Goal: Task Accomplishment & Management: Manage account settings

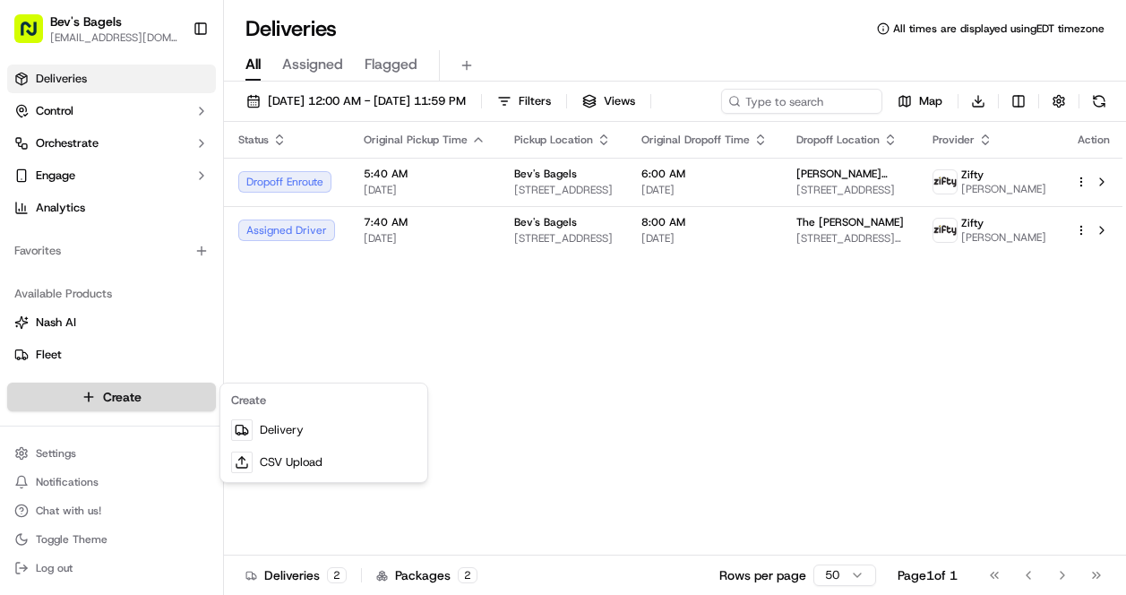
click at [121, 399] on html "Bev's Bagels max@bevsbagels.com Toggle Sidebar Deliveries Control Orchestrate E…" at bounding box center [563, 297] width 1126 height 595
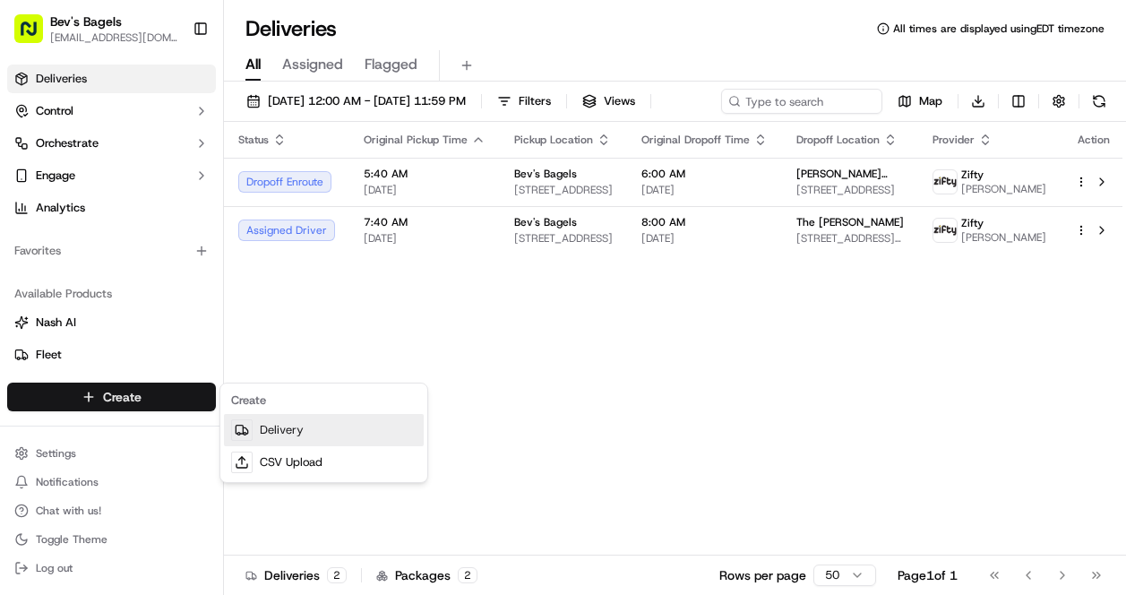
click at [288, 429] on link "Delivery" at bounding box center [324, 430] width 200 height 32
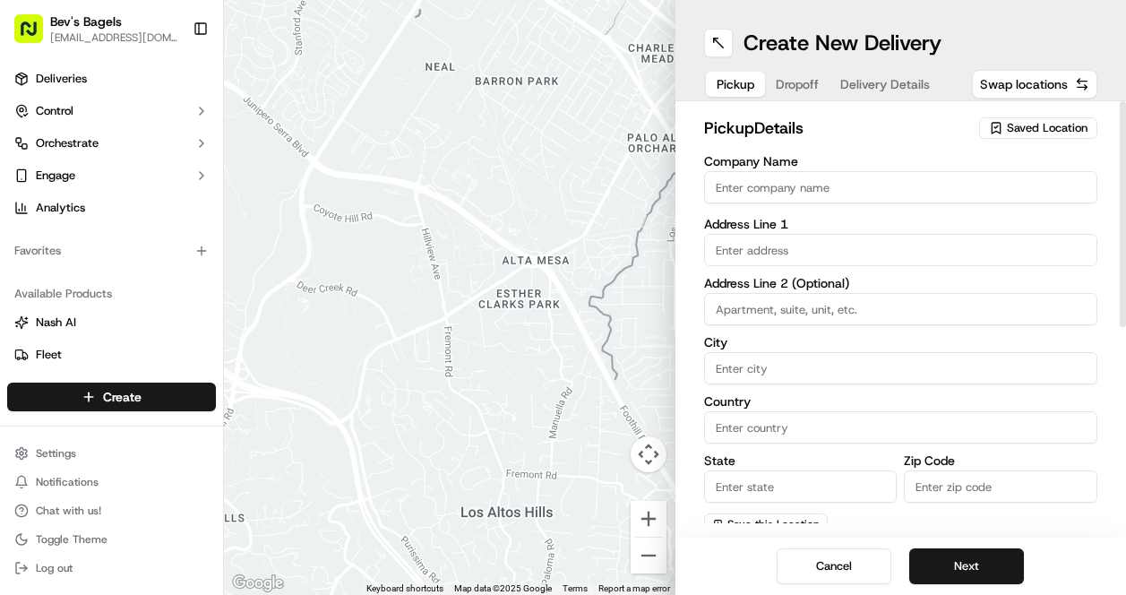
click at [1056, 125] on span "Saved Location" at bounding box center [1047, 128] width 81 height 16
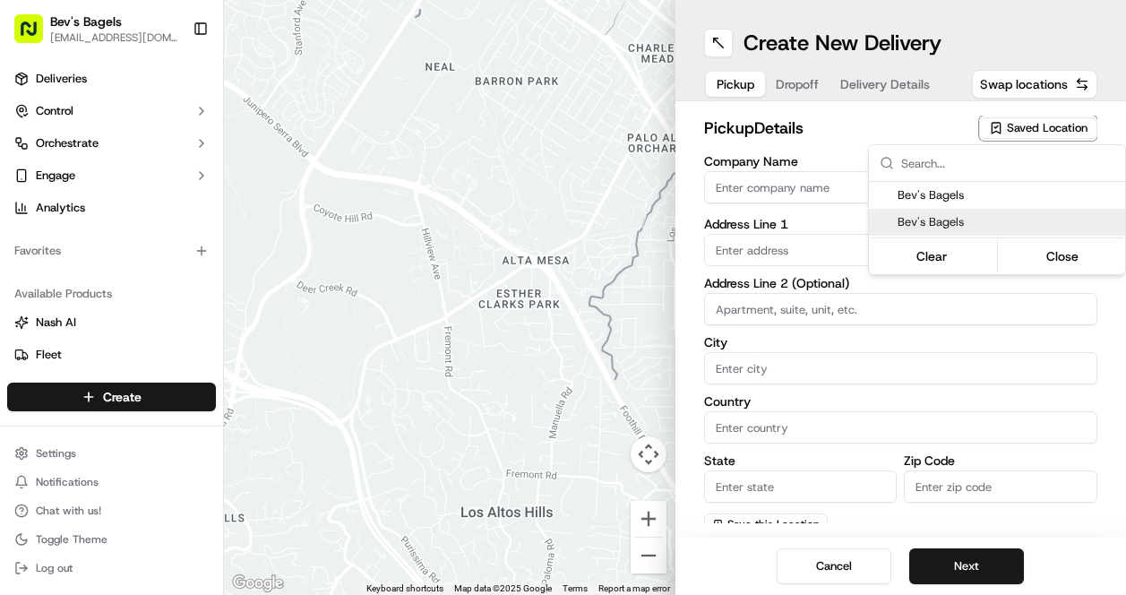
click at [984, 221] on span "Bev's Bagels" at bounding box center [1008, 222] width 220 height 16
type input "Bev's Bagels"
type input "[STREET_ADDRESS]"
type input "Unit 1A"
type input "[GEOGRAPHIC_DATA]"
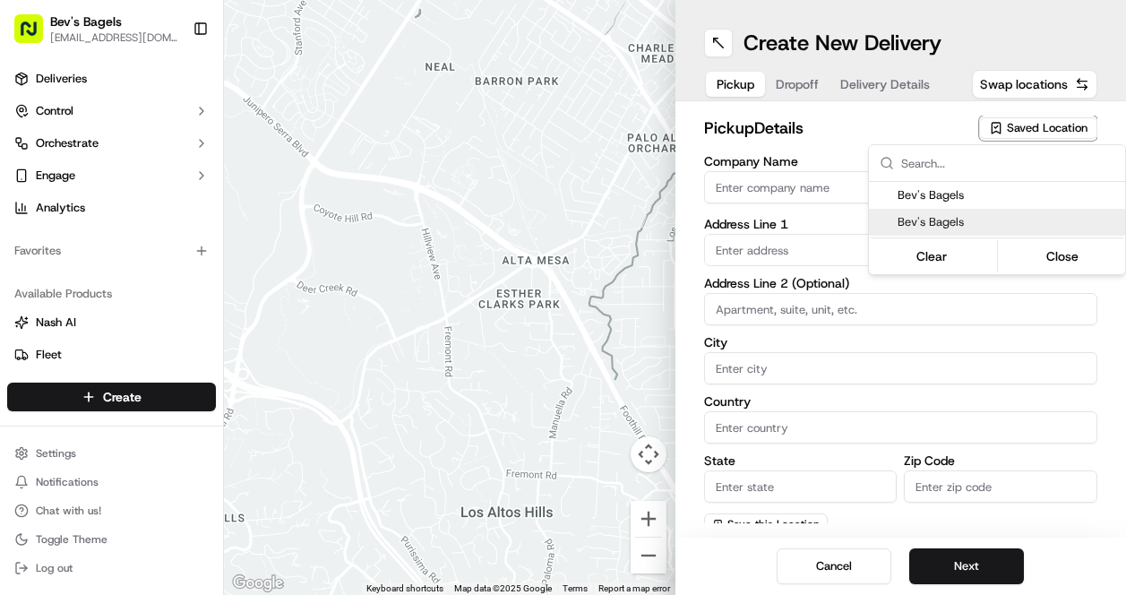
type input "US"
type input "MI"
type input "48208"
type input "Max"
type input "[PERSON_NAME]"
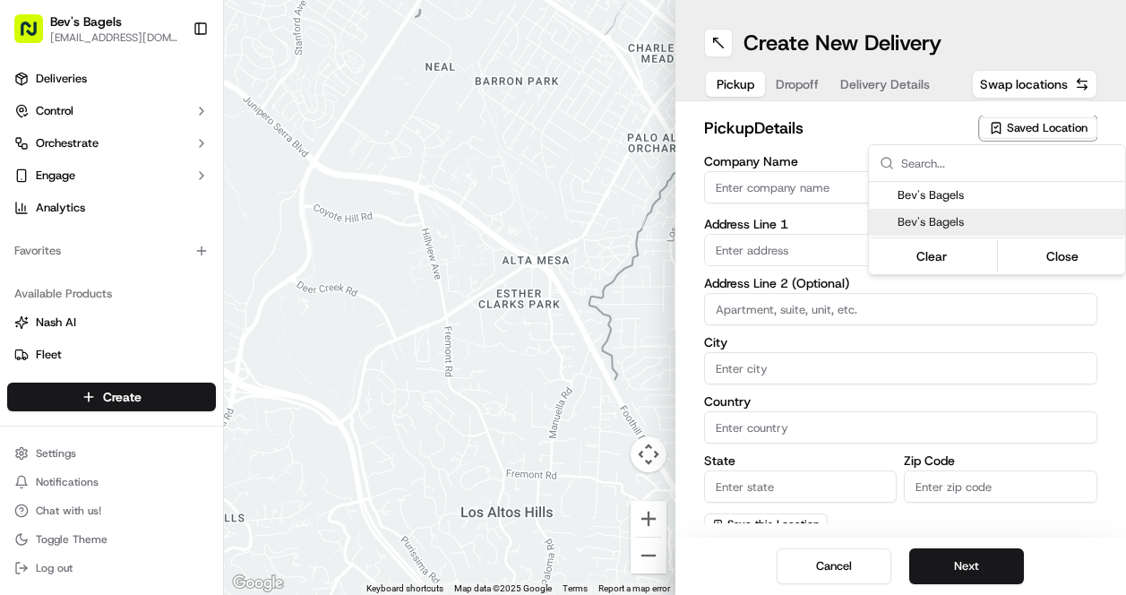
type input "[EMAIL_ADDRESS][DOMAIN_NAME]"
type input "[PHONE_NUMBER]"
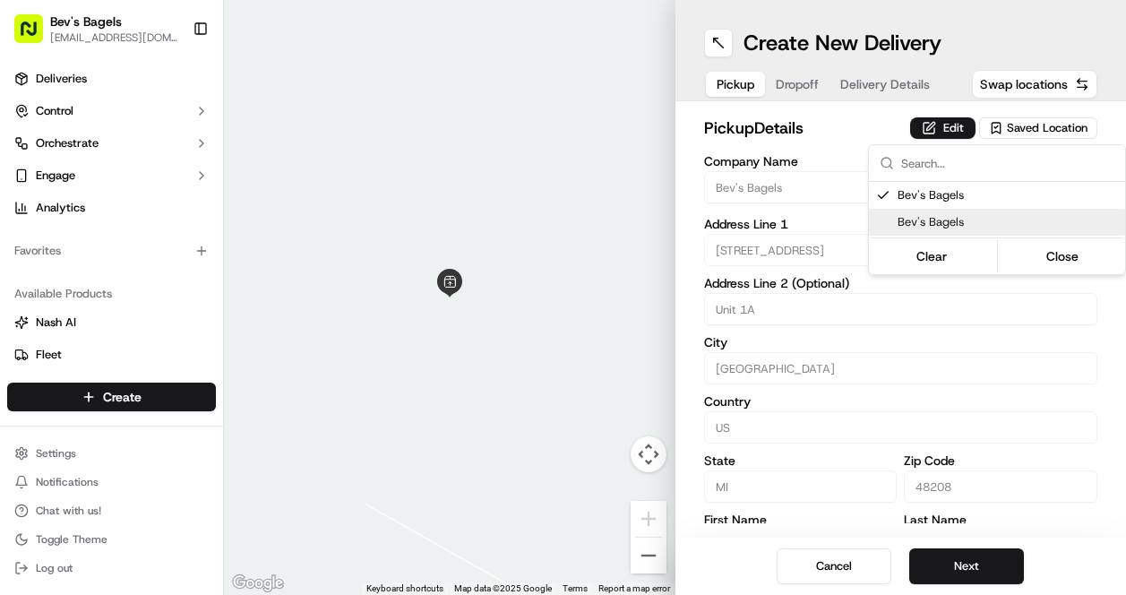
click at [947, 560] on html "Bev's Bagels max@bevsbagels.com Toggle Sidebar Deliveries Control Orchestrate E…" at bounding box center [563, 297] width 1126 height 595
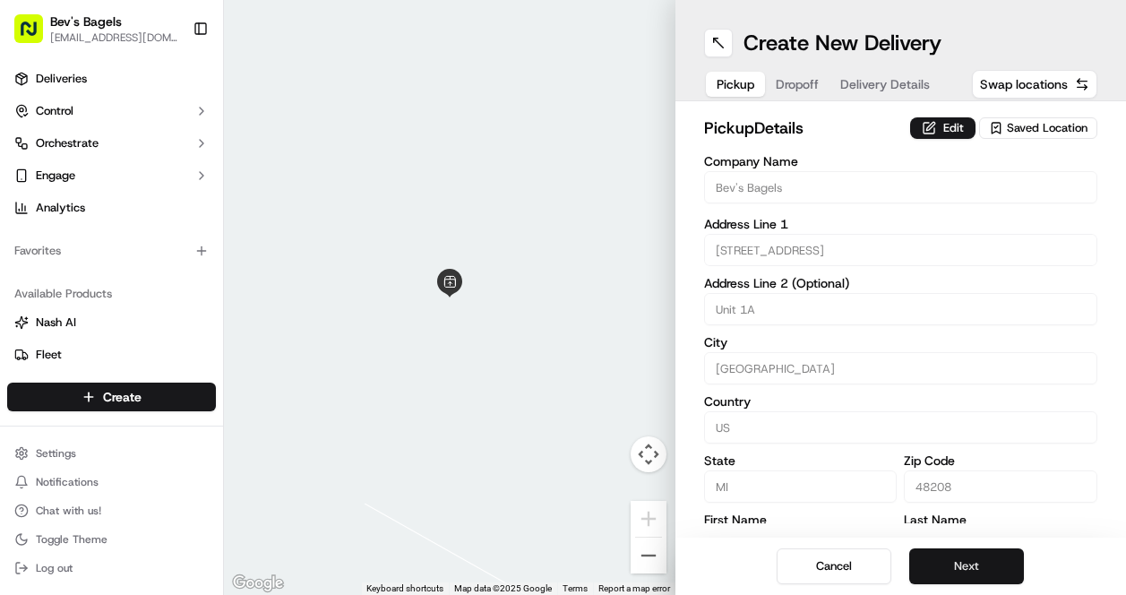
click at [972, 566] on button "Next" at bounding box center [966, 566] width 115 height 36
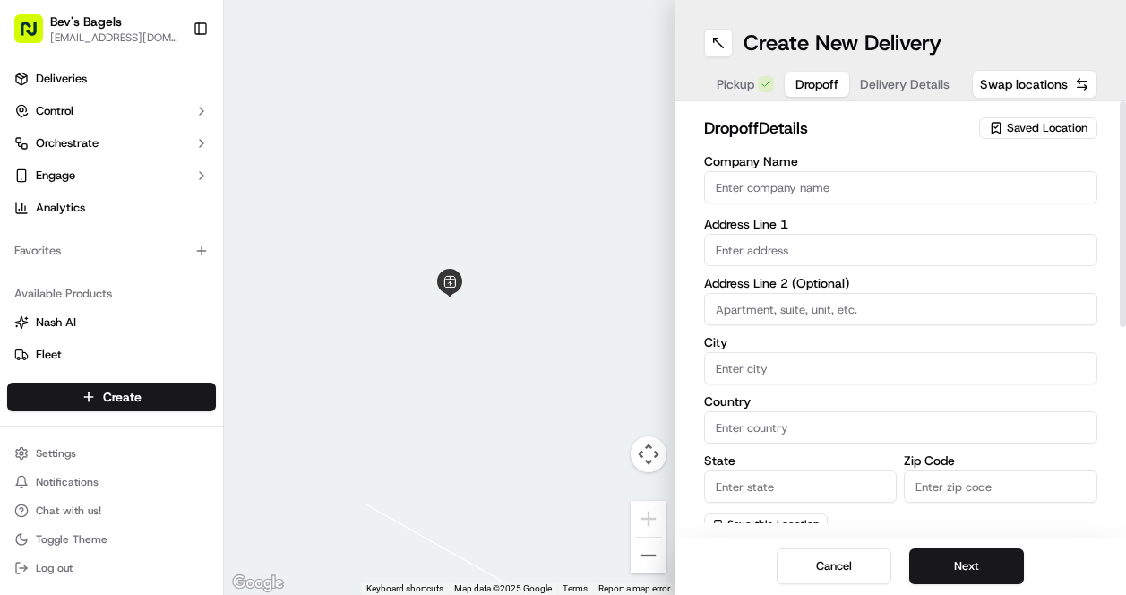
click at [1030, 122] on span "Saved Location" at bounding box center [1047, 128] width 81 height 16
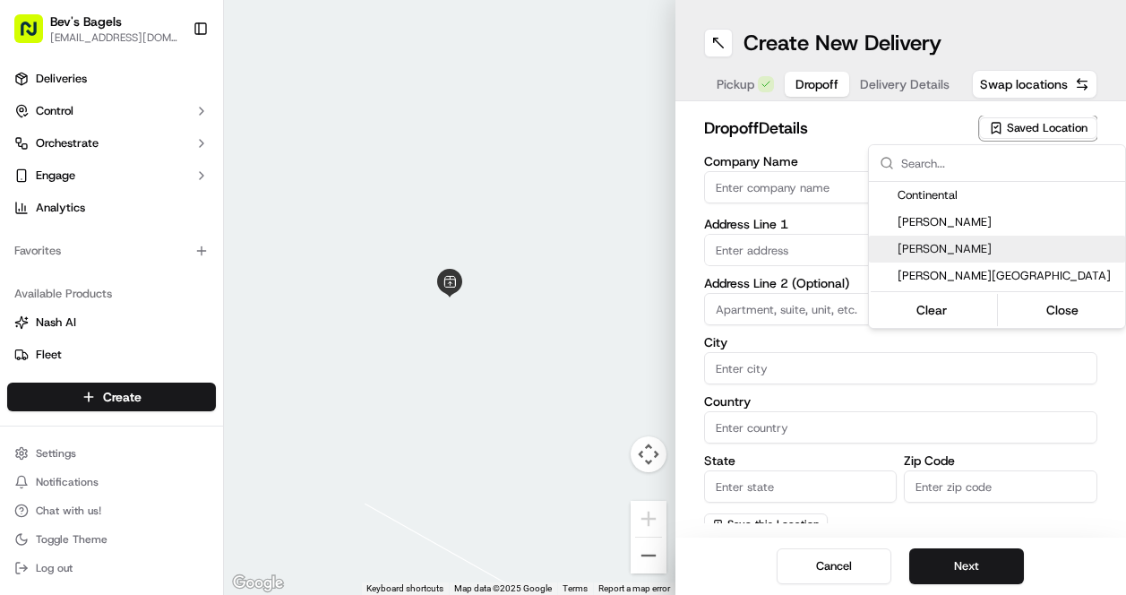
click at [964, 241] on span "[PERSON_NAME]" at bounding box center [1008, 249] width 220 height 16
type input "[PERSON_NAME]"
type input "2468 Market St"
type input "[GEOGRAPHIC_DATA]"
type input "US"
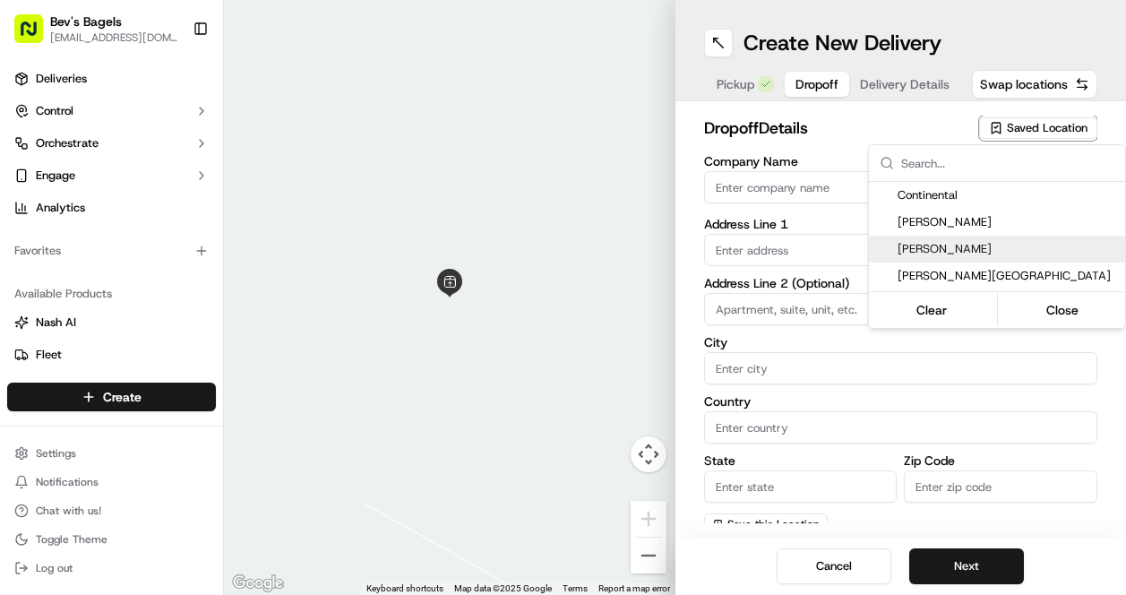
type input "MI"
type input "48207"
type input "Megan"
type input "+1 586 675 9556"
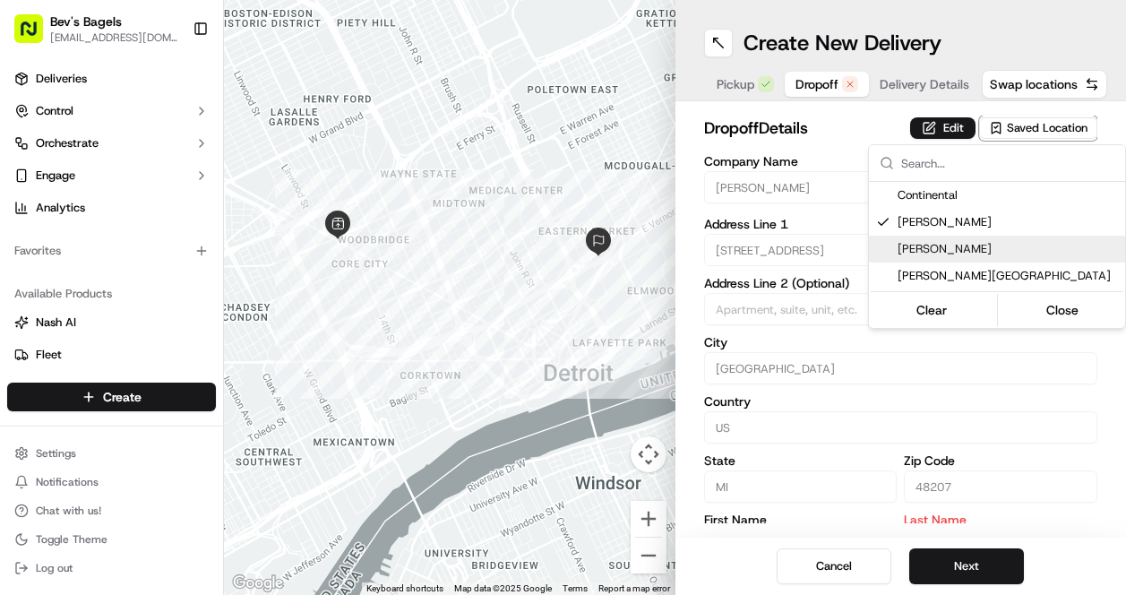
click at [1001, 468] on html "Bev's Bagels max@bevsbagels.com Toggle Sidebar Deliveries Control Orchestrate E…" at bounding box center [563, 297] width 1126 height 595
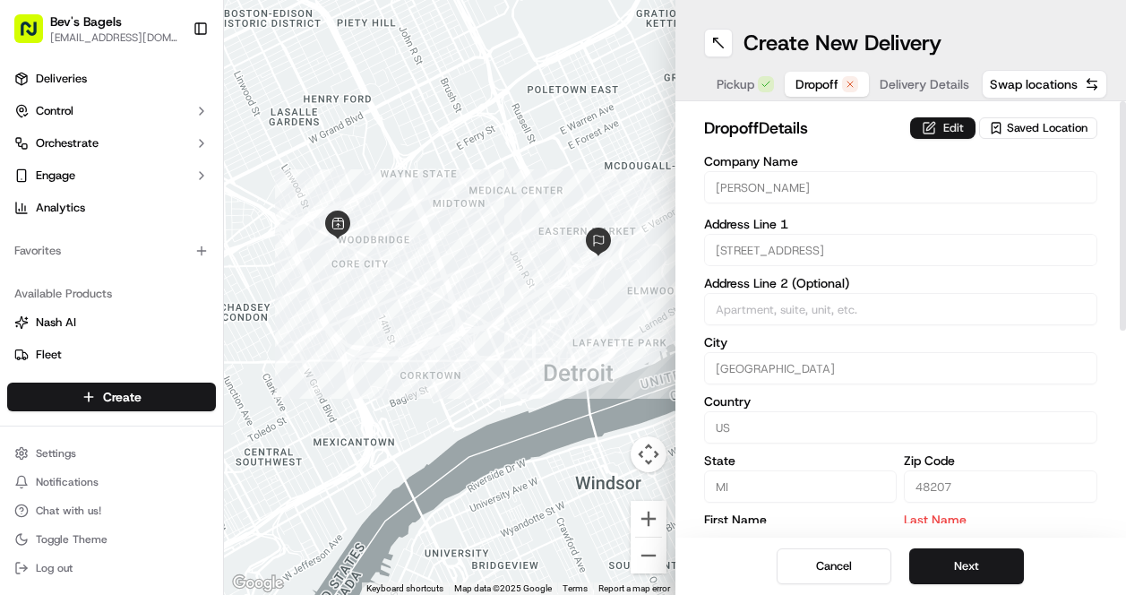
click at [948, 124] on button "Edit" at bounding box center [942, 127] width 65 height 21
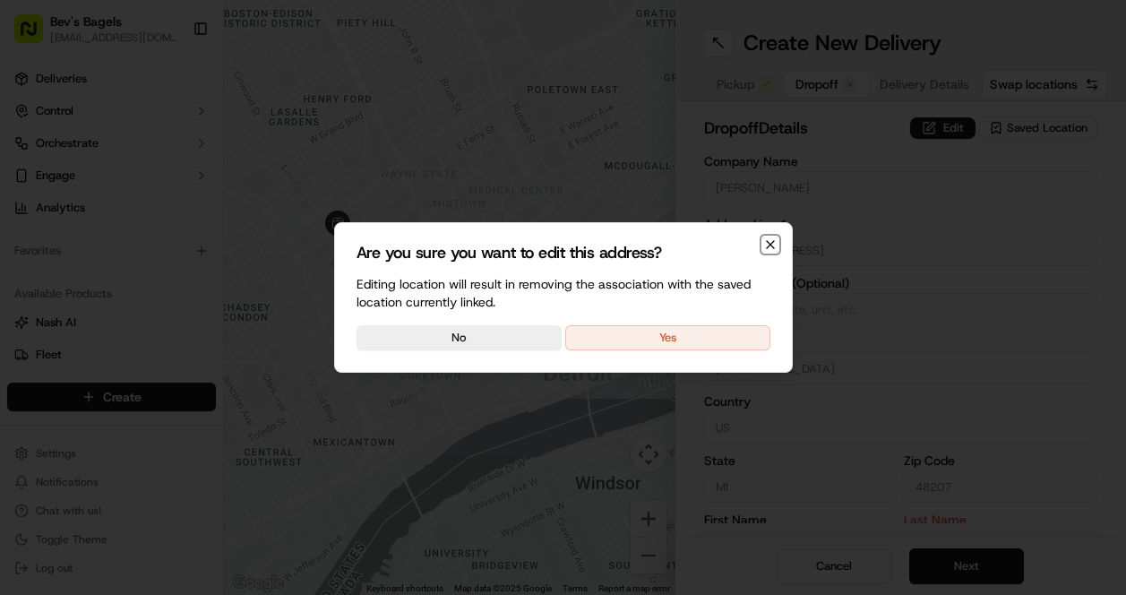
click at [770, 243] on icon "button" at bounding box center [770, 244] width 7 height 7
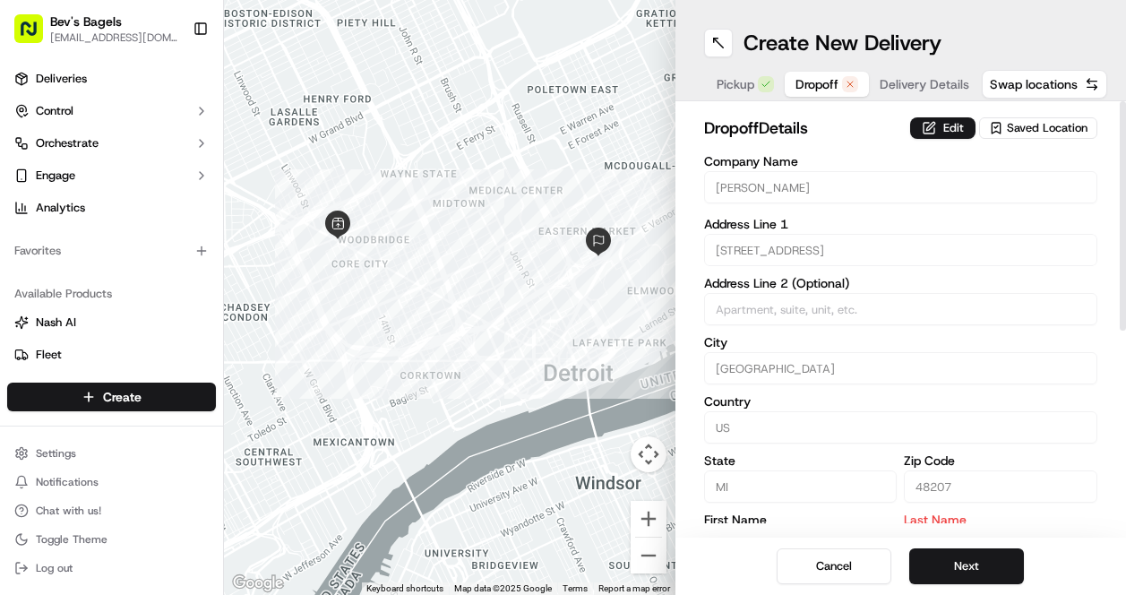
click at [1037, 126] on span "Saved Location" at bounding box center [1047, 128] width 81 height 16
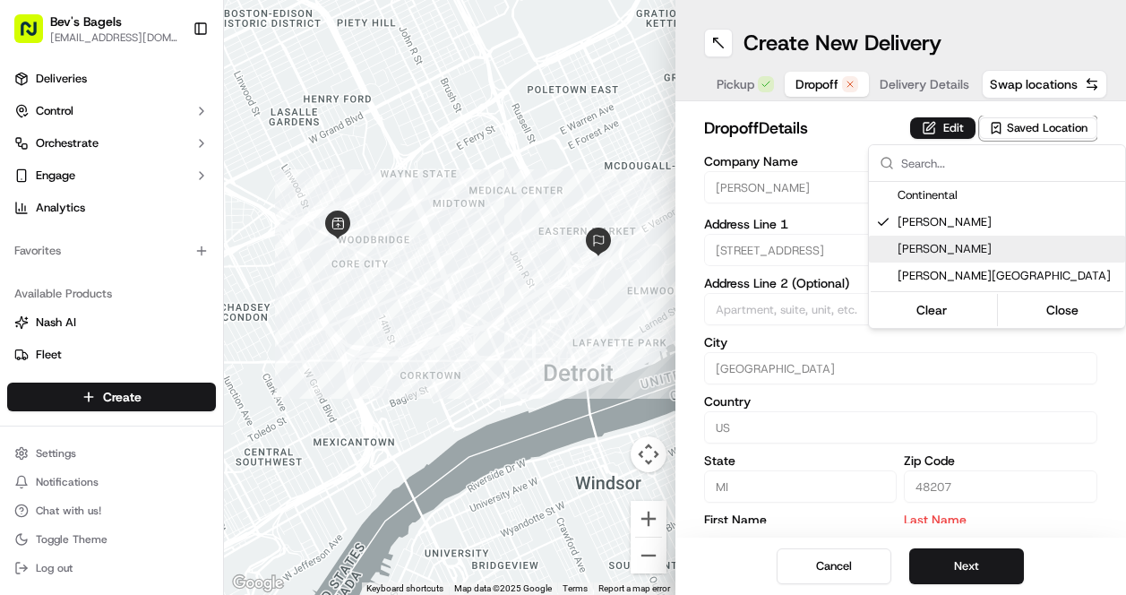
click at [951, 245] on span "[PERSON_NAME]" at bounding box center [1008, 249] width 220 height 16
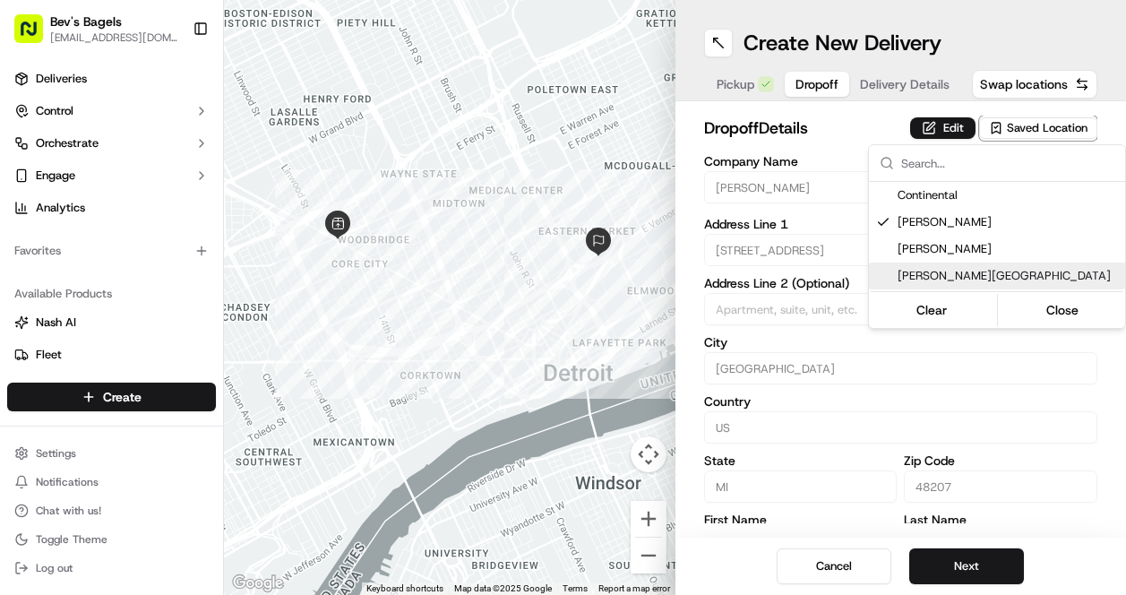
click at [912, 397] on html "Bev's Bagels max@bevsbagels.com Toggle Sidebar Deliveries Control Orchestrate E…" at bounding box center [563, 297] width 1126 height 595
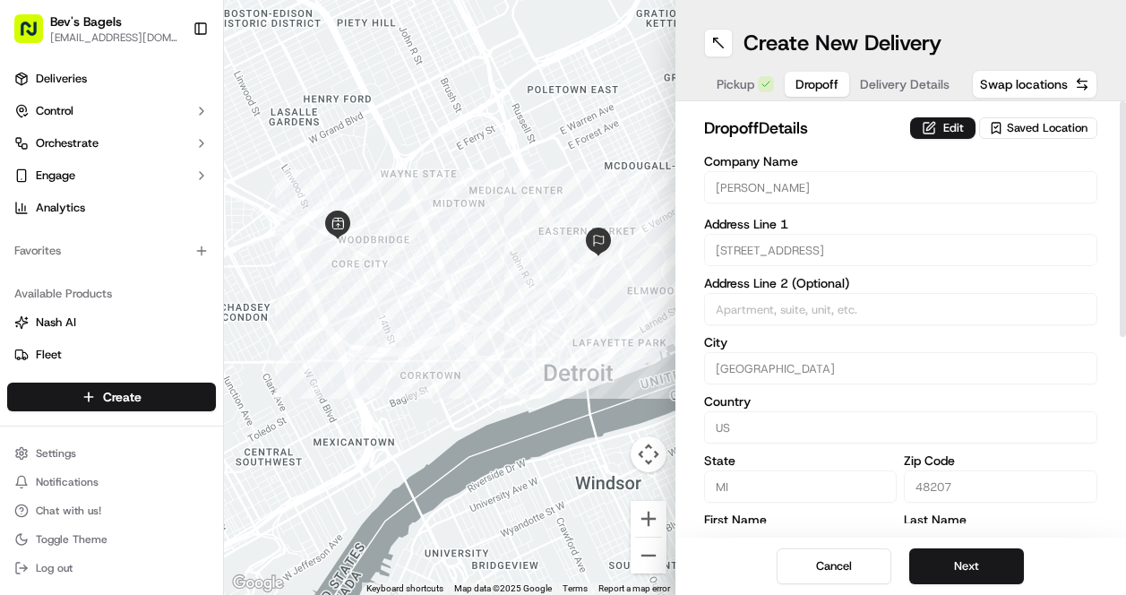
click at [1030, 128] on span "Saved Location" at bounding box center [1047, 128] width 81 height 16
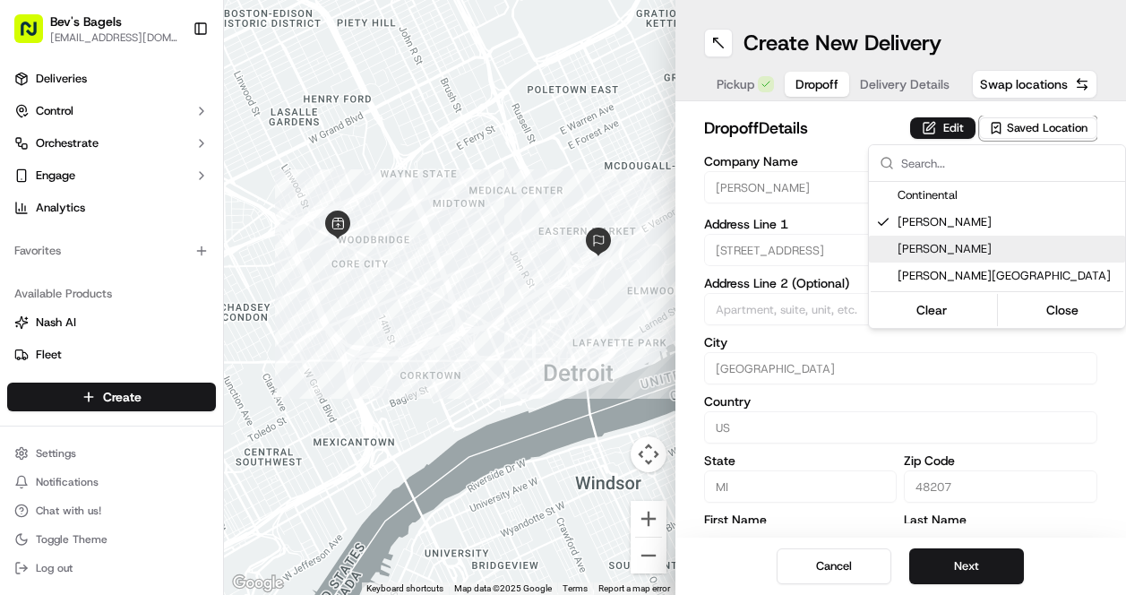
click at [967, 249] on span "[PERSON_NAME]" at bounding box center [1008, 249] width 220 height 16
type input "Megan"
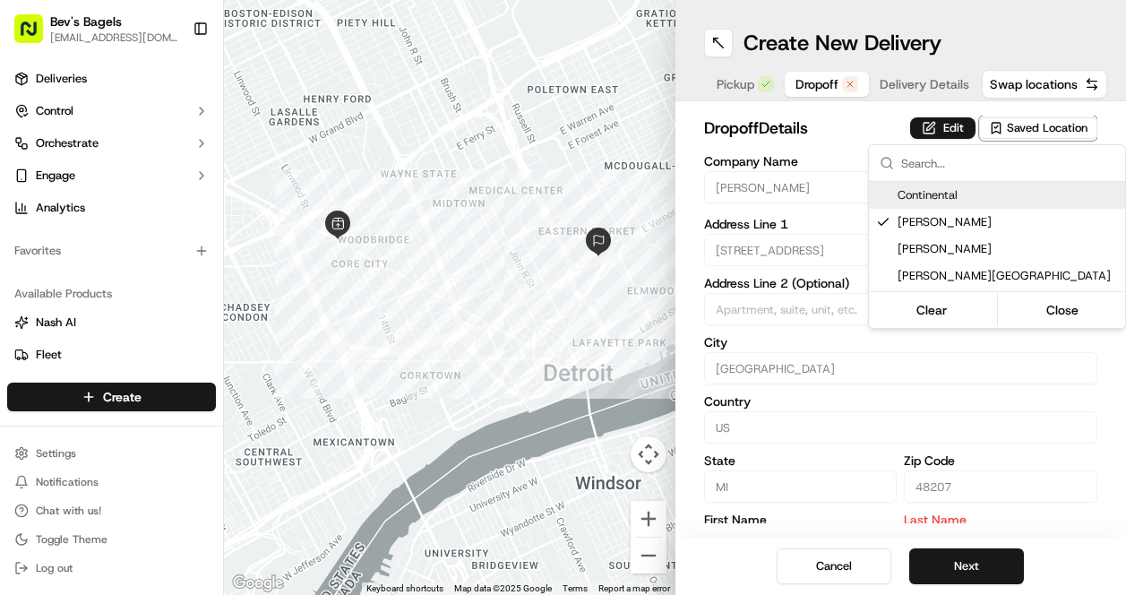
click at [864, 136] on html "Bev's Bagels max@bevsbagels.com Toggle Sidebar Deliveries Control Orchestrate E…" at bounding box center [563, 297] width 1126 height 595
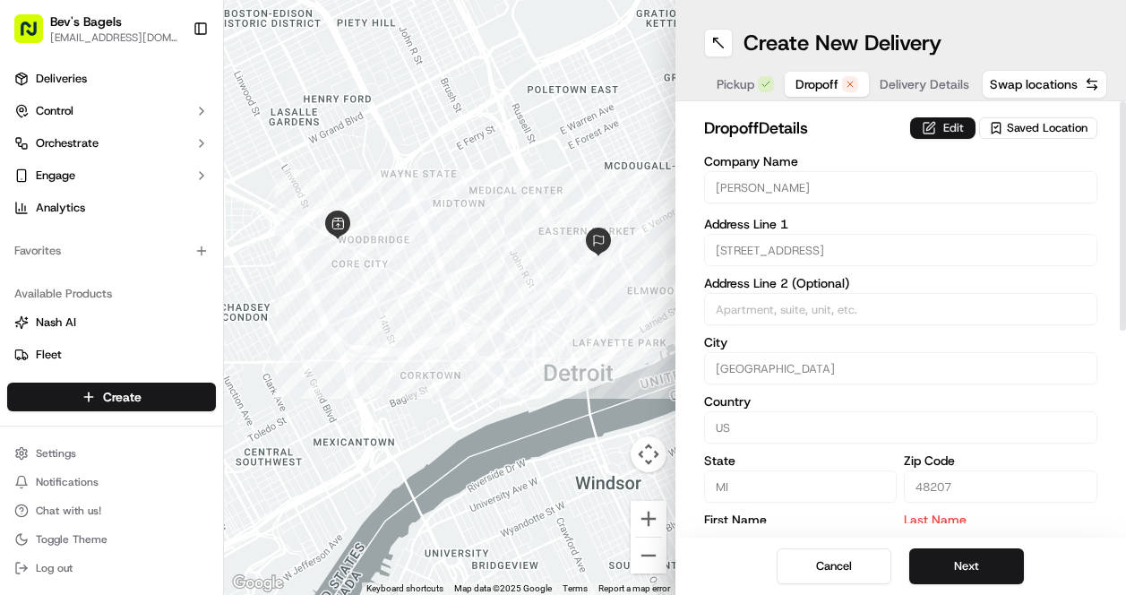
click at [942, 123] on button "Edit" at bounding box center [942, 127] width 65 height 21
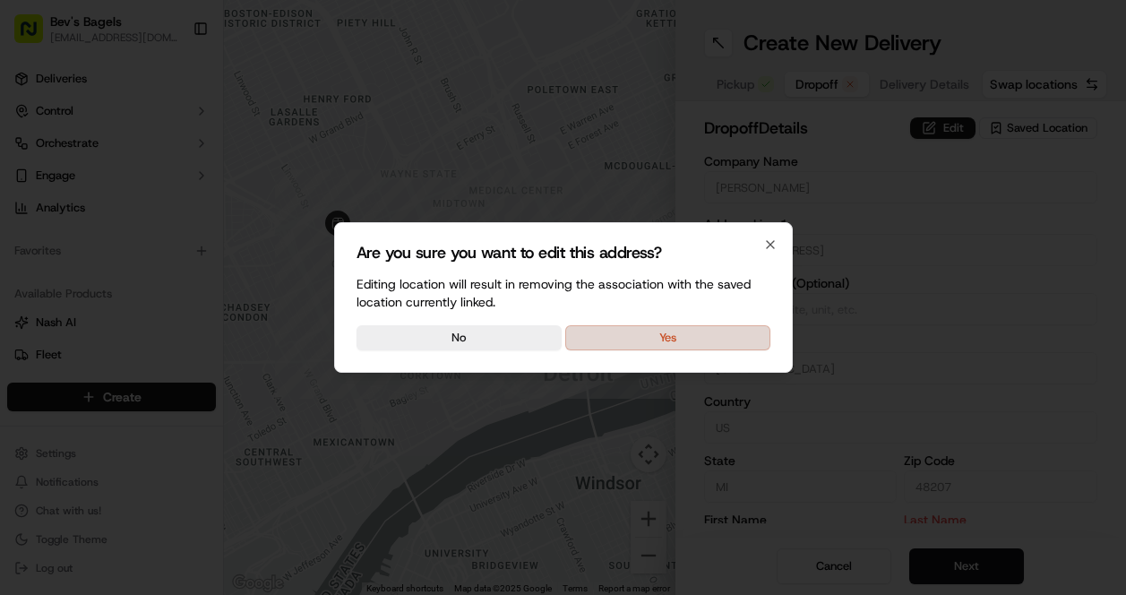
click at [636, 331] on button "Yes" at bounding box center [667, 337] width 205 height 25
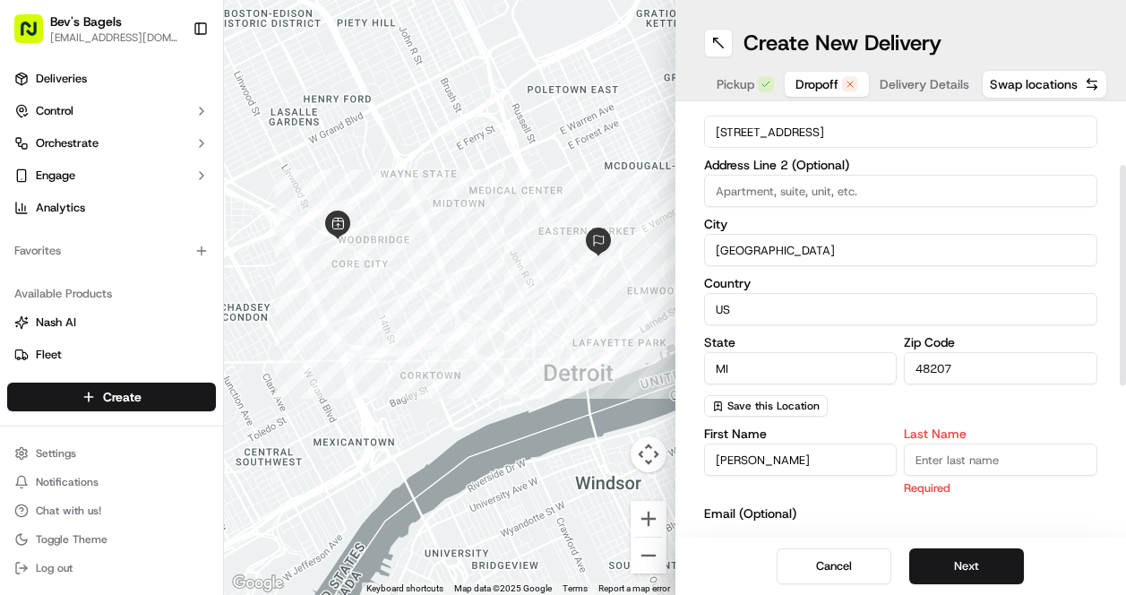
scroll to position [115, 0]
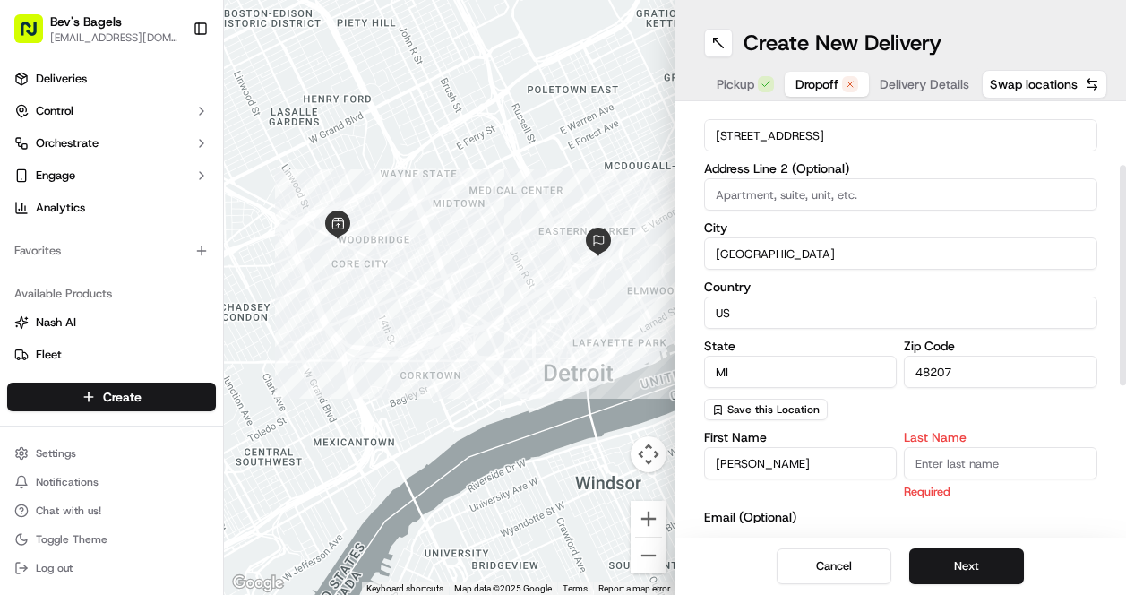
click at [966, 460] on input "Last Name" at bounding box center [1000, 463] width 193 height 32
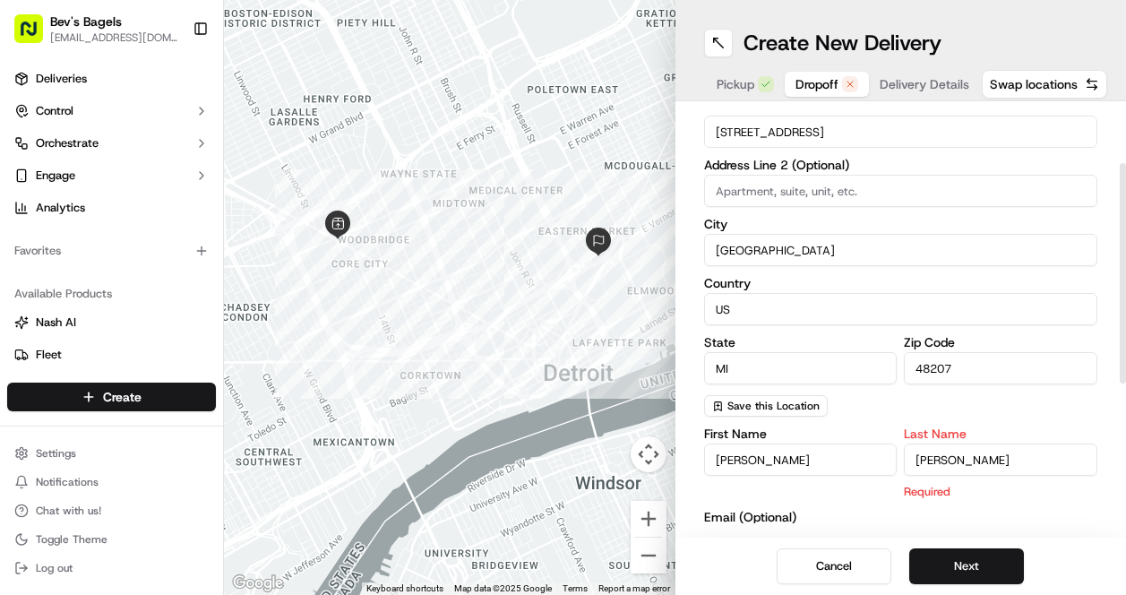
scroll to position [0, 0]
type input "Lewis"
click at [975, 572] on button "Next" at bounding box center [966, 566] width 115 height 36
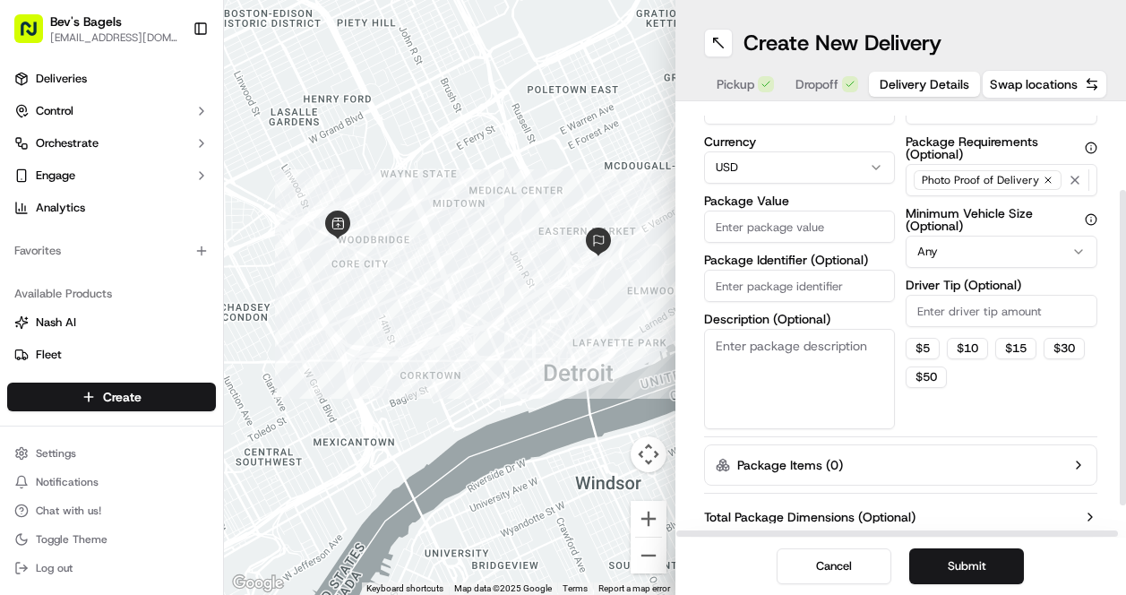
click at [755, 231] on input "Package Value" at bounding box center [800, 227] width 192 height 32
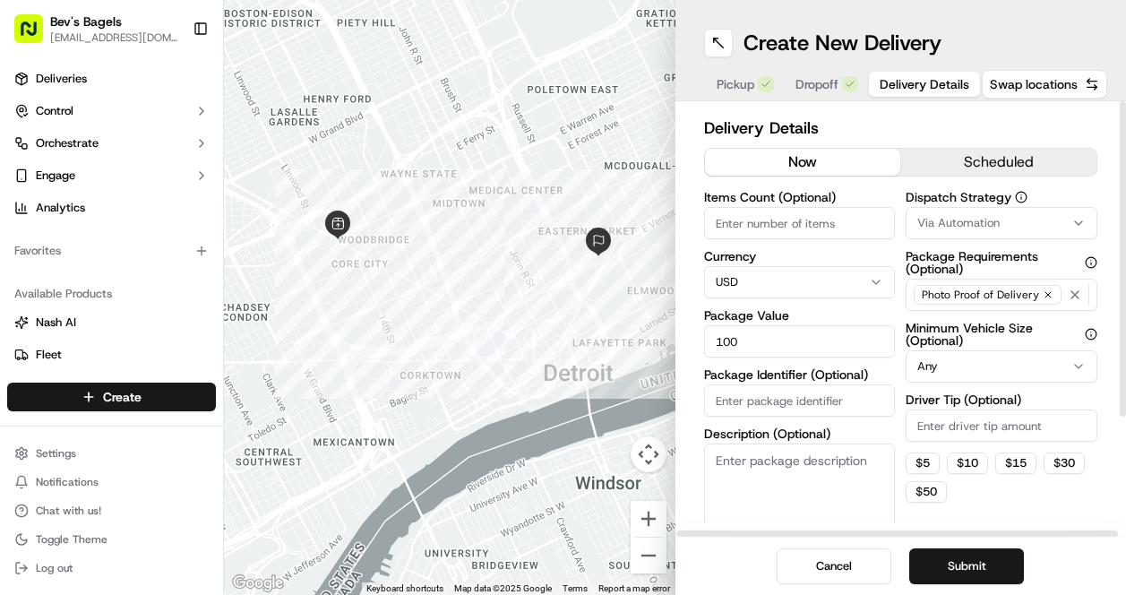
type input "100"
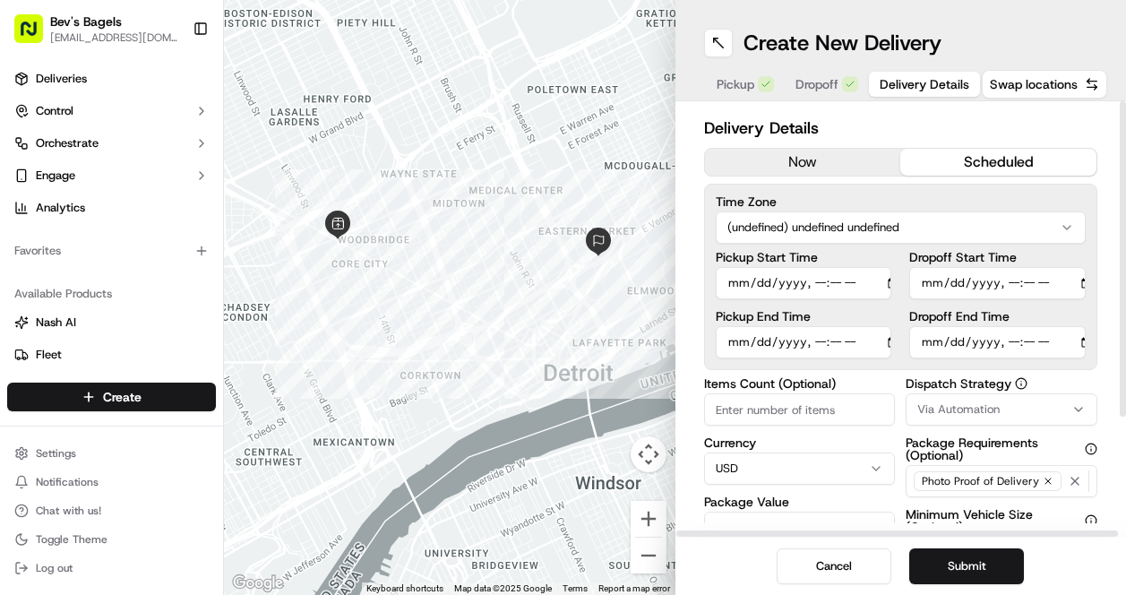
click at [967, 159] on button "scheduled" at bounding box center [998, 162] width 196 height 27
click at [1051, 338] on input "Dropoff End Time" at bounding box center [997, 342] width 176 height 32
click at [997, 336] on input "Dropoff End Time" at bounding box center [997, 342] width 176 height 32
click at [957, 343] on input "Dropoff End Time" at bounding box center [997, 342] width 176 height 32
click at [932, 343] on input "Dropoff End Time" at bounding box center [997, 342] width 176 height 32
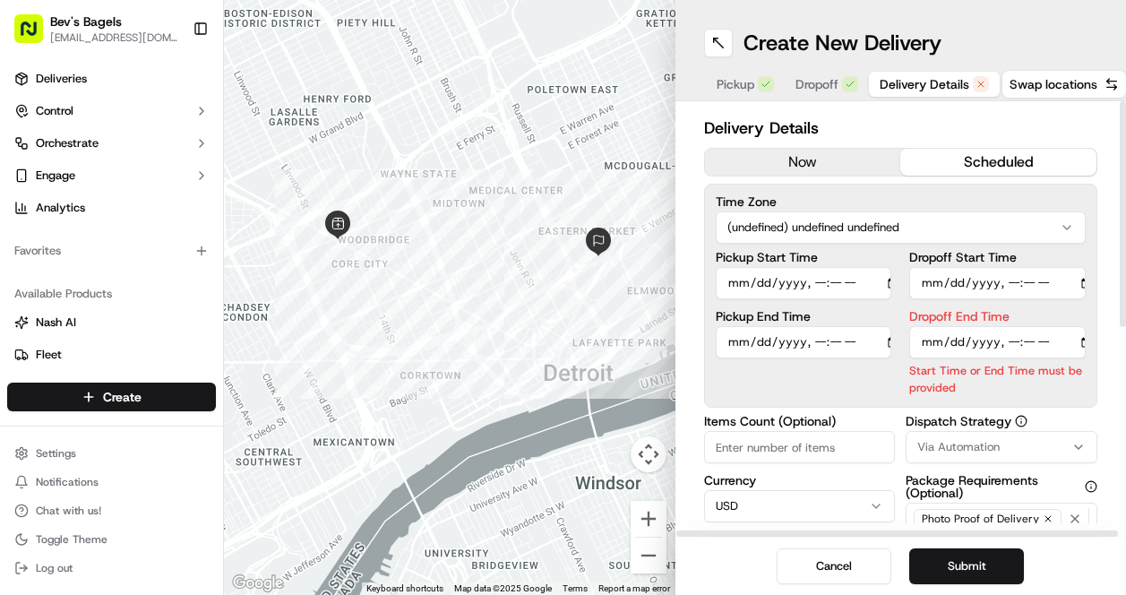
click at [905, 339] on div "Pickup Start Time Pickup End Time Dropoff Start Time Dropoff End Time Start Tim…" at bounding box center [901, 323] width 371 height 145
click at [939, 337] on input "Dropoff End Time" at bounding box center [997, 342] width 176 height 32
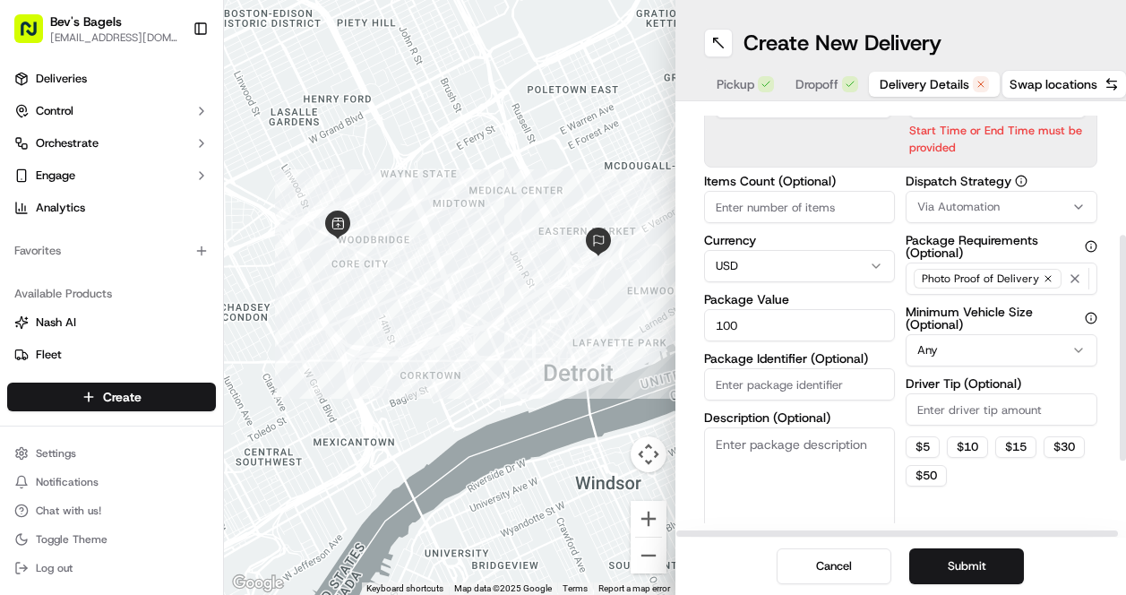
scroll to position [237, 0]
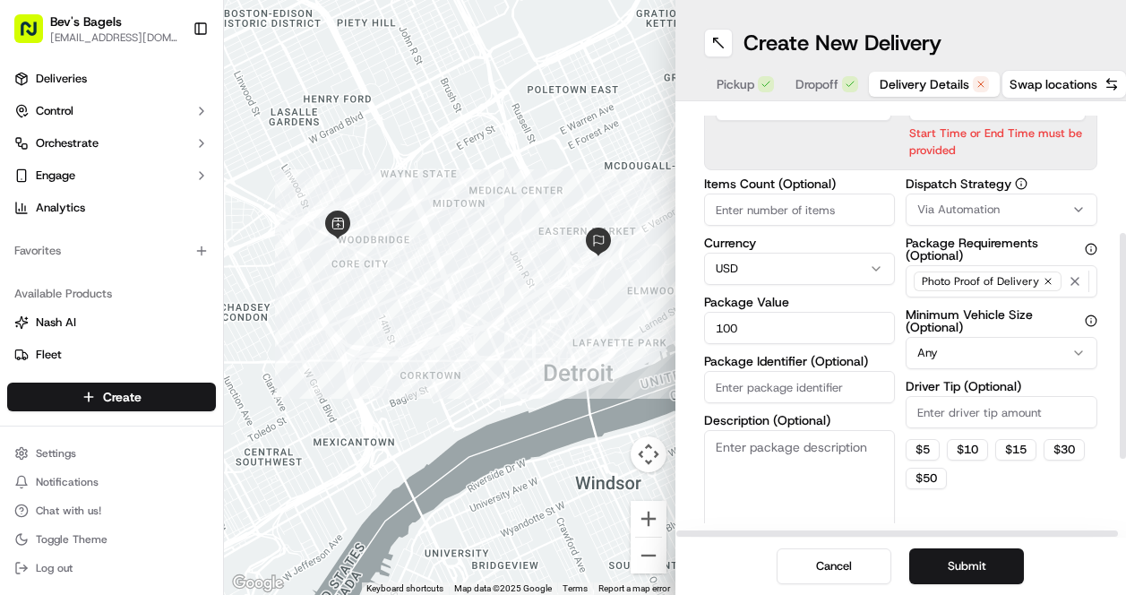
click at [966, 212] on span "Via Automation" at bounding box center [958, 210] width 82 height 16
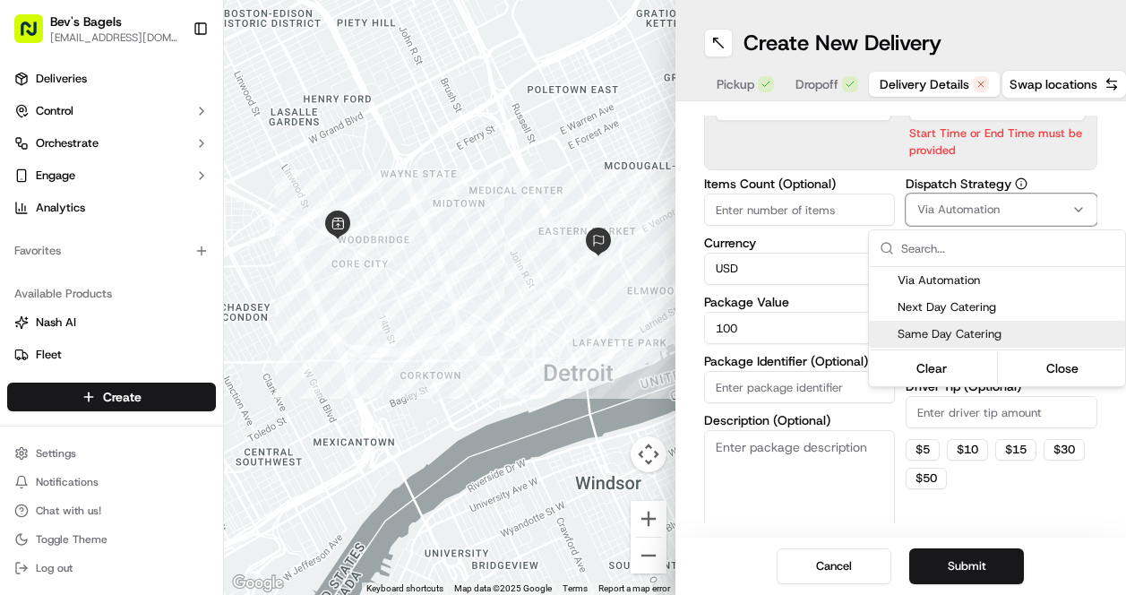
click at [948, 334] on span "Same Day Catering" at bounding box center [1008, 334] width 220 height 16
click at [981, 558] on html "Bev's Bagels max@bevsbagels.com Toggle Sidebar Deliveries Control Orchestrate E…" at bounding box center [563, 297] width 1126 height 595
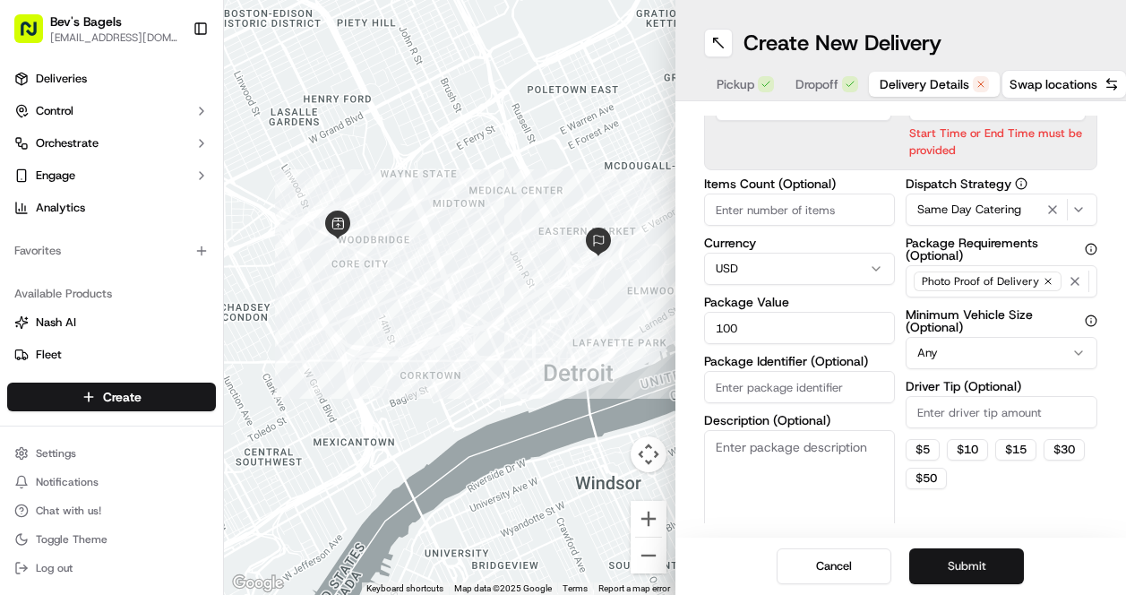
click at [966, 568] on button "Submit" at bounding box center [966, 566] width 115 height 36
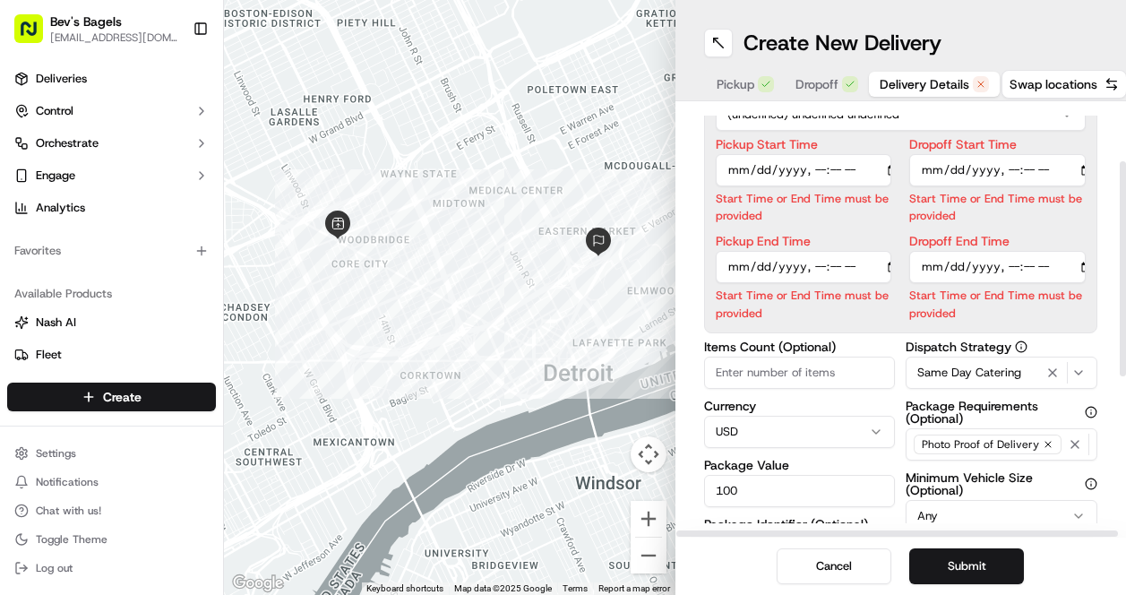
scroll to position [111, 0]
click at [924, 280] on input "Dropoff End Time" at bounding box center [997, 269] width 176 height 32
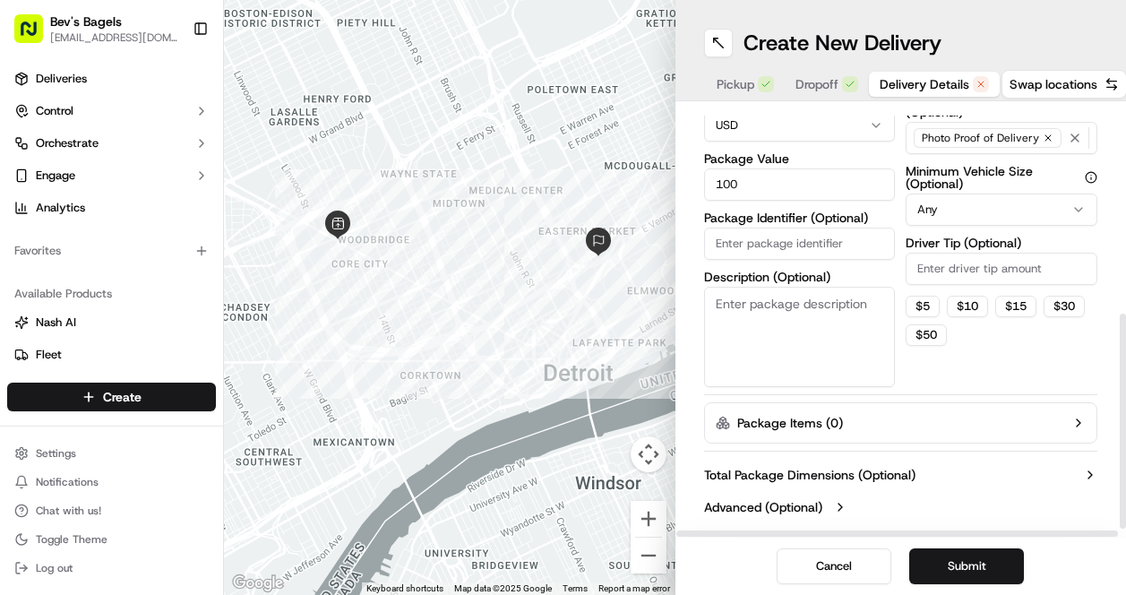
scroll to position [0, 0]
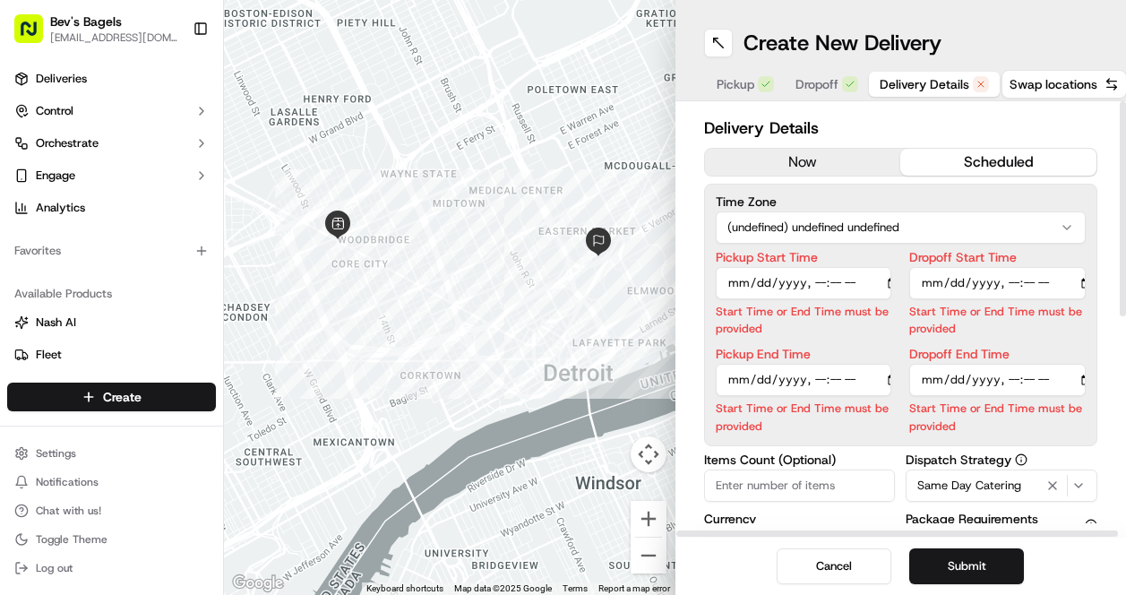
click at [1043, 379] on input "Dropoff End Time" at bounding box center [997, 380] width 176 height 32
click at [1049, 382] on input "Dropoff End Time" at bounding box center [997, 380] width 176 height 32
type input "2025-09-29T08:15"
click at [967, 559] on button "Submit" at bounding box center [966, 566] width 115 height 36
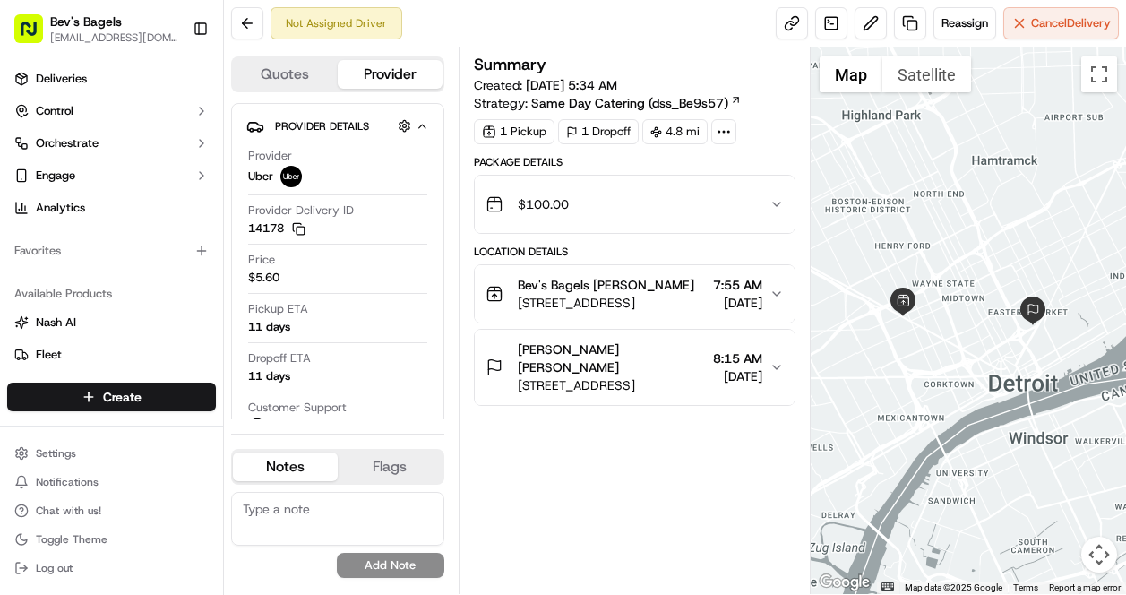
click at [776, 293] on icon "button" at bounding box center [776, 294] width 14 height 14
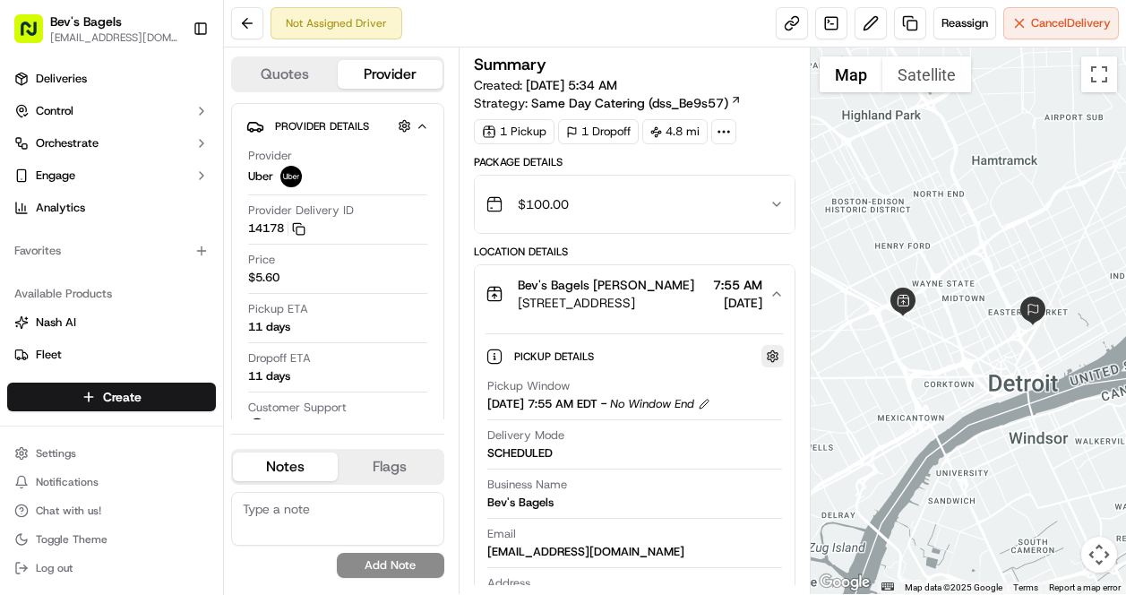
click at [770, 359] on button "button" at bounding box center [772, 356] width 22 height 22
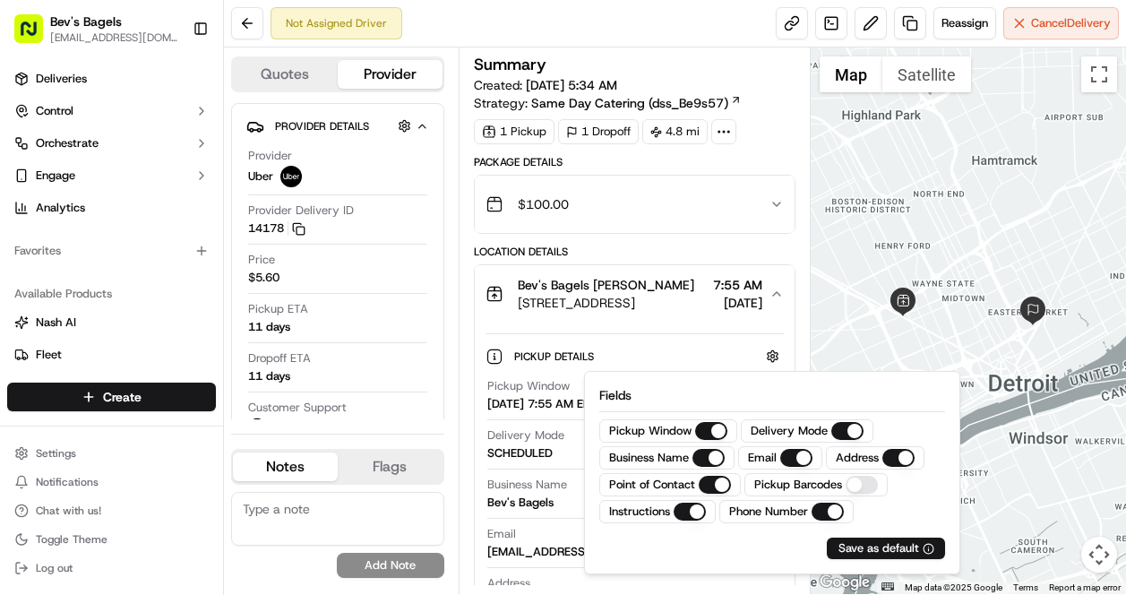
click at [633, 356] on div "Pickup Details Hidden ( 1 )" at bounding box center [649, 356] width 270 height 22
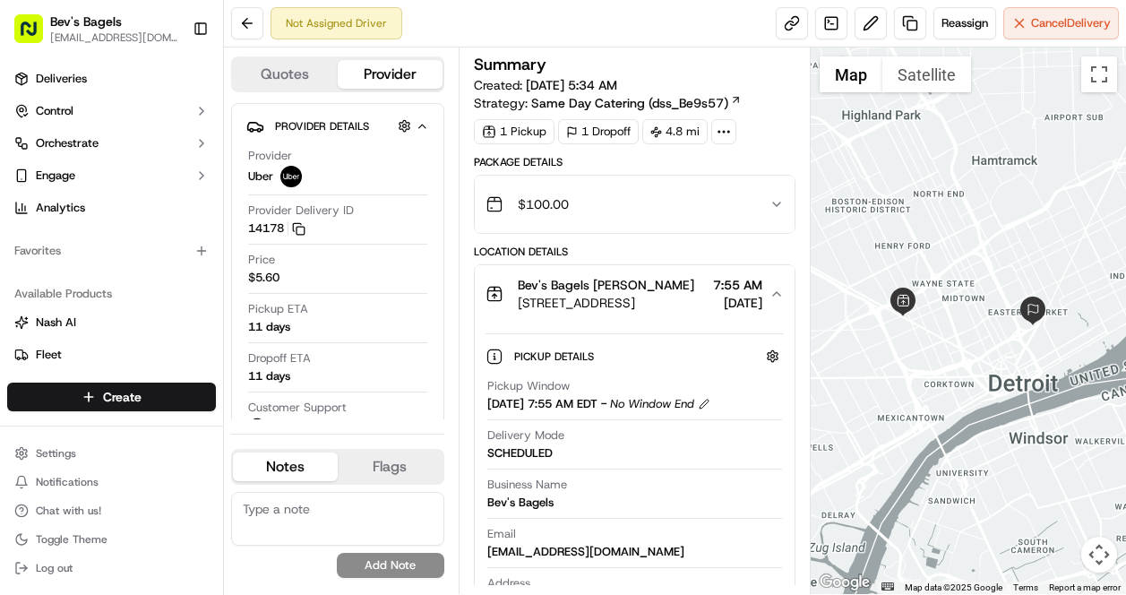
click at [710, 404] on div "09/29/2025 7:55 AM EDT - No Window End" at bounding box center [598, 404] width 223 height 16
click at [710, 404] on button at bounding box center [704, 404] width 13 height 13
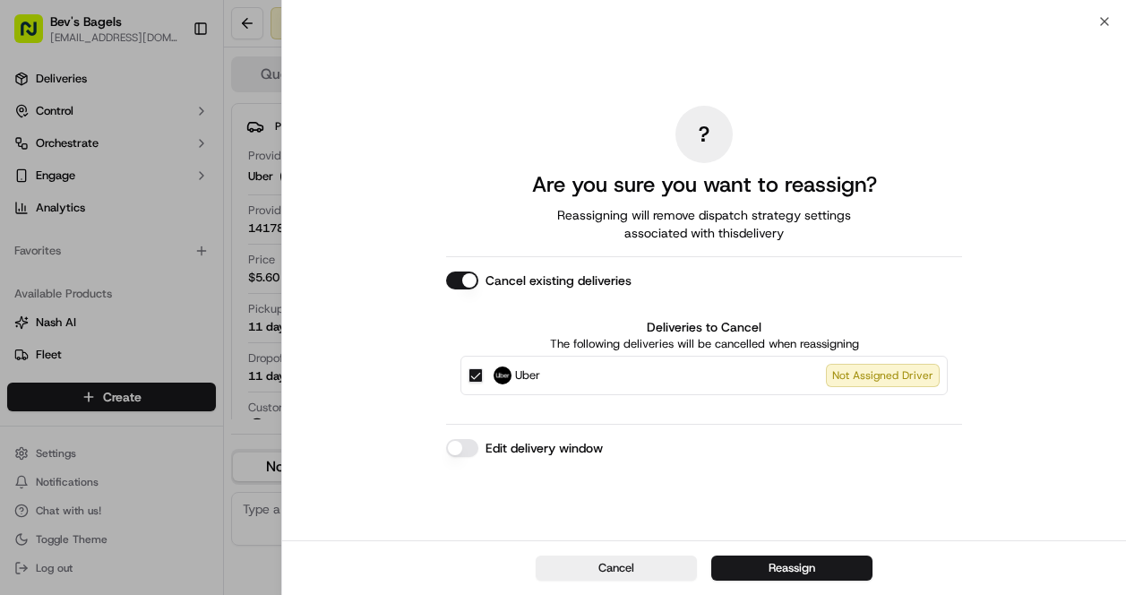
click at [466, 443] on button "Edit delivery window" at bounding box center [462, 448] width 32 height 18
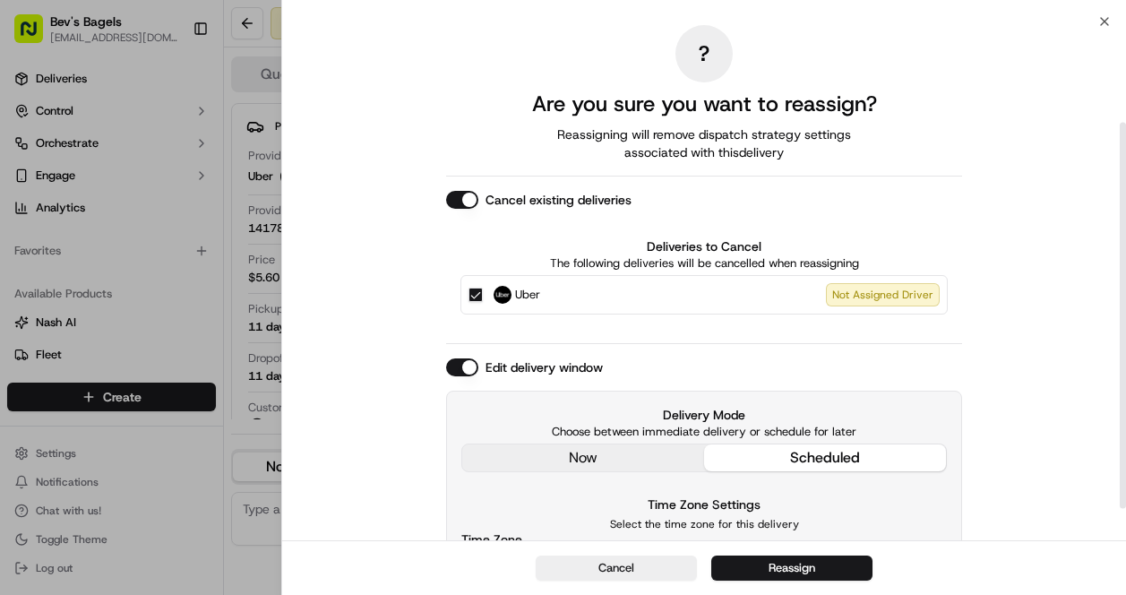
scroll to position [178, 0]
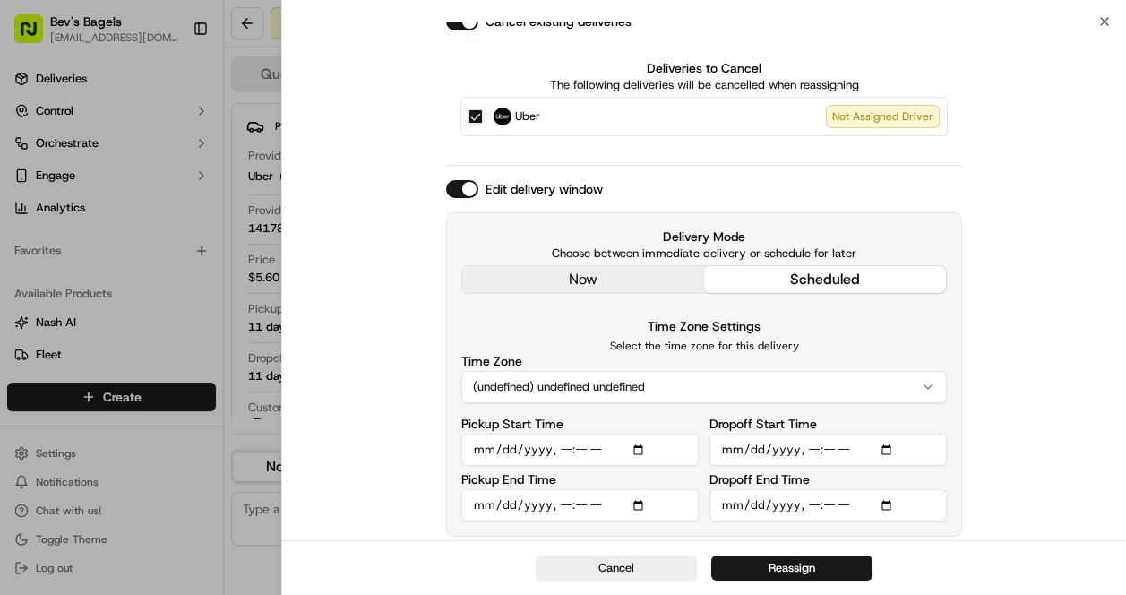
click at [756, 515] on input "Dropoff End Time" at bounding box center [827, 505] width 237 height 32
click at [754, 502] on input "Dropoff End Time" at bounding box center [827, 505] width 237 height 32
type input "2025-09-20T08:15"
click at [812, 566] on button "Reassign" at bounding box center [791, 567] width 161 height 25
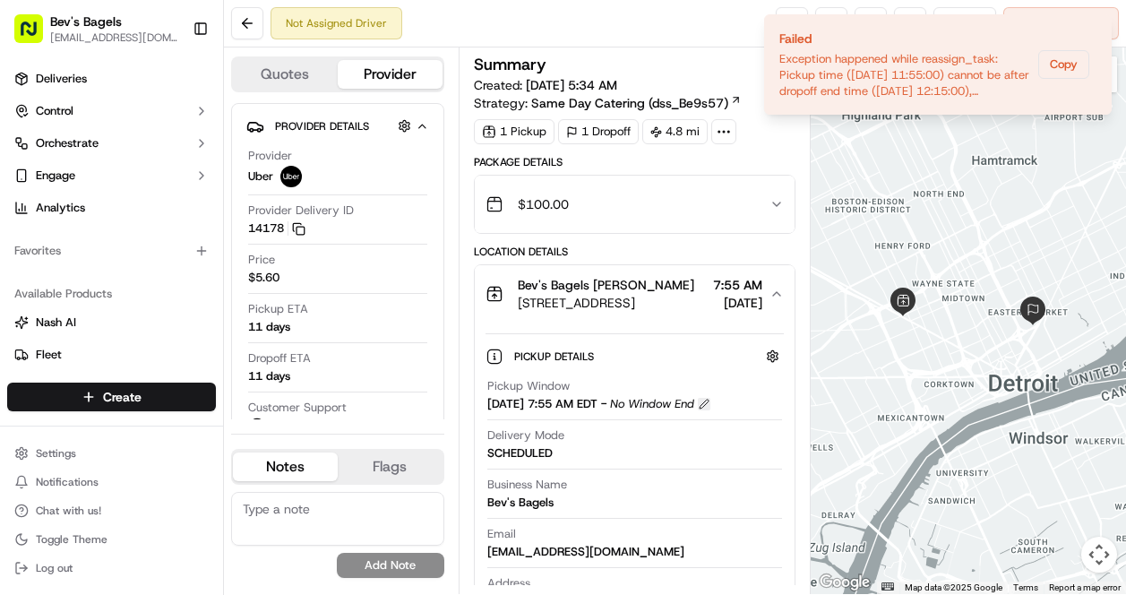
click at [710, 401] on button at bounding box center [704, 404] width 13 height 13
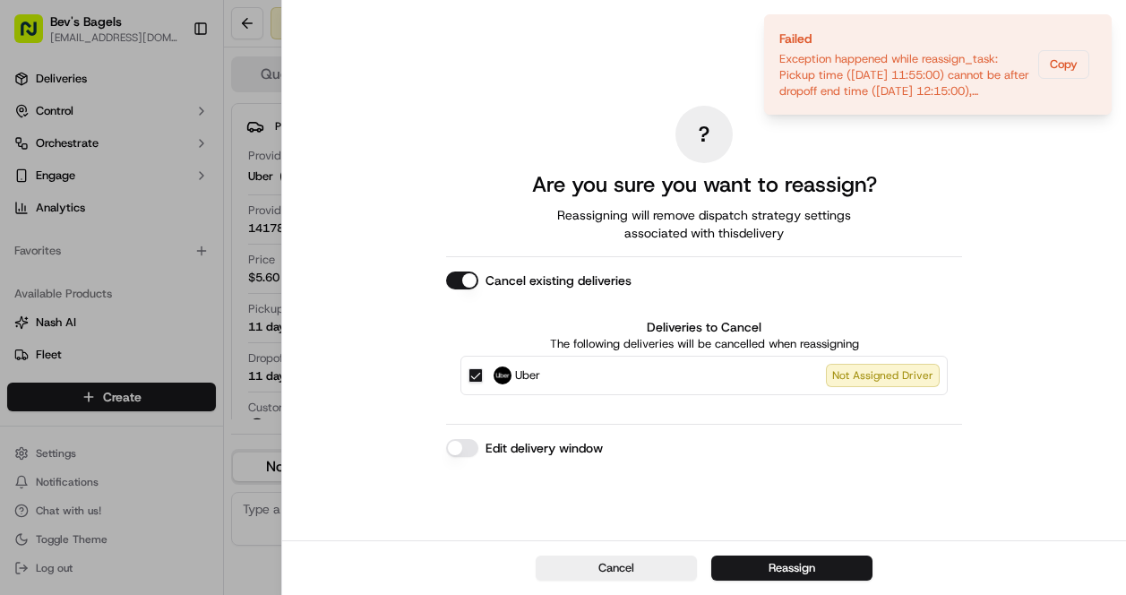
click at [460, 446] on button "Edit delivery window" at bounding box center [462, 448] width 32 height 18
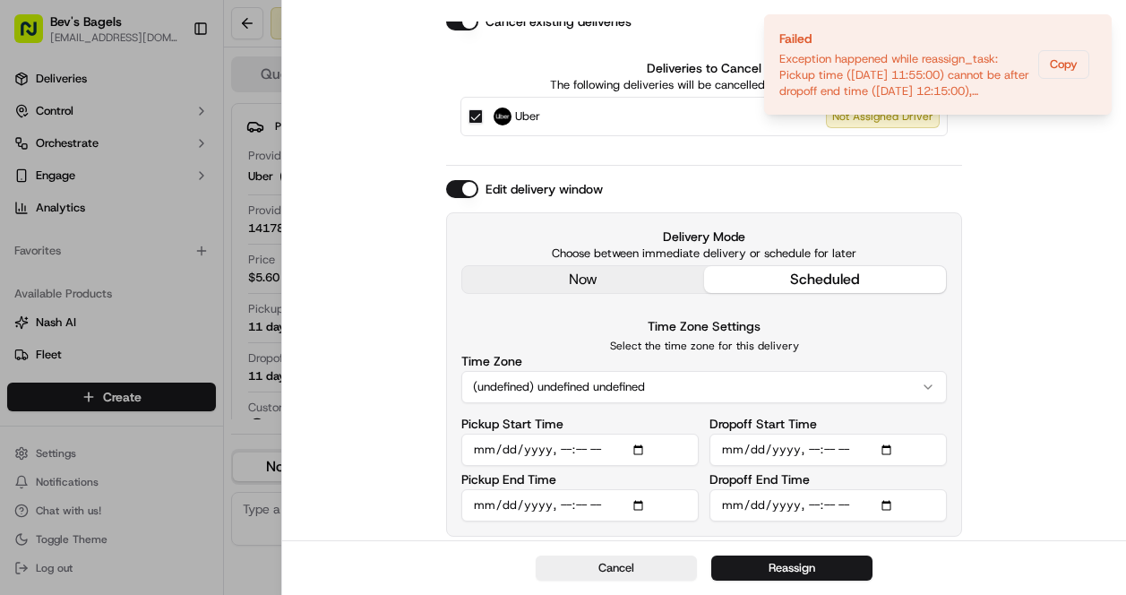
click at [648, 449] on input "Pickup Start Time" at bounding box center [579, 450] width 237 height 32
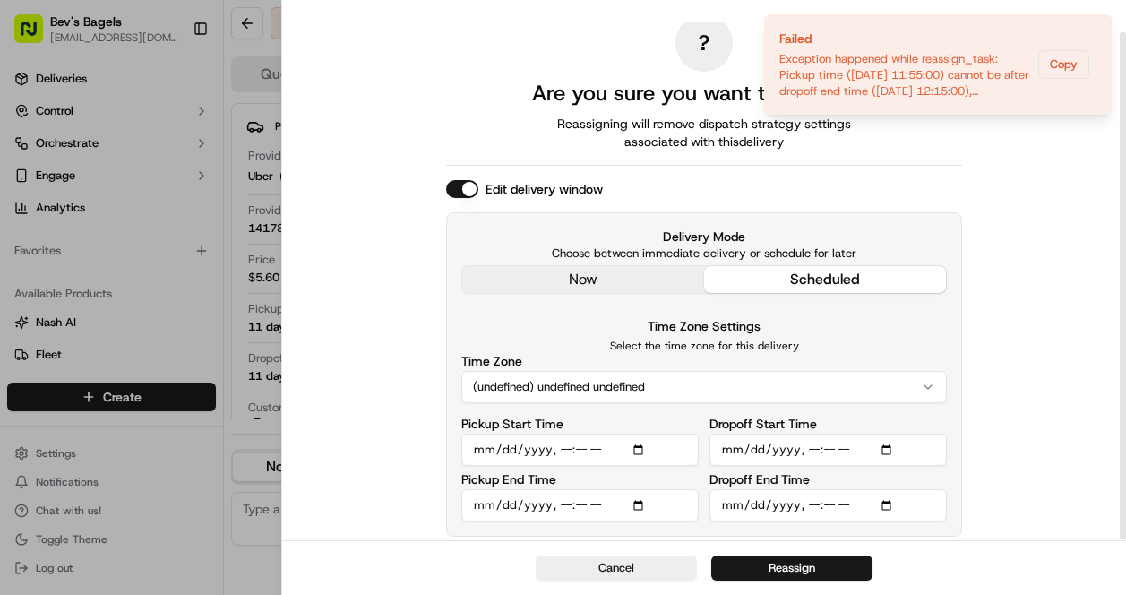
scroll to position [11, 0]
click at [757, 501] on input "Dropoff End Time" at bounding box center [827, 505] width 237 height 32
type input "2025-09-20T08:15"
click at [777, 568] on button "Reassign" at bounding box center [791, 567] width 161 height 25
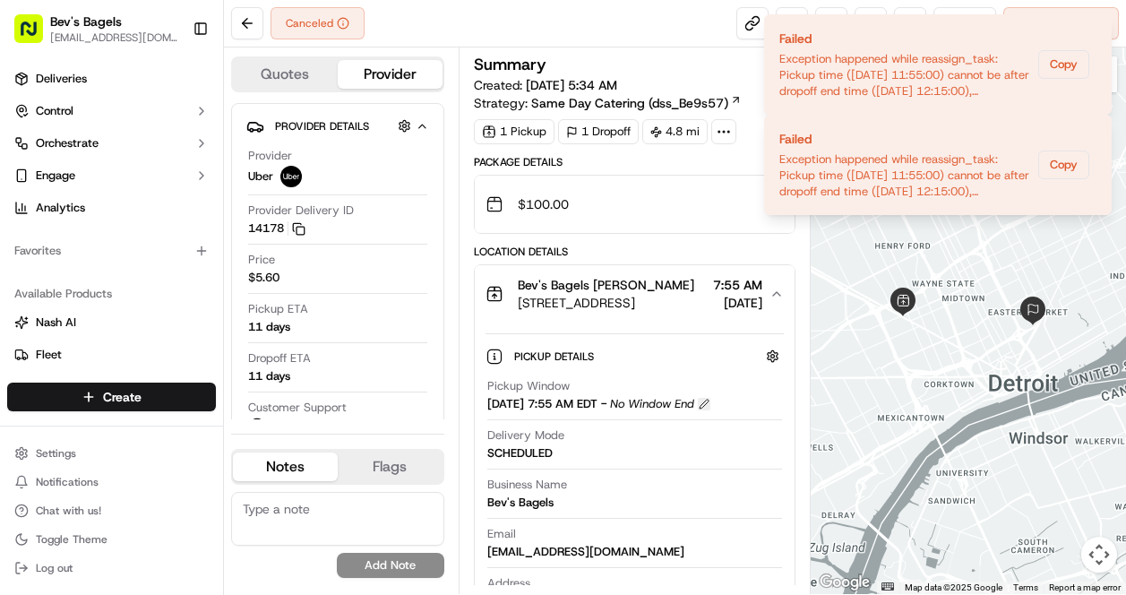
click at [710, 408] on button at bounding box center [704, 404] width 13 height 13
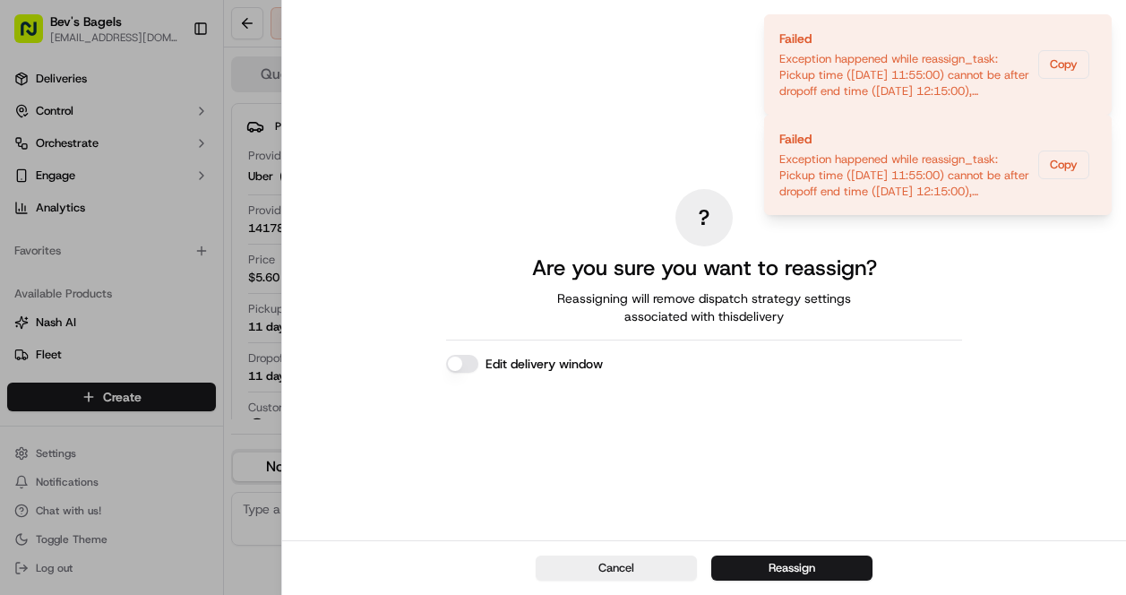
click at [468, 364] on button "Edit delivery window" at bounding box center [462, 364] width 32 height 18
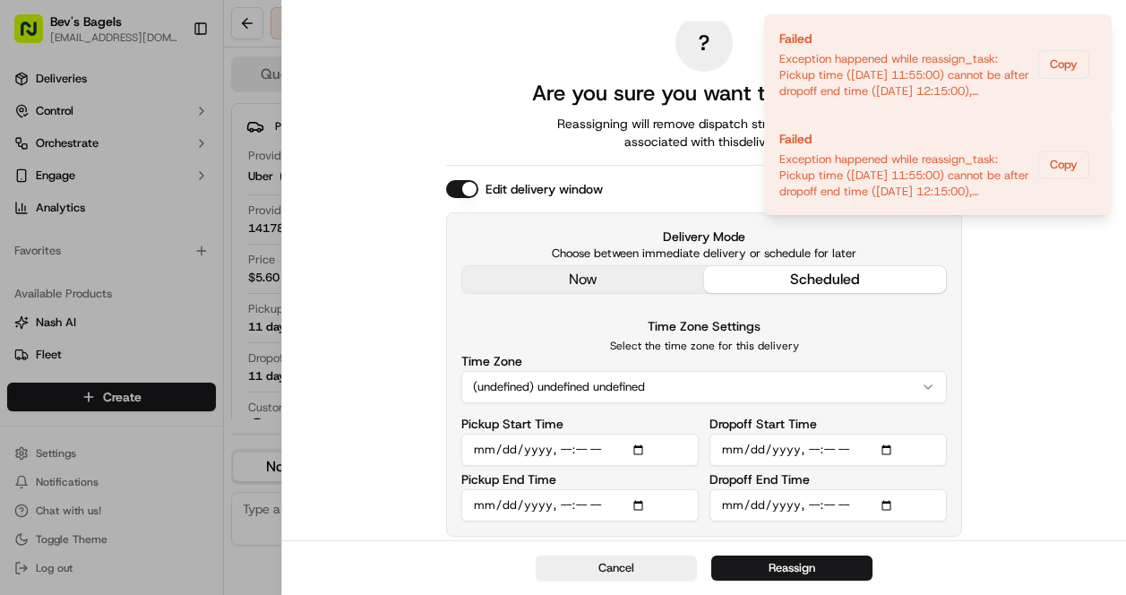
click at [584, 448] on input "Pickup Start Time" at bounding box center [579, 450] width 237 height 32
click at [510, 445] on input "Pickup Start Time" at bounding box center [579, 450] width 237 height 32
click at [649, 450] on input "Pickup Start Time" at bounding box center [579, 450] width 237 height 32
click at [750, 503] on input "Dropoff End Time" at bounding box center [827, 505] width 237 height 32
type input "2025-09-20T08:15"
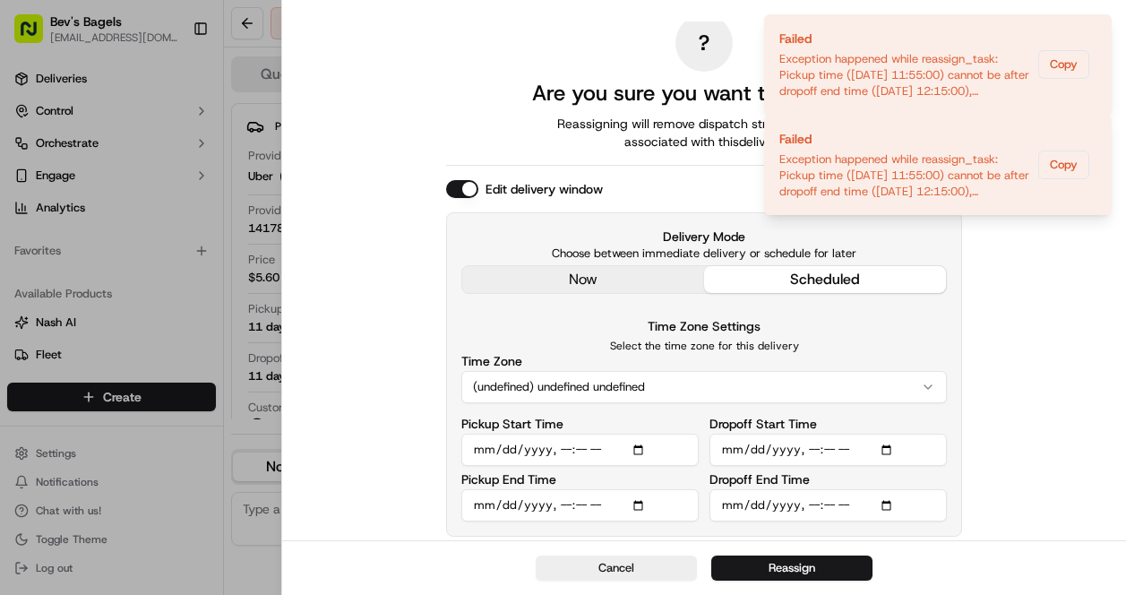
click at [960, 546] on div "Cancel Reassign" at bounding box center [704, 567] width 844 height 55
click at [771, 569] on button "Reassign" at bounding box center [791, 567] width 161 height 25
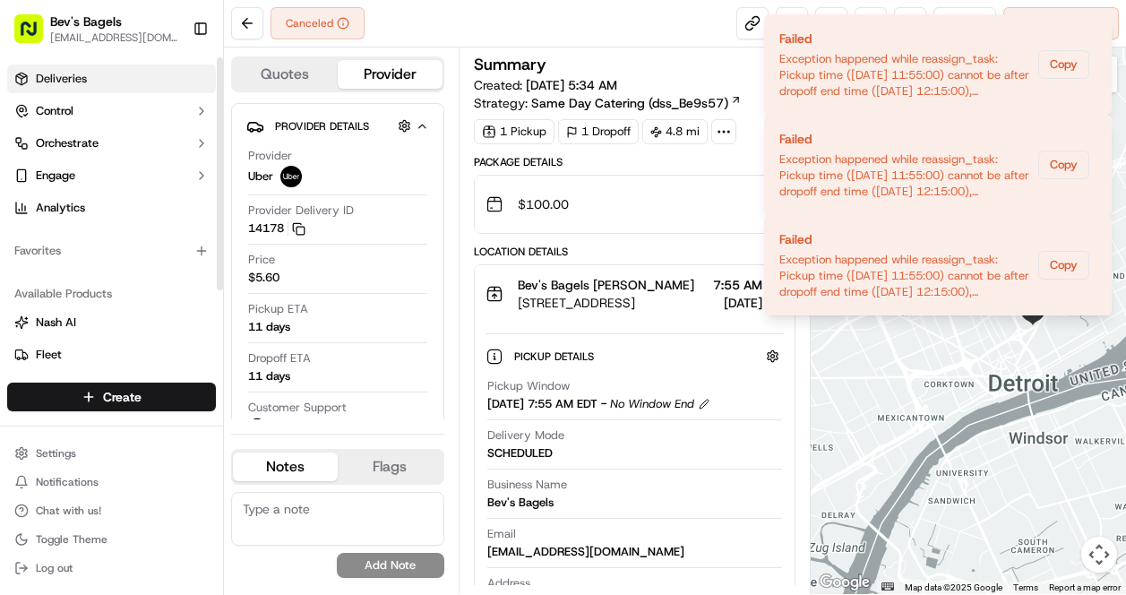
click at [129, 70] on link "Deliveries" at bounding box center [111, 78] width 209 height 29
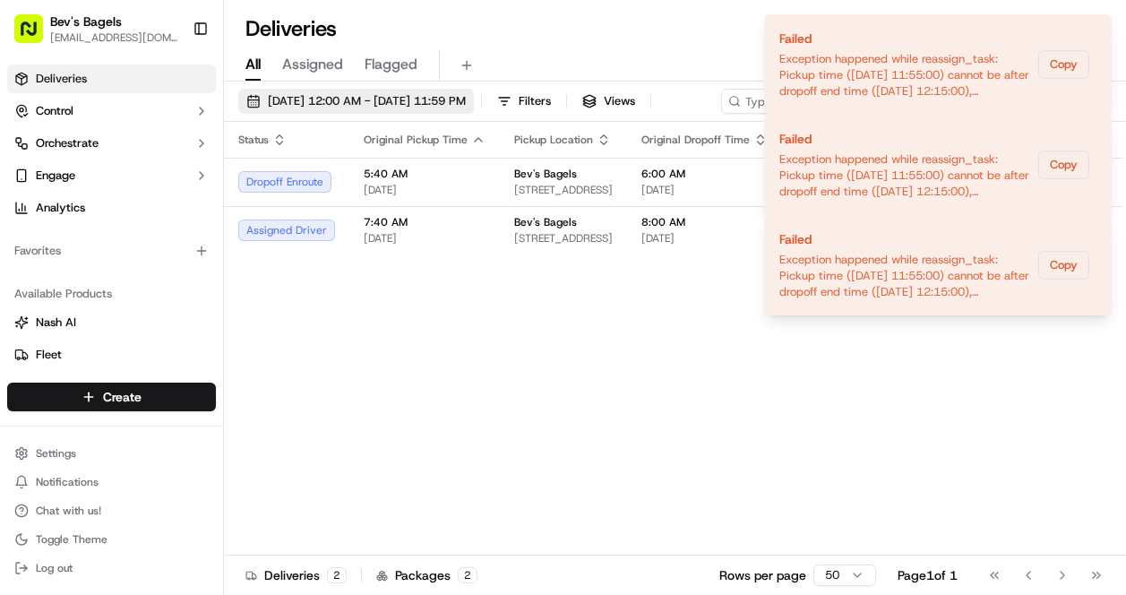
click at [380, 103] on span "[DATE] 12:00 AM - [DATE] 11:59 PM" at bounding box center [367, 101] width 198 height 16
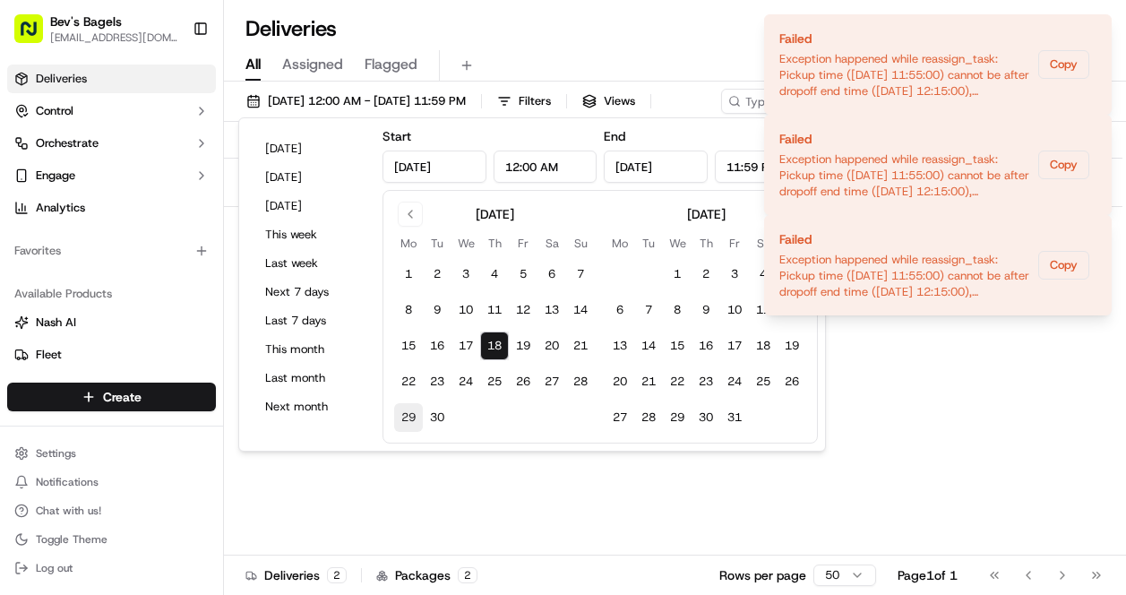
click at [407, 413] on button "29" at bounding box center [408, 417] width 29 height 29
type input "Sep 29, 2025"
click at [614, 484] on div "Status Original Pickup Time Pickup Location Original Dropoff Time Dropoff Locat…" at bounding box center [673, 339] width 898 height 434
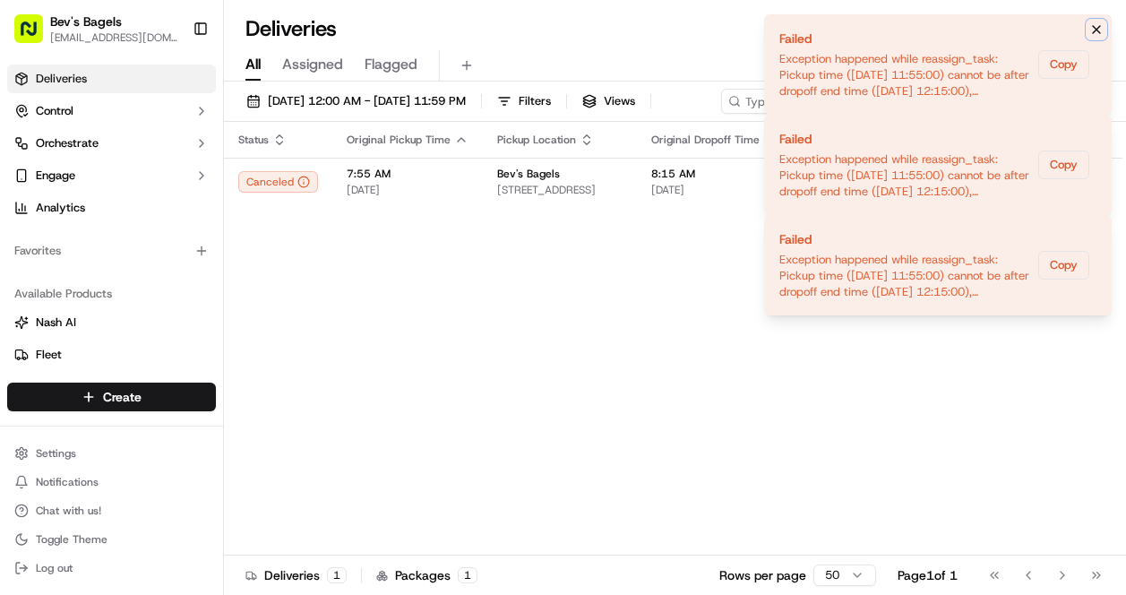
click at [1102, 34] on icon "Notifications (F8)" at bounding box center [1096, 29] width 14 height 14
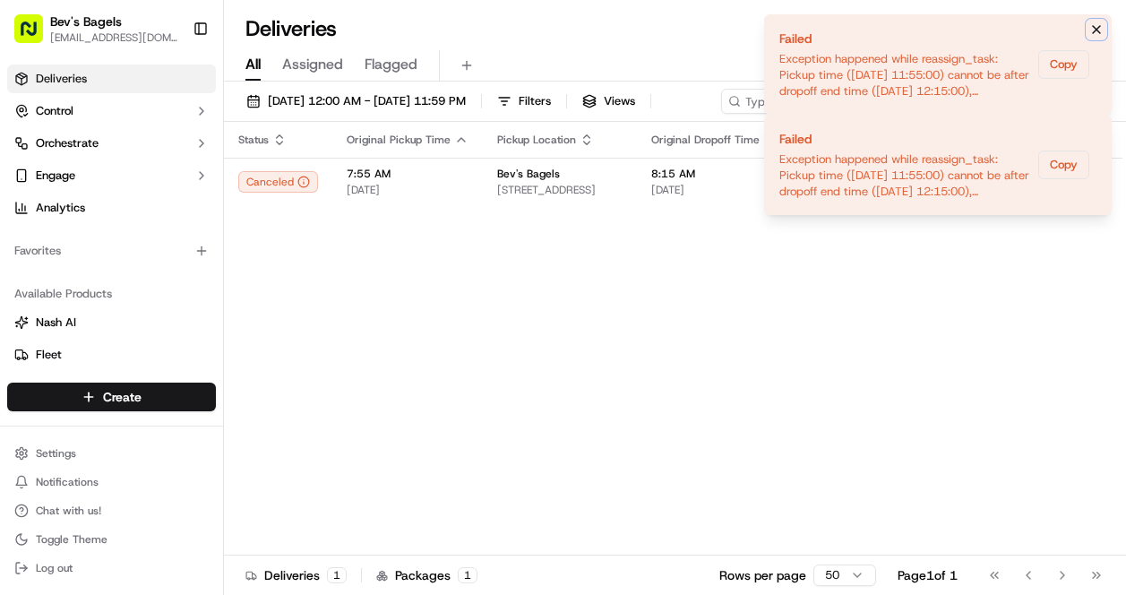
click at [1100, 34] on icon "Notifications (F8)" at bounding box center [1096, 29] width 14 height 14
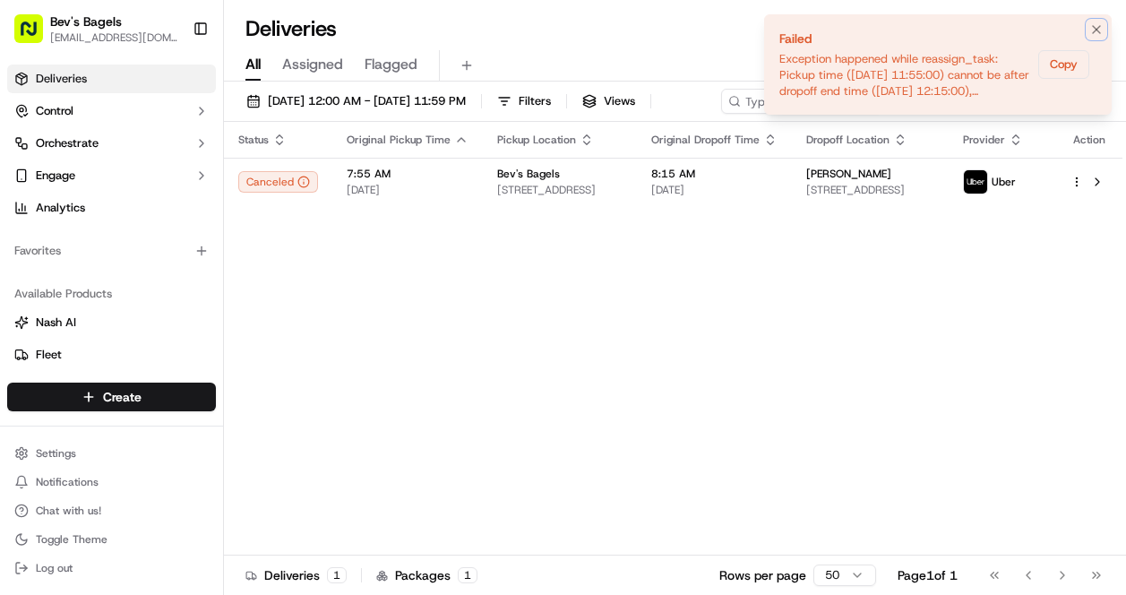
click at [1100, 34] on icon "Notifications (F8)" at bounding box center [1096, 29] width 14 height 14
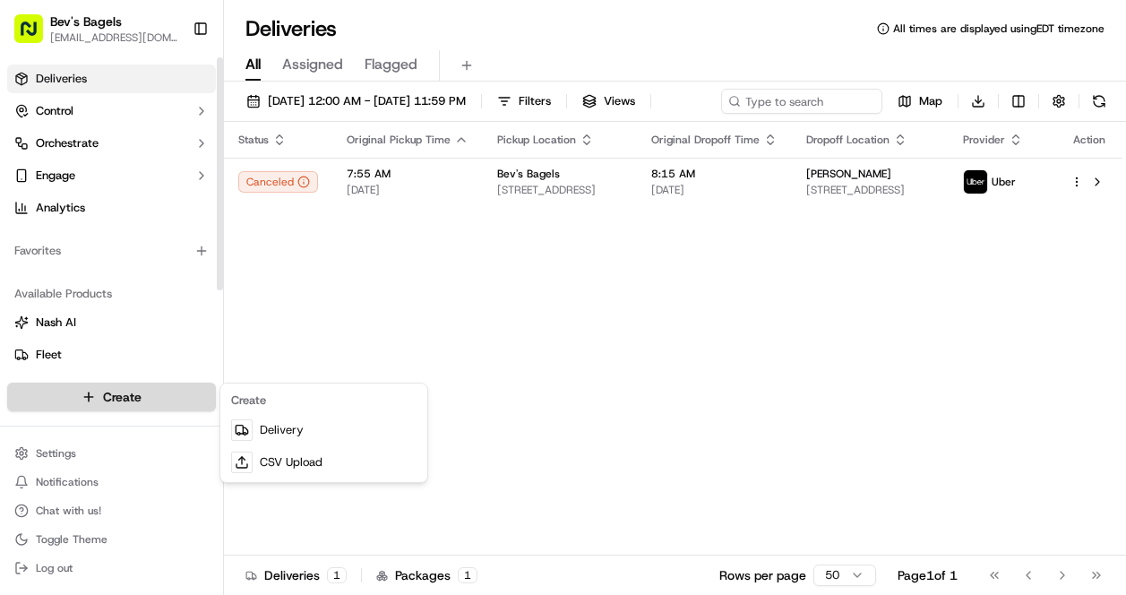
click at [78, 389] on html "Bev's Bagels max@bevsbagels.com Toggle Sidebar Deliveries Control Orchestrate E…" at bounding box center [563, 297] width 1126 height 595
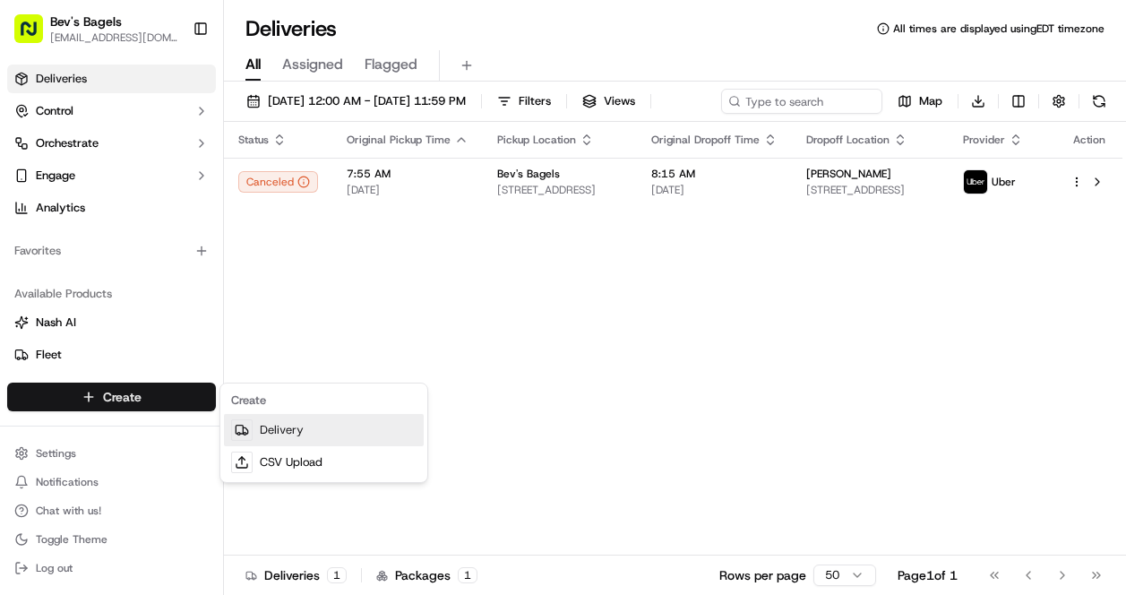
click at [327, 429] on link "Delivery" at bounding box center [324, 430] width 200 height 32
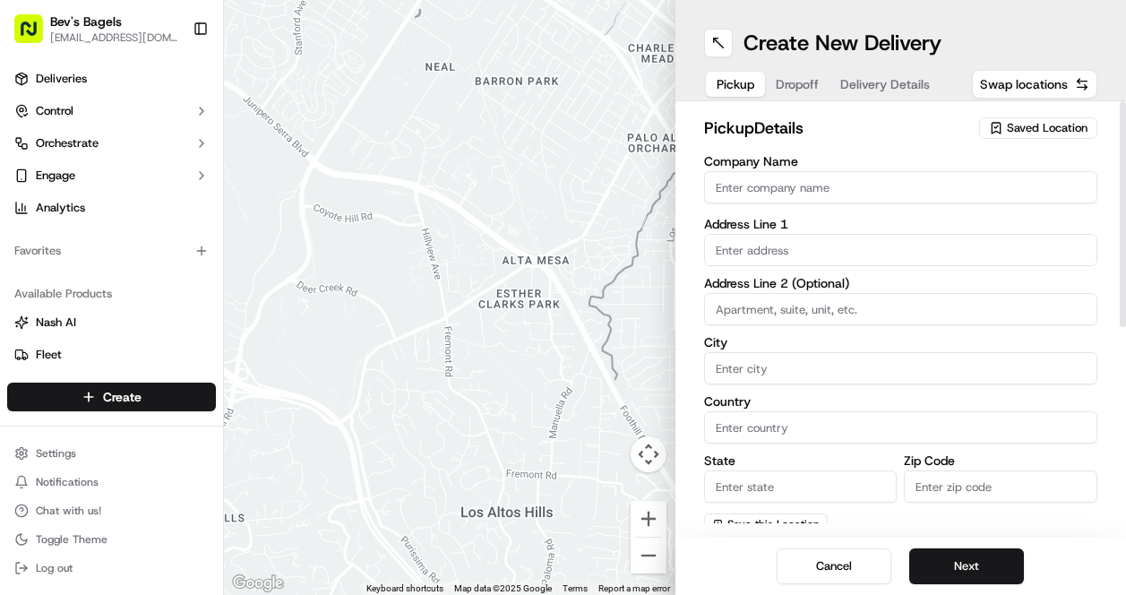
click at [1027, 128] on span "Saved Location" at bounding box center [1047, 128] width 81 height 16
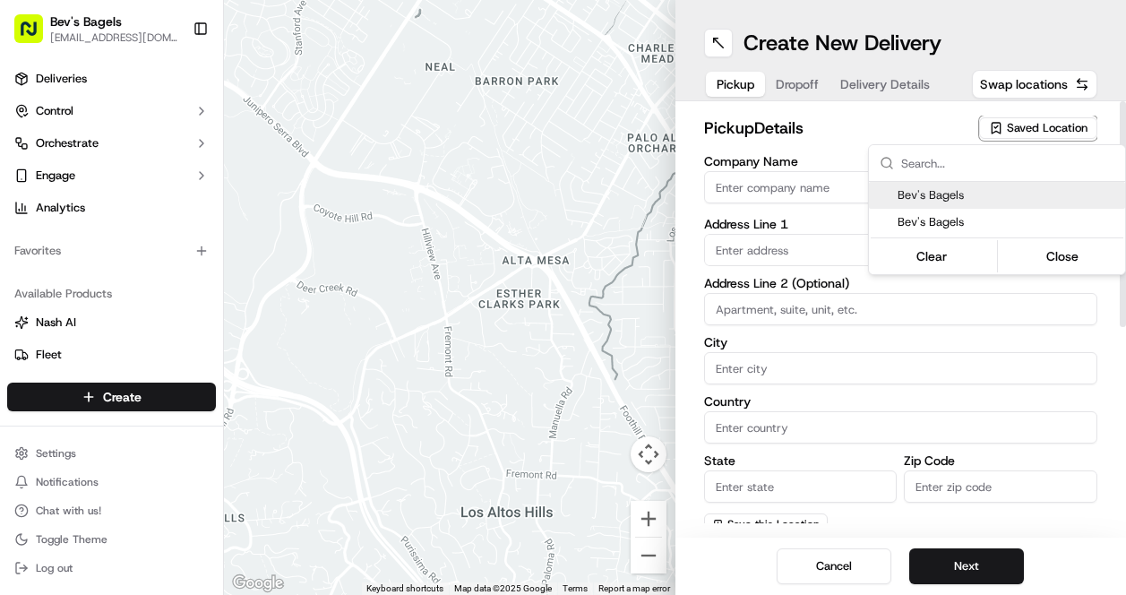
click at [967, 198] on span "Bev's Bagels" at bounding box center [1008, 195] width 220 height 16
type input "Bev's Bagels"
type input "[STREET_ADDRESS]"
type input "Unit 1A"
type input "[GEOGRAPHIC_DATA]"
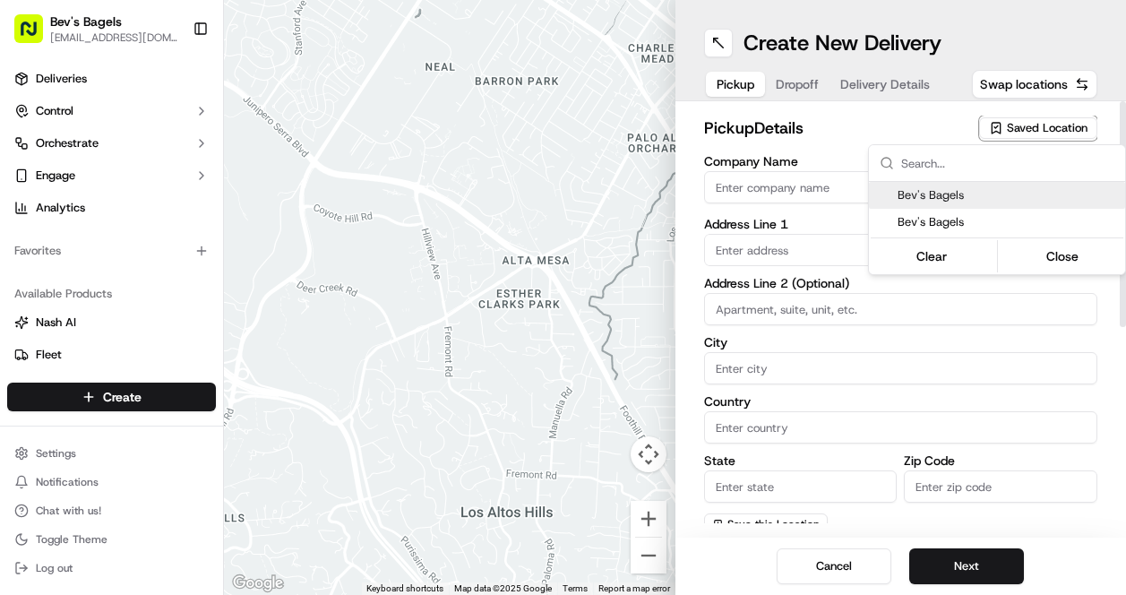
type input "US"
type input "MI"
type input "48208"
type input "Max"
type input "[PERSON_NAME]"
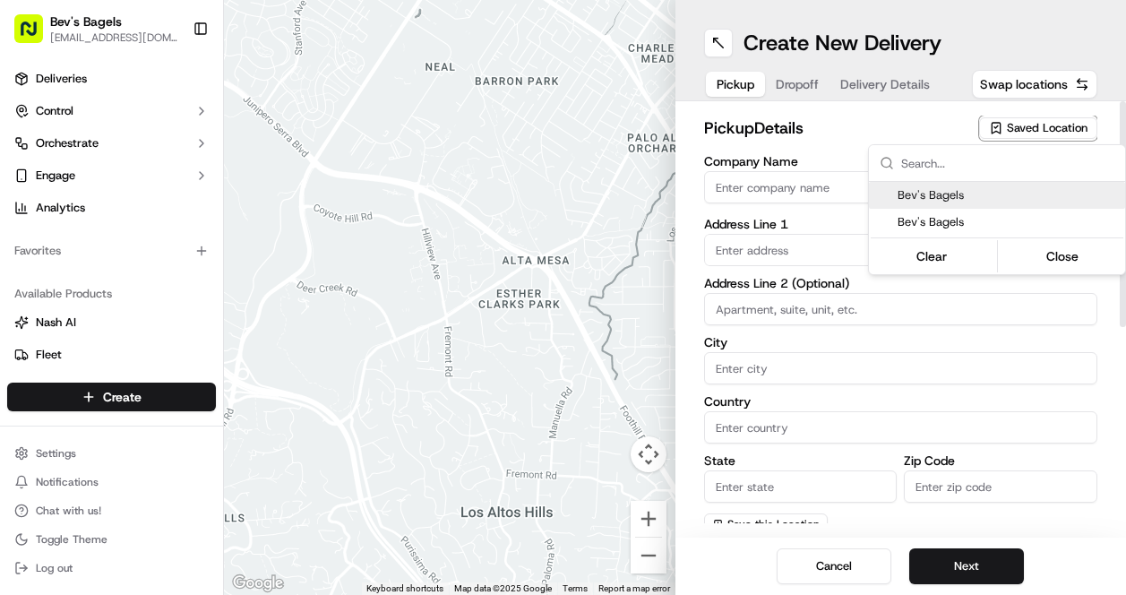
type input "[EMAIL_ADDRESS][DOMAIN_NAME]"
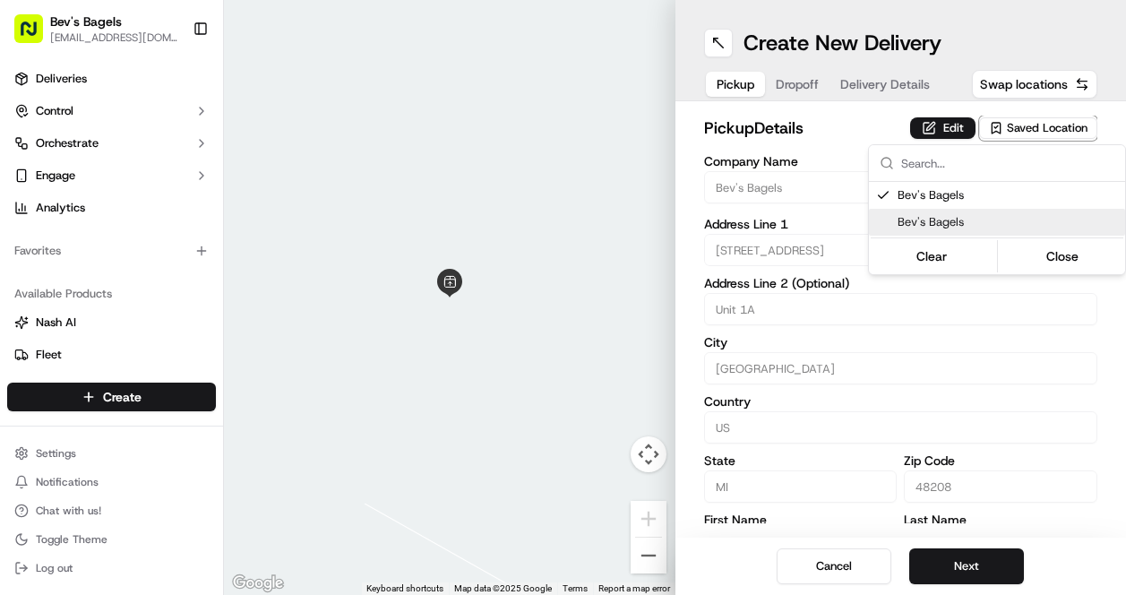
click at [906, 374] on html "Bev's Bagels max@bevsbagels.com Toggle Sidebar Deliveries Control Orchestrate E…" at bounding box center [563, 297] width 1126 height 595
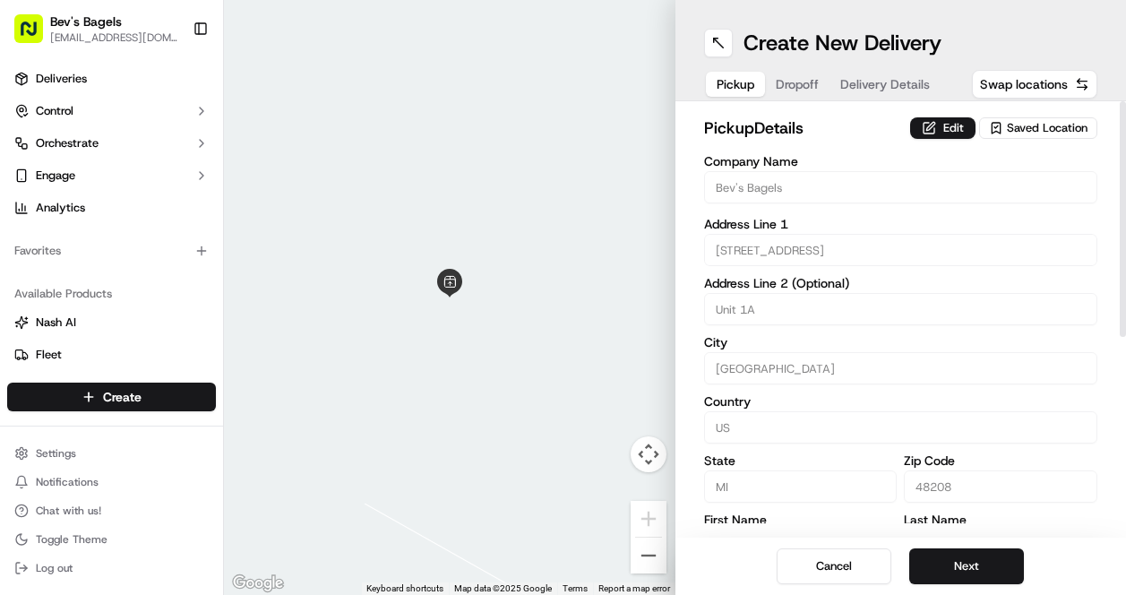
click at [1011, 125] on span "Saved Location" at bounding box center [1047, 128] width 81 height 16
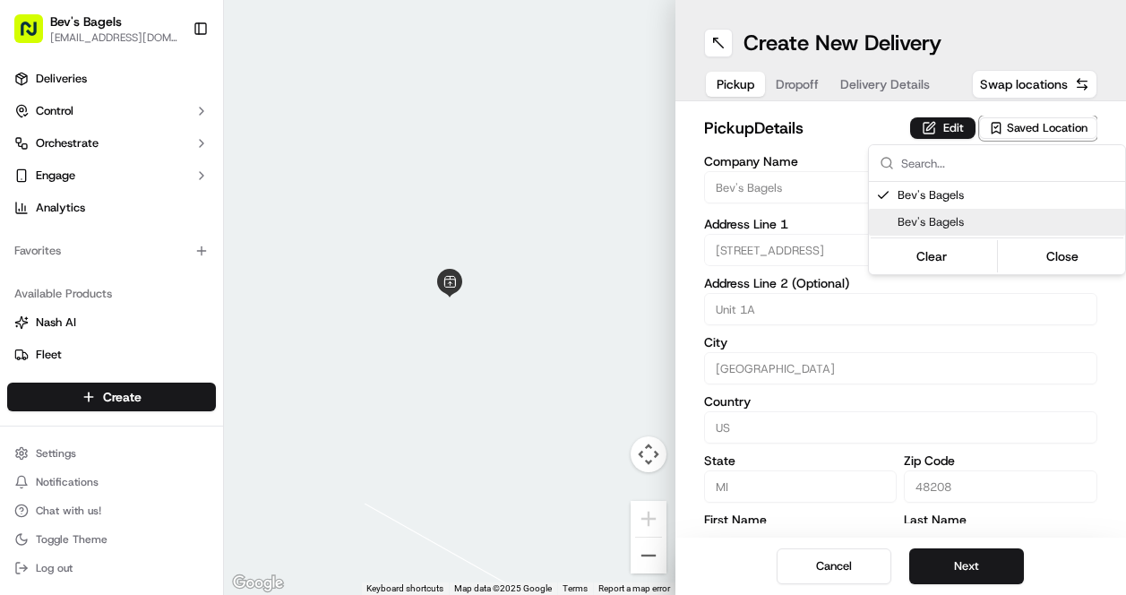
click at [938, 220] on span "Bev's Bagels" at bounding box center [1008, 222] width 220 height 16
type input "[PHONE_NUMBER]"
click at [933, 434] on html "Bev's Bagels max@bevsbagels.com Toggle Sidebar Deliveries Control Orchestrate E…" at bounding box center [563, 297] width 1126 height 595
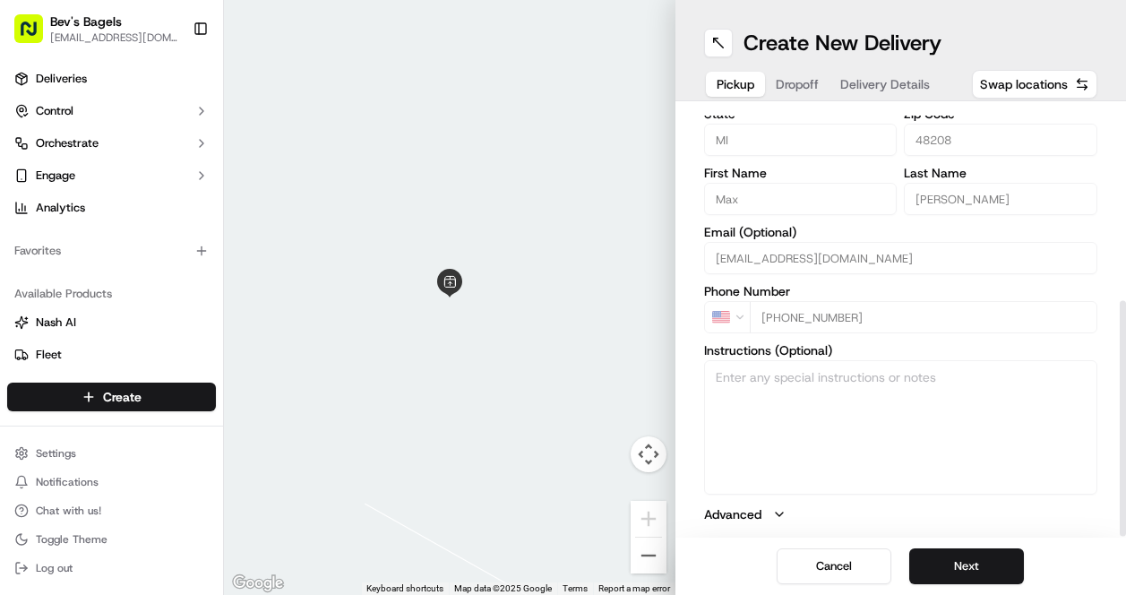
scroll to position [339, 0]
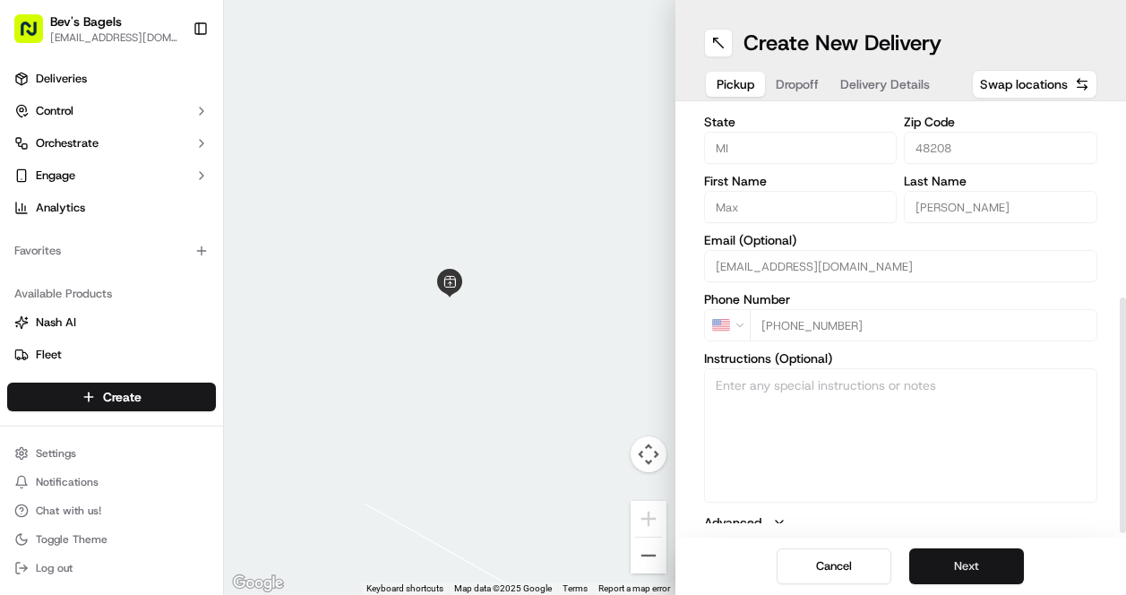
click at [958, 559] on button "Next" at bounding box center [966, 566] width 115 height 36
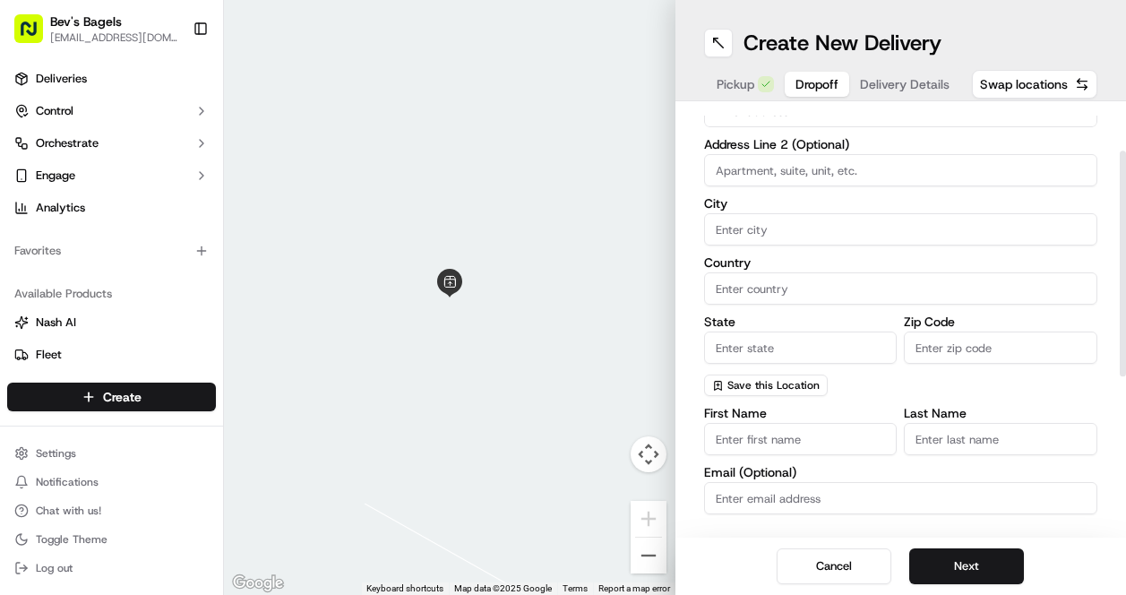
scroll to position [0, 0]
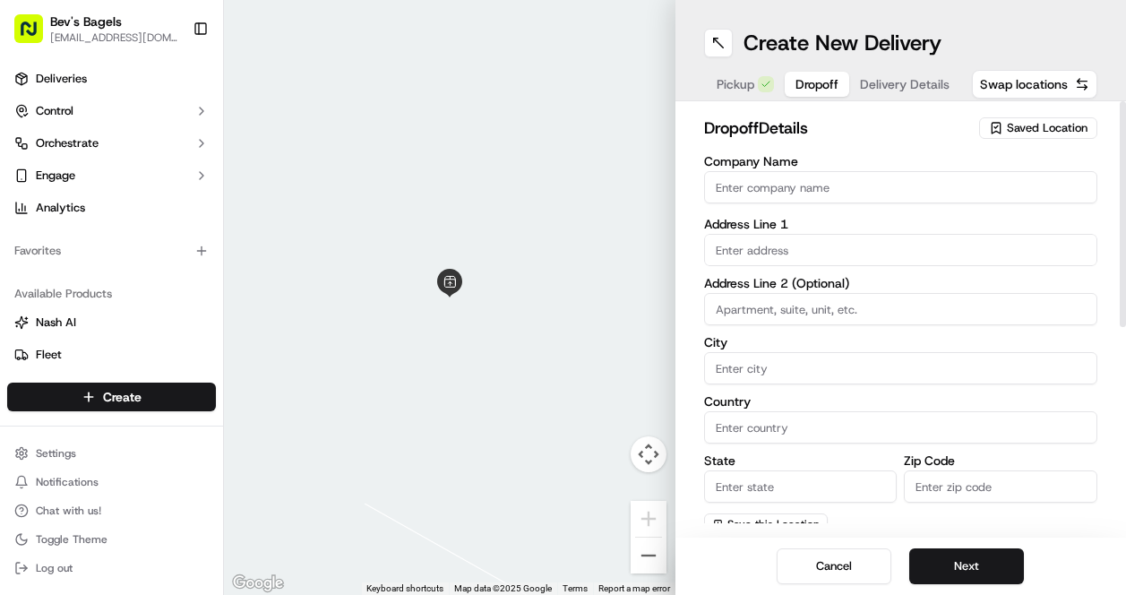
click at [997, 123] on icon "button" at bounding box center [996, 128] width 8 height 11
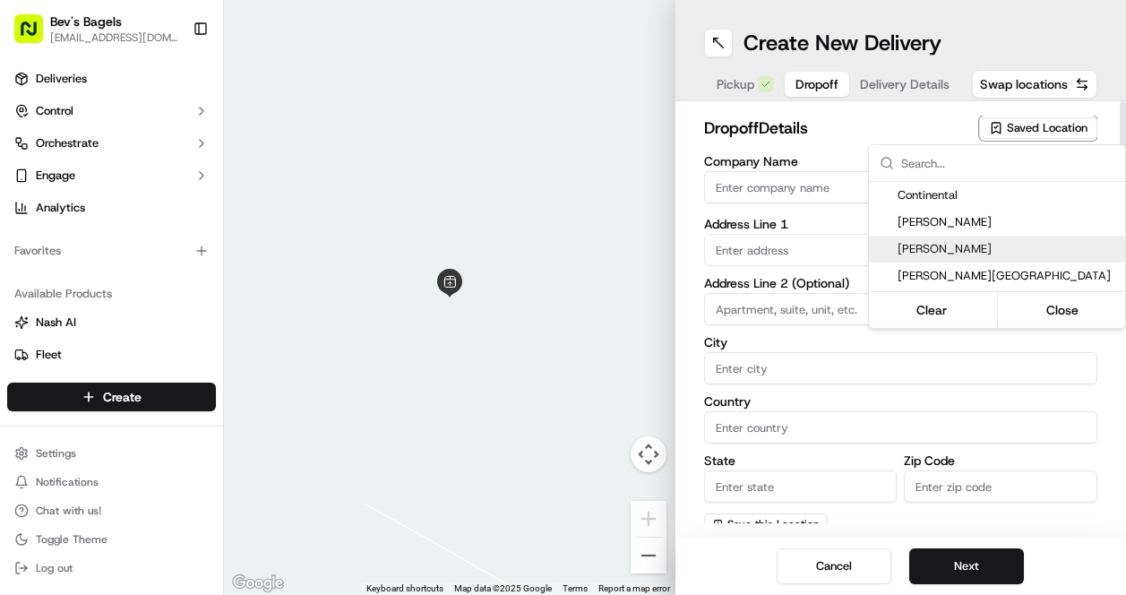
click at [952, 246] on span "[PERSON_NAME]" at bounding box center [1008, 249] width 220 height 16
type input "[PERSON_NAME]"
type input "2468 Market St"
type input "[GEOGRAPHIC_DATA]"
type input "US"
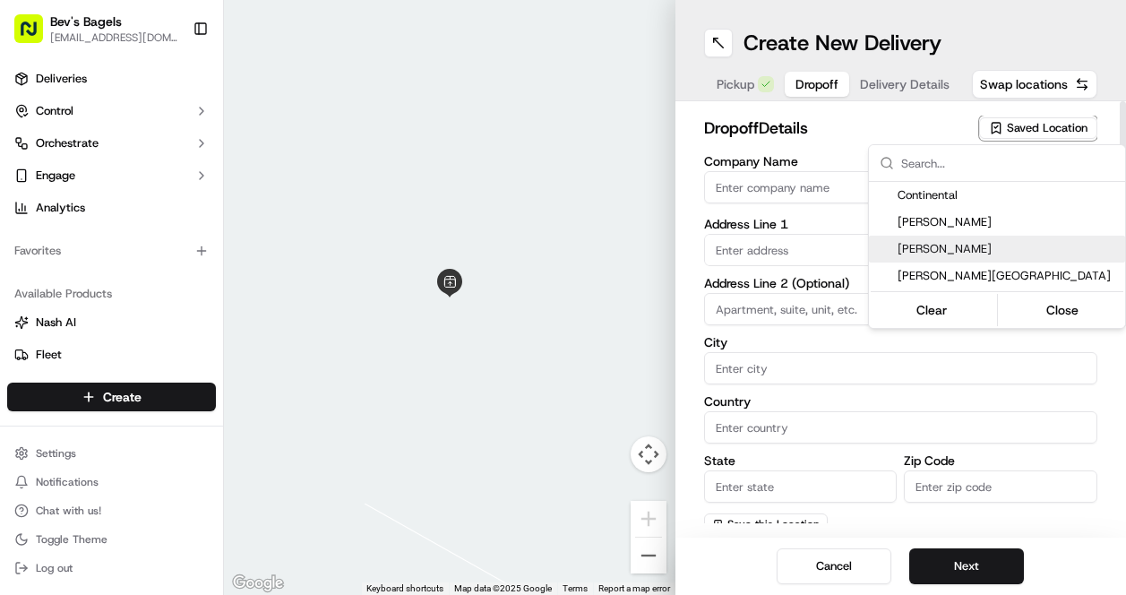
type input "MI"
type input "48207"
type input "Megan"
type input "+1 586 675 9556"
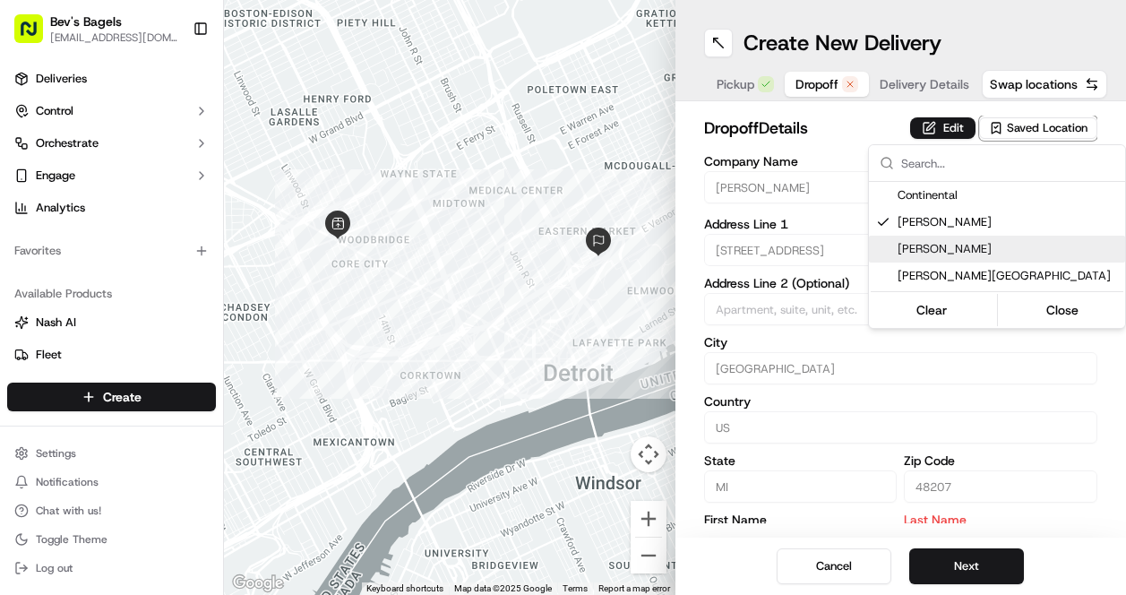
click at [946, 243] on span "[PERSON_NAME]" at bounding box center [1008, 249] width 220 height 16
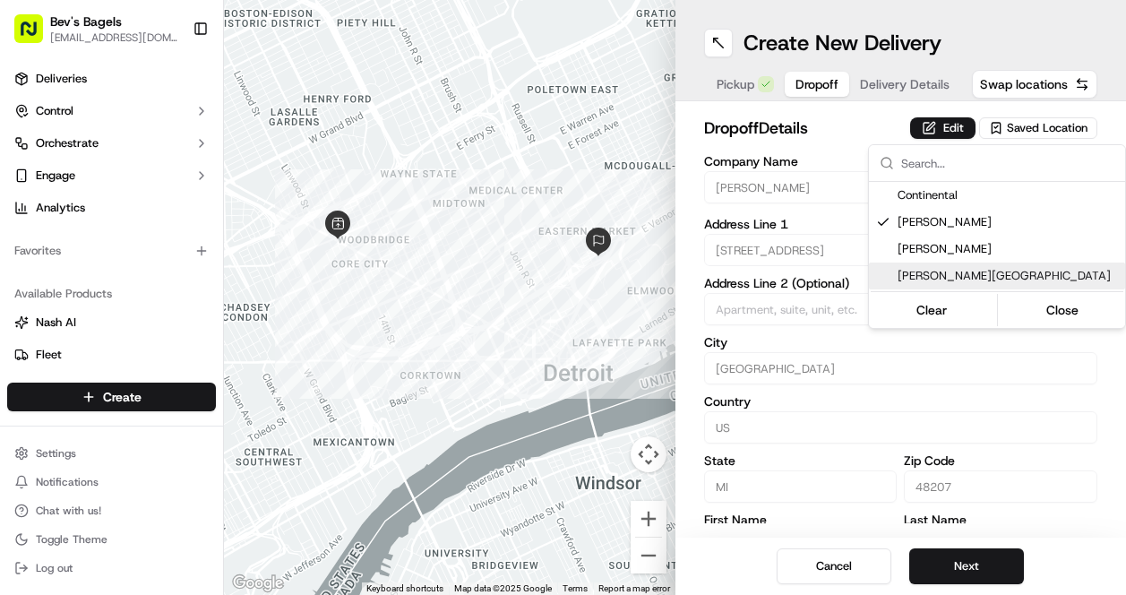
click at [921, 390] on html "Bev's Bagels max@bevsbagels.com Toggle Sidebar Deliveries Control Orchestrate E…" at bounding box center [563, 297] width 1126 height 595
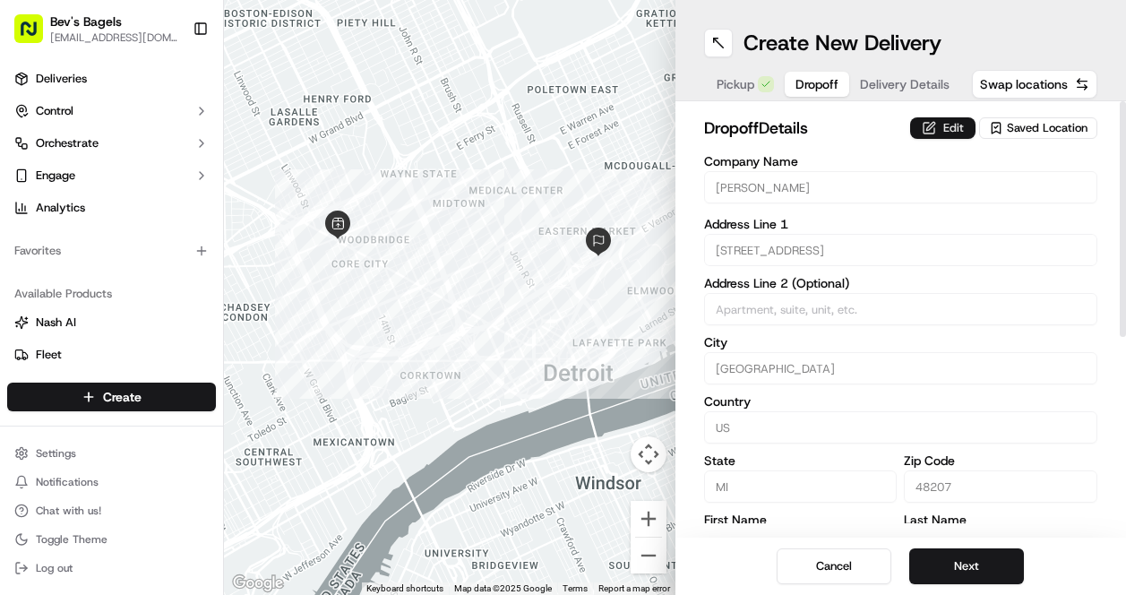
click at [948, 131] on button "Edit" at bounding box center [942, 127] width 65 height 21
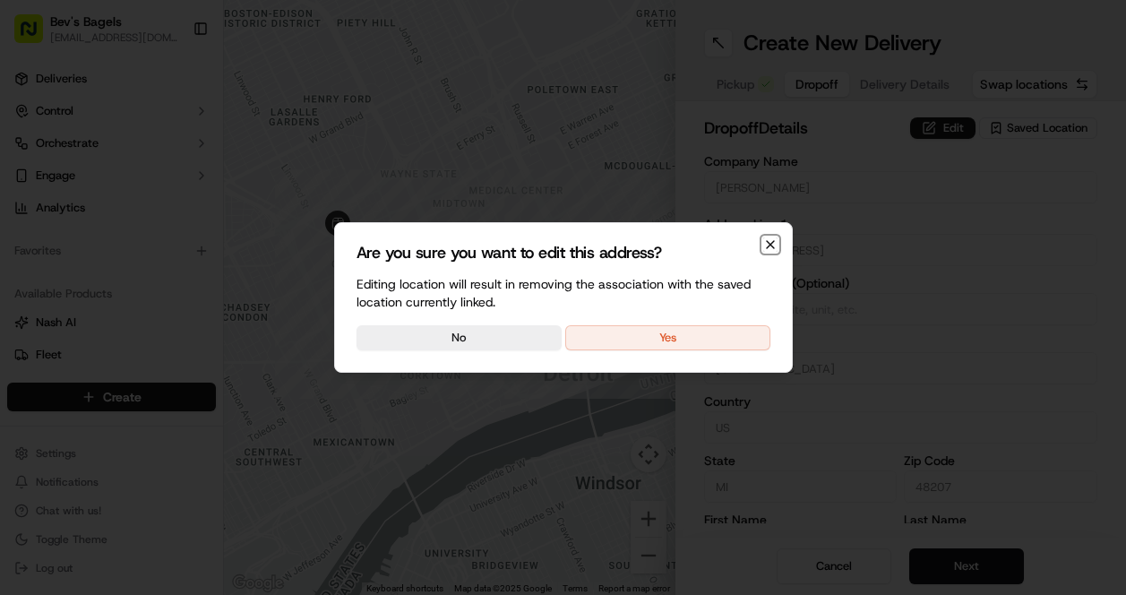
click at [768, 245] on icon "button" at bounding box center [770, 244] width 14 height 14
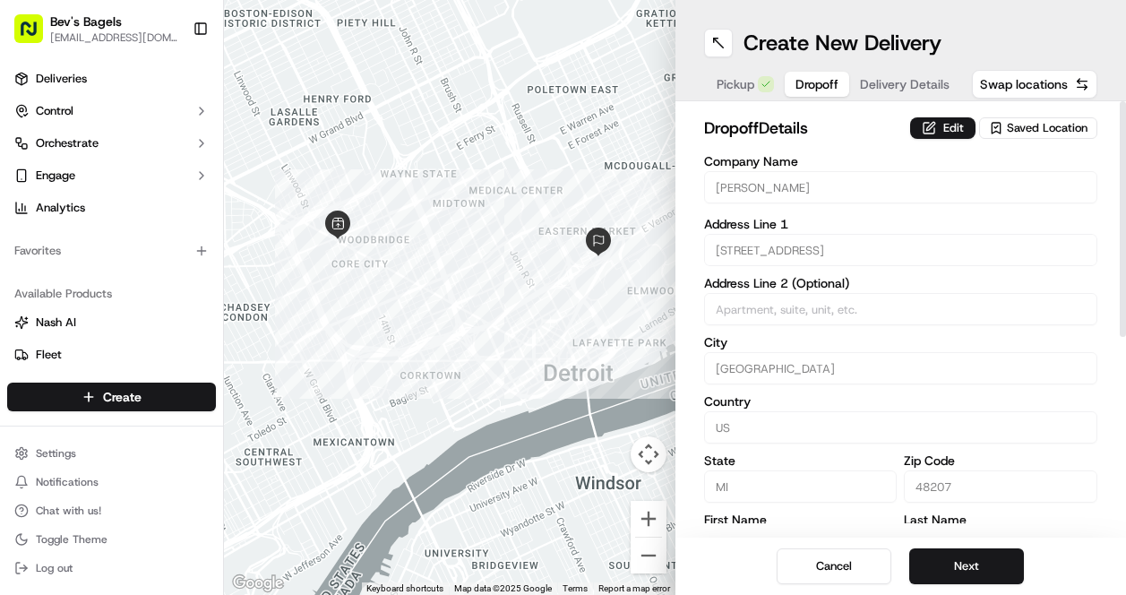
click at [1024, 129] on span "Saved Location" at bounding box center [1047, 128] width 81 height 16
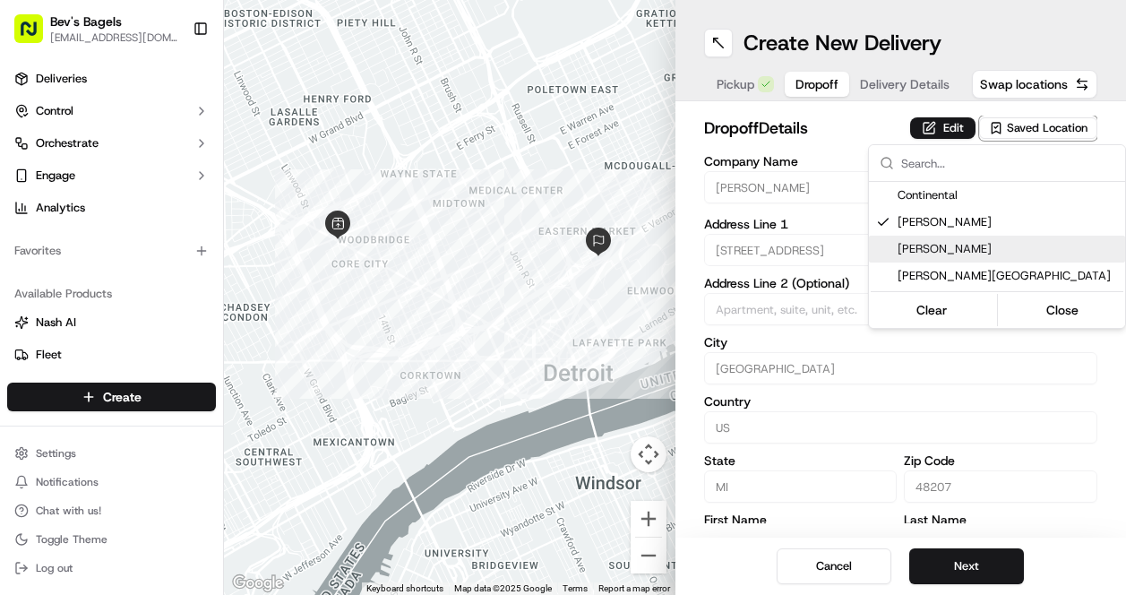
click at [946, 240] on div "[PERSON_NAME]" at bounding box center [997, 249] width 256 height 27
type input "Megan"
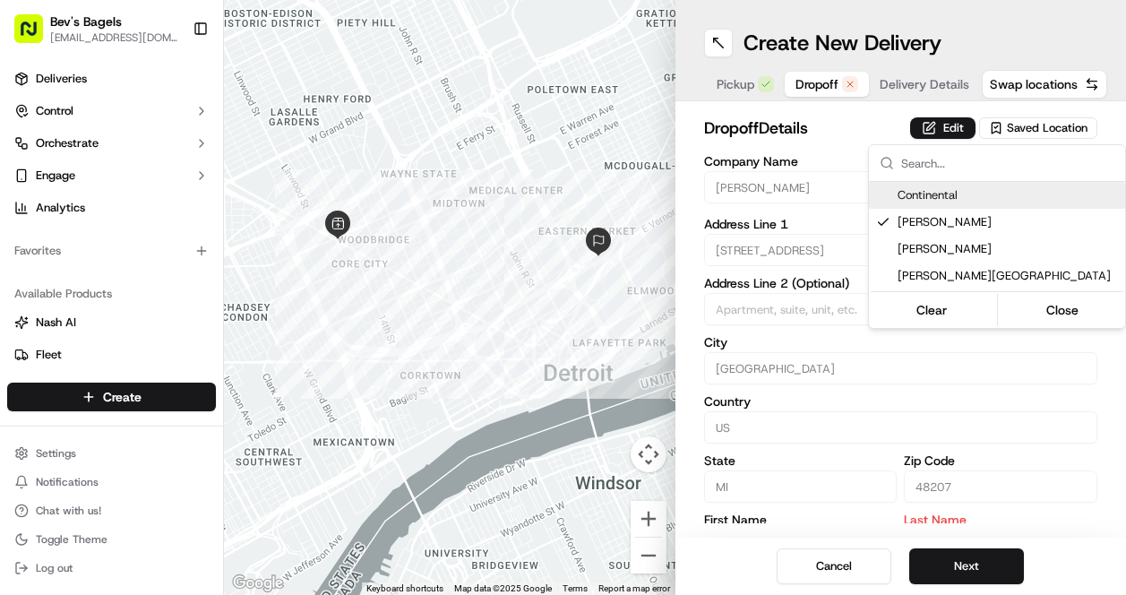
click at [851, 150] on html "Bev's Bagels max@bevsbagels.com Toggle Sidebar Deliveries Control Orchestrate E…" at bounding box center [563, 297] width 1126 height 595
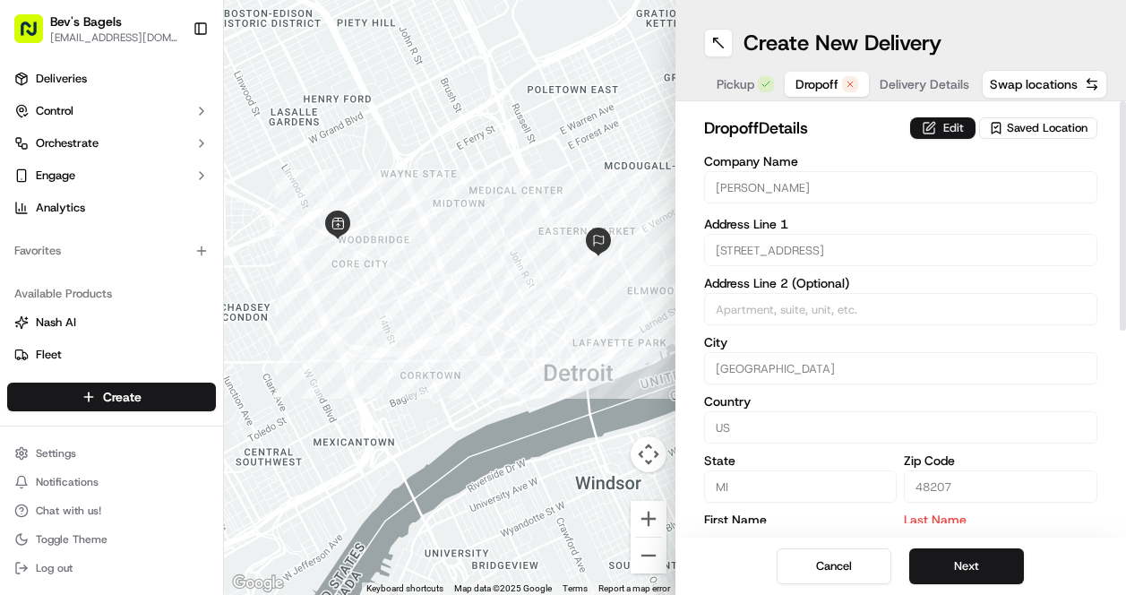
click at [942, 134] on button "Edit" at bounding box center [942, 127] width 65 height 21
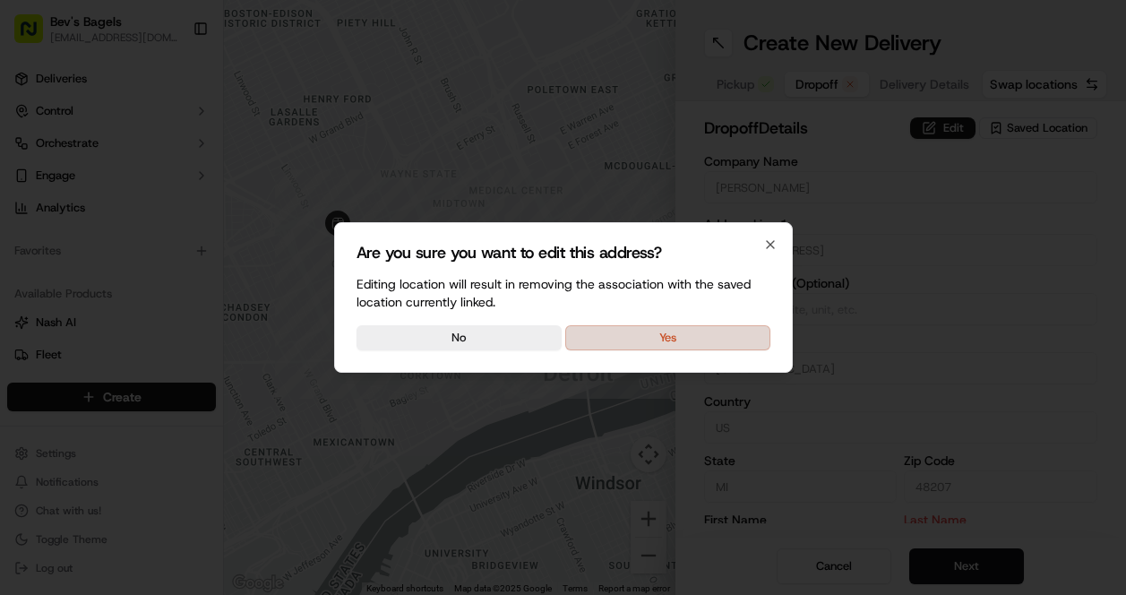
click at [657, 343] on button "Yes" at bounding box center [667, 337] width 205 height 25
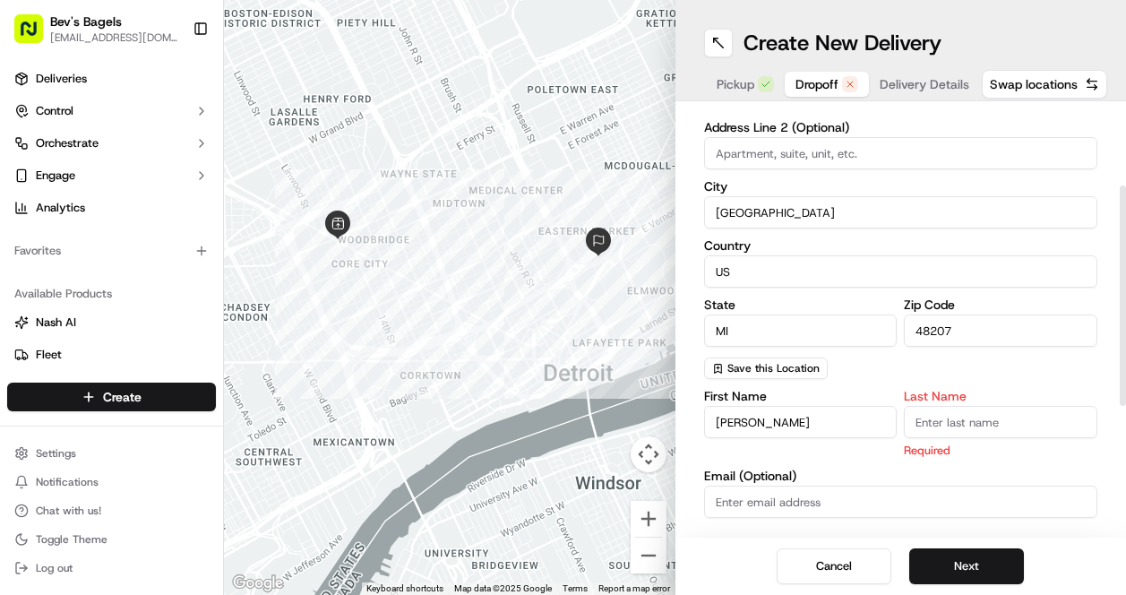
click at [941, 419] on input "Last Name" at bounding box center [1000, 422] width 193 height 32
type input "D"
type input "Lewis"
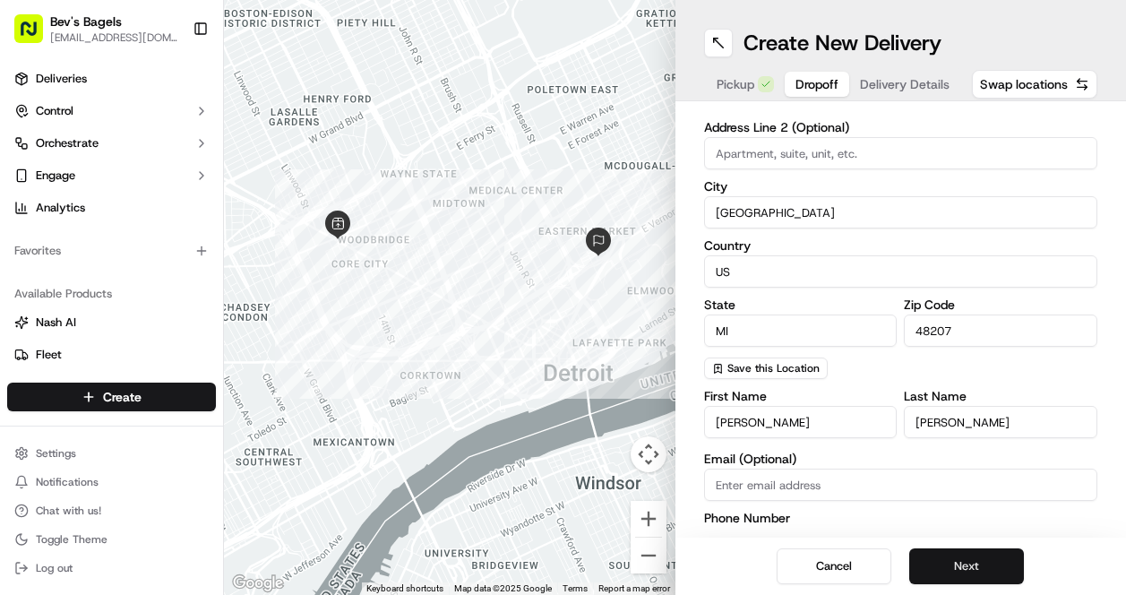
click at [939, 560] on button "Next" at bounding box center [966, 566] width 115 height 36
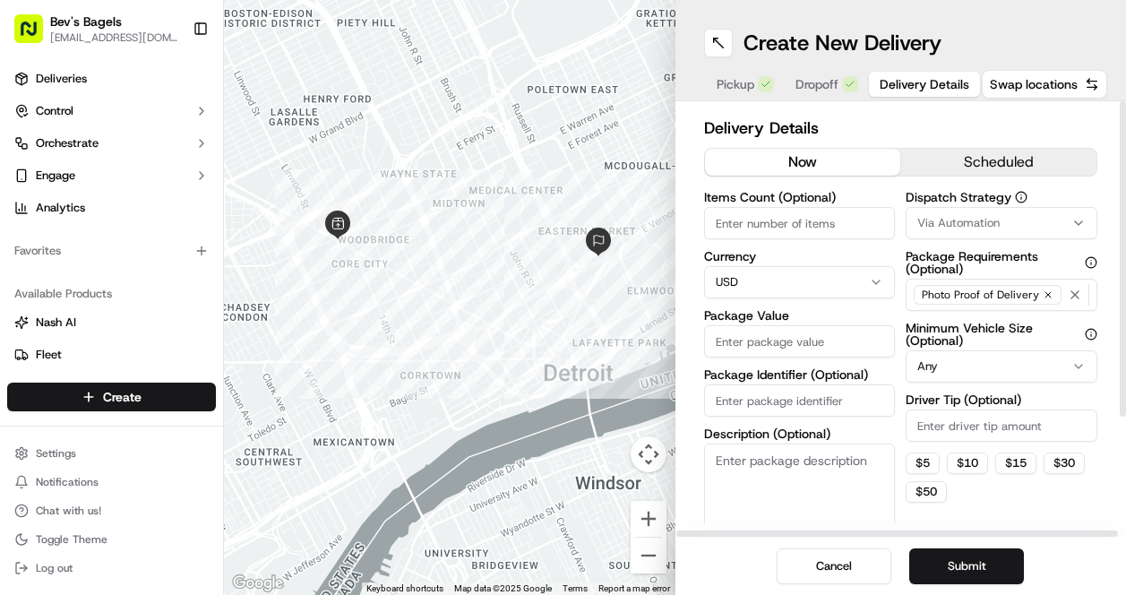
click at [984, 157] on button "scheduled" at bounding box center [998, 162] width 196 height 27
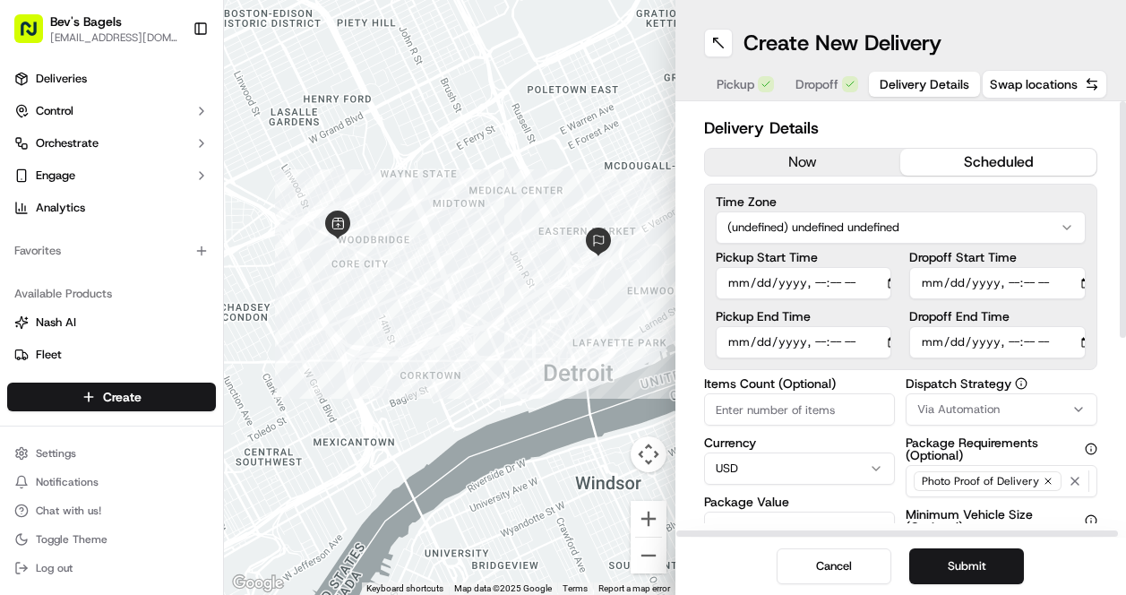
click at [928, 345] on input "Dropoff End Time" at bounding box center [997, 342] width 176 height 32
type input "2025-09-20T08:15"
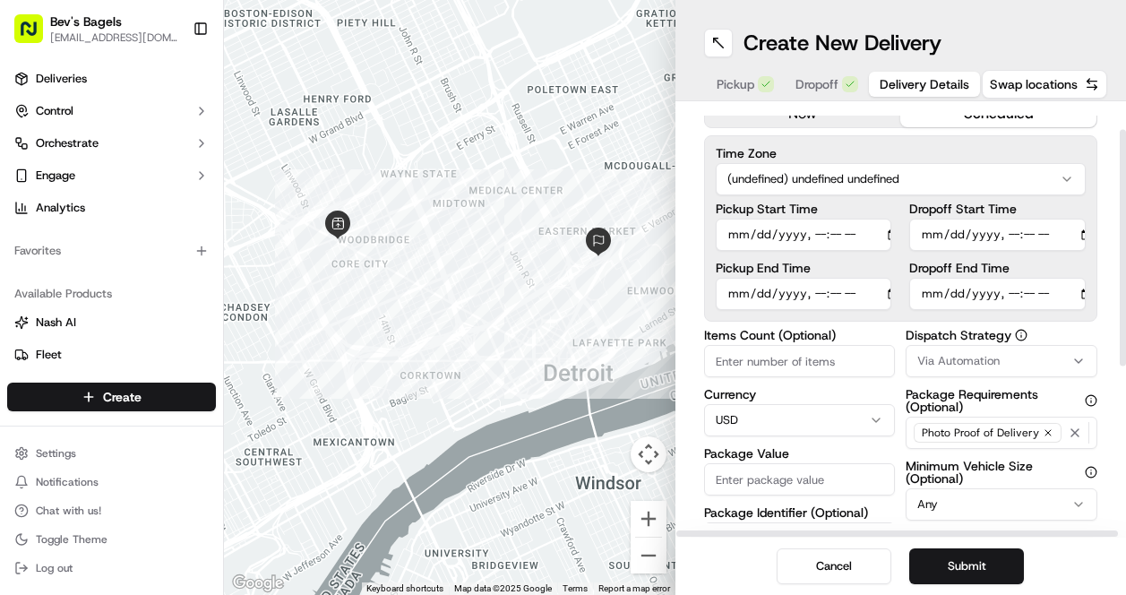
click at [804, 476] on input "Package Value" at bounding box center [800, 479] width 192 height 32
type input "100"
click at [986, 358] on span "Via Automation" at bounding box center [958, 361] width 82 height 16
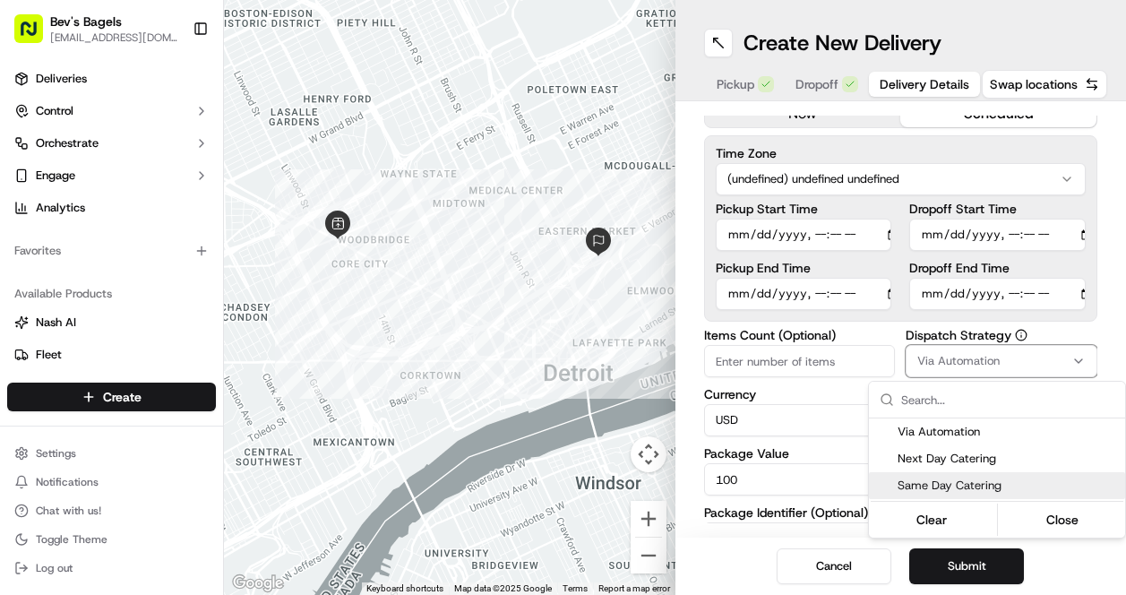
click at [939, 474] on div "Same Day Catering" at bounding box center [997, 485] width 256 height 27
click at [1033, 563] on html "Bev's Bagels max@bevsbagels.com Toggle Sidebar Deliveries Control Orchestrate E…" at bounding box center [563, 297] width 1126 height 595
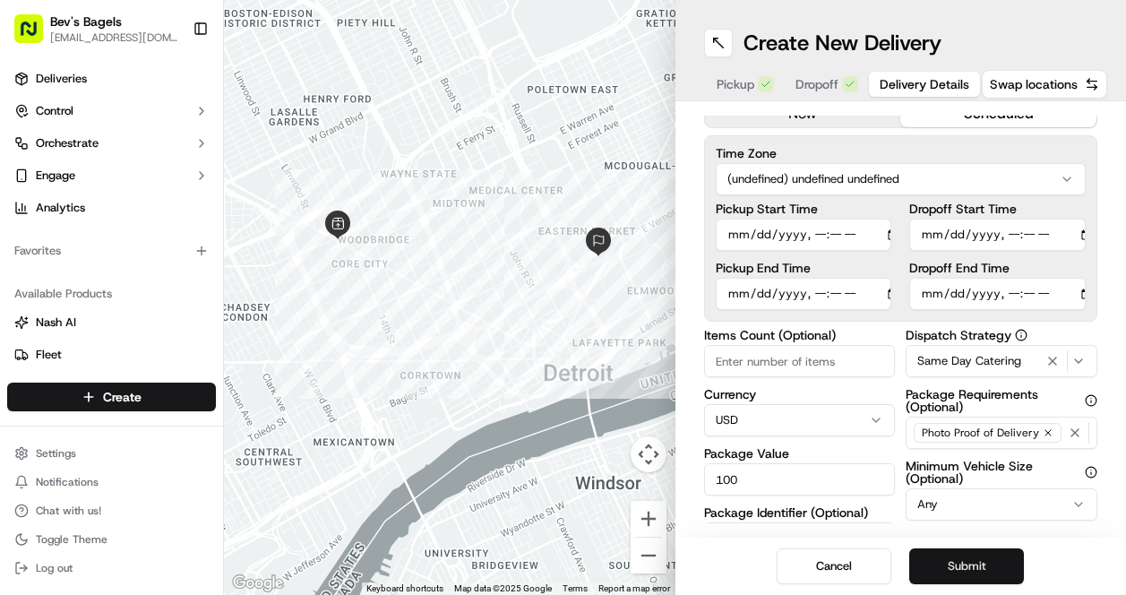
click at [993, 570] on button "Submit" at bounding box center [966, 566] width 115 height 36
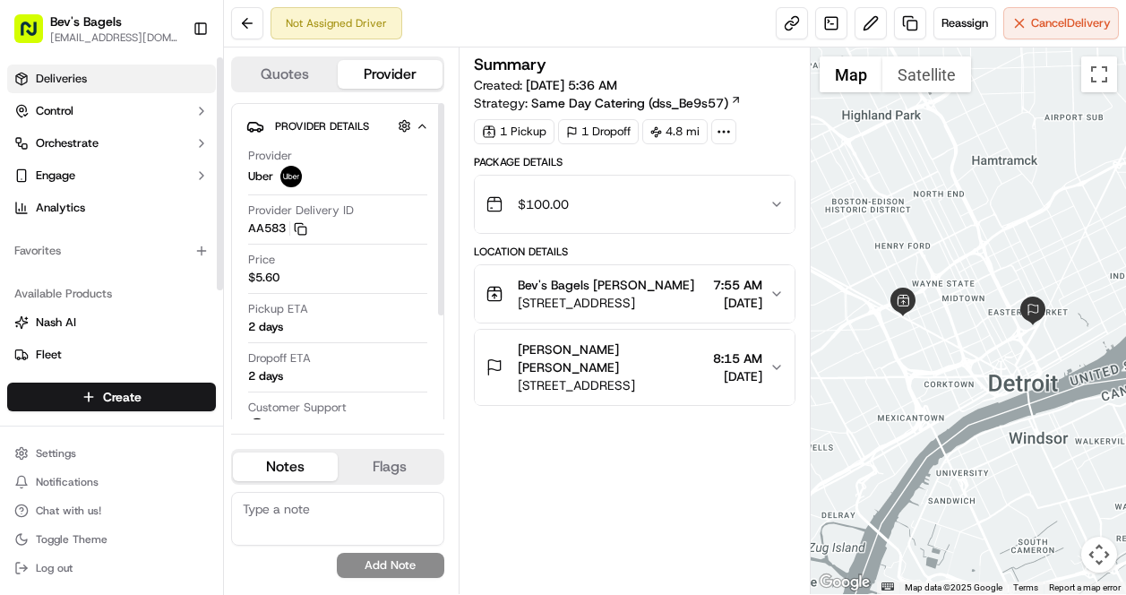
click at [97, 73] on link "Deliveries" at bounding box center [111, 78] width 209 height 29
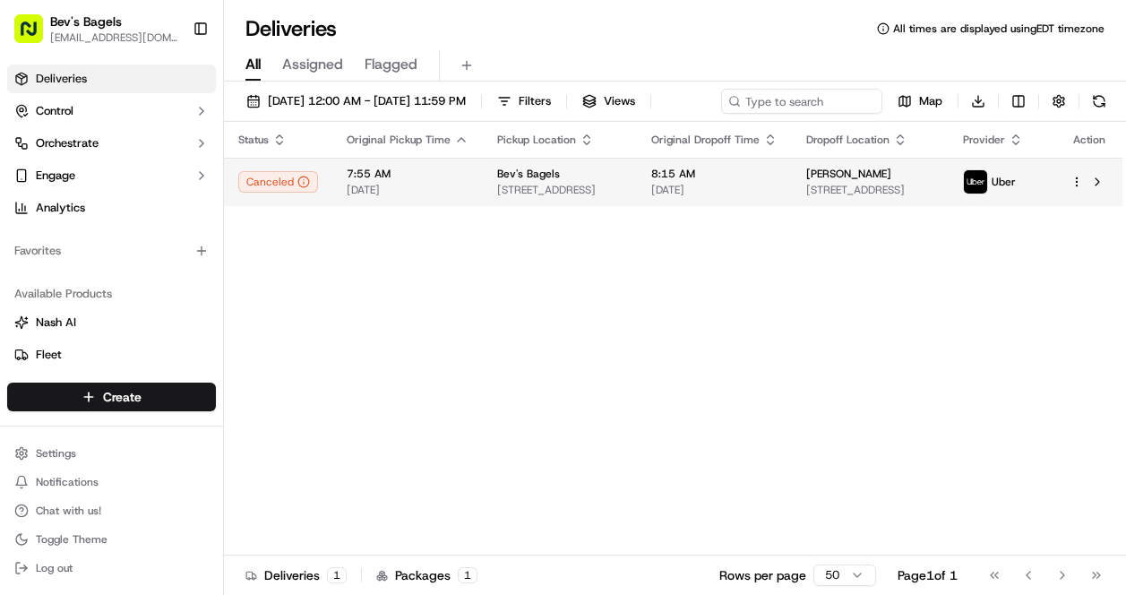
click at [420, 181] on span "7:55 AM" at bounding box center [408, 174] width 122 height 14
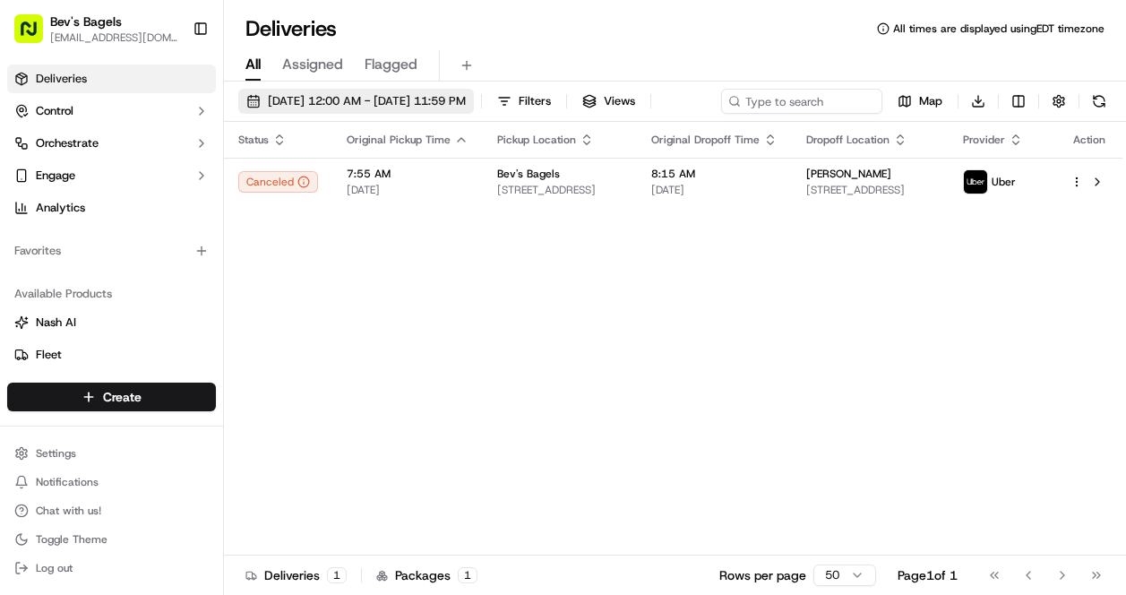
click at [326, 105] on span "09/29/2025 12:00 AM - 09/29/2025 11:59 PM" at bounding box center [367, 101] width 198 height 16
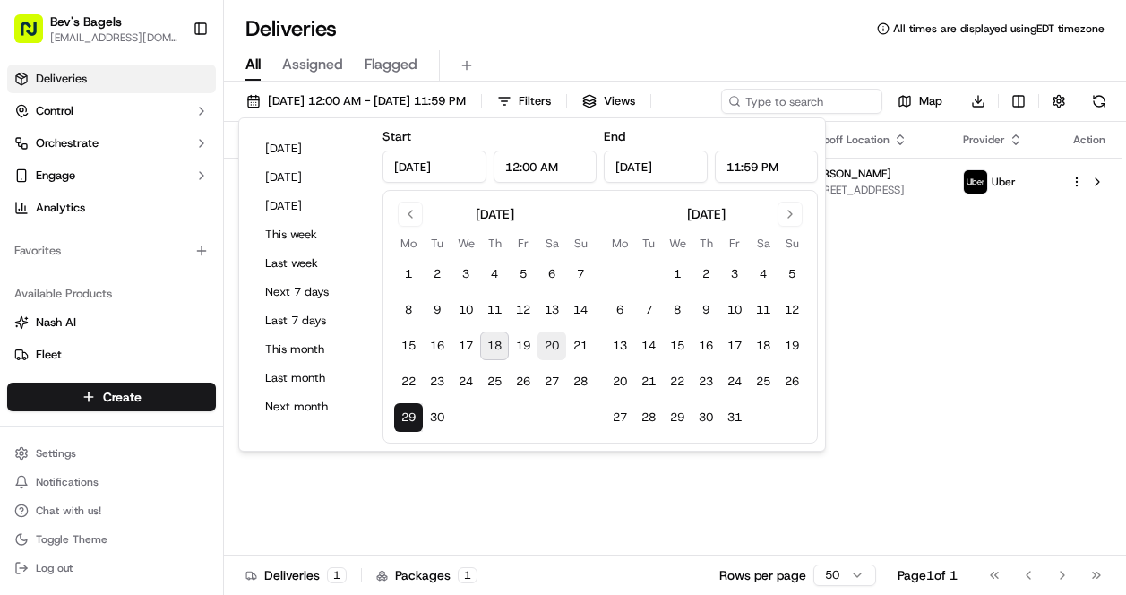
click at [543, 347] on button "20" at bounding box center [551, 345] width 29 height 29
type input "Sep 20, 2025"
click at [867, 104] on div "09/20/2025 12:00 AM - 09/20/2025 11:59 PM Filters Views Map Download" at bounding box center [675, 105] width 902 height 33
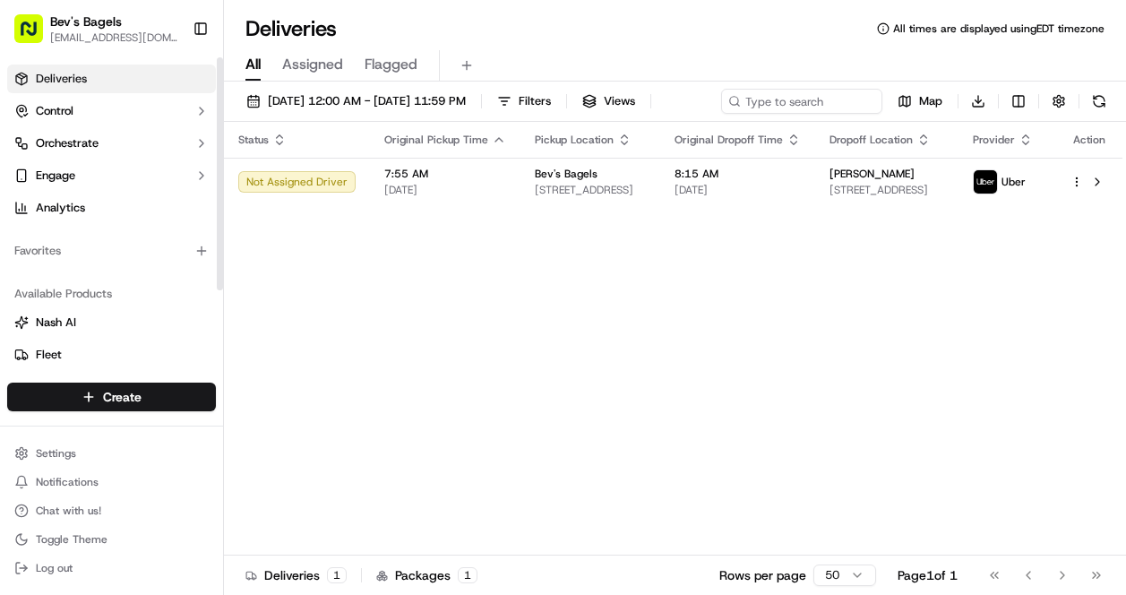
click at [335, 87] on div "09/20/2025 12:00 AM - 09/20/2025 11:59 PM Filters Views Map Download Status Ori…" at bounding box center [675, 340] width 902 height 517
click at [331, 105] on span "09/20/2025 12:00 AM - 09/20/2025 11:59 PM" at bounding box center [367, 101] width 198 height 16
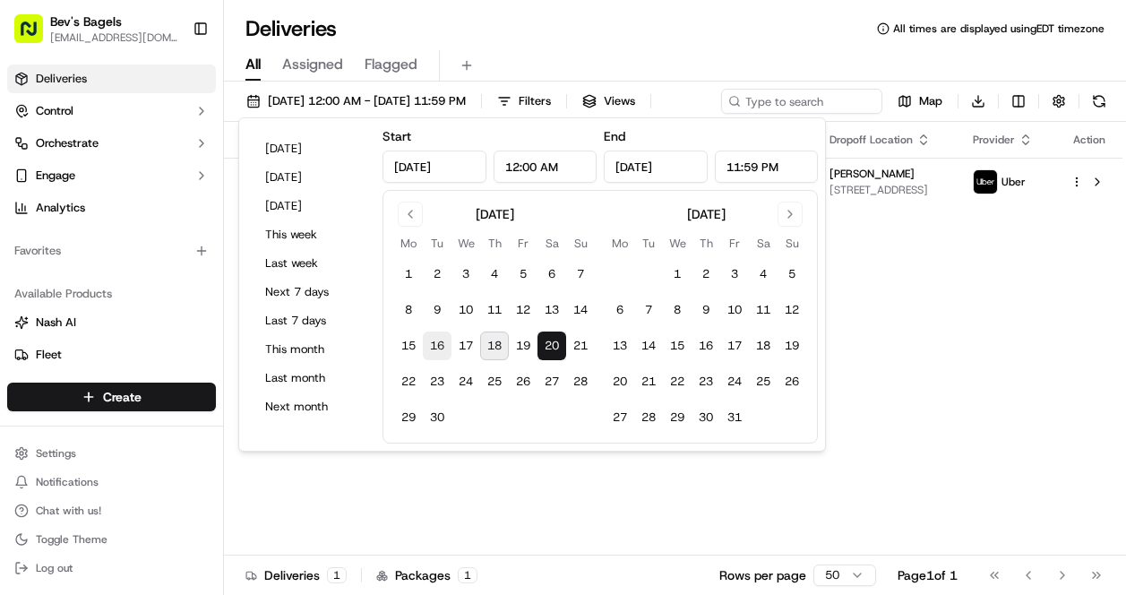
click at [437, 348] on button "16" at bounding box center [437, 345] width 29 height 29
type input "Sep 16, 2025"
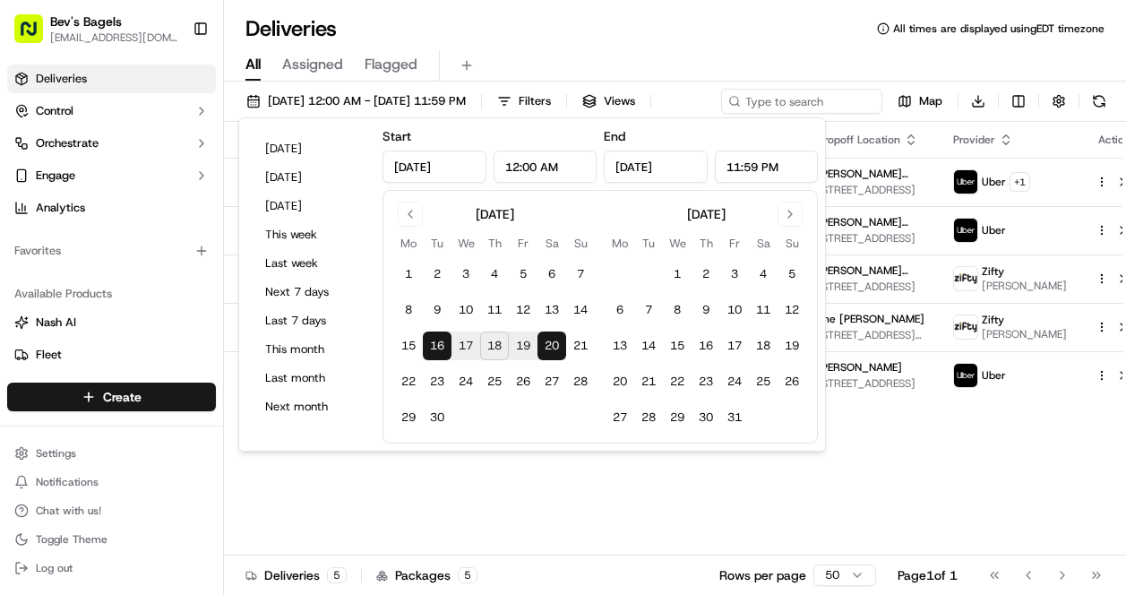
click at [937, 91] on div "09/16/2025 12:00 AM - 09/20/2025 11:59 PM Filters Views Map Download" at bounding box center [675, 105] width 902 height 33
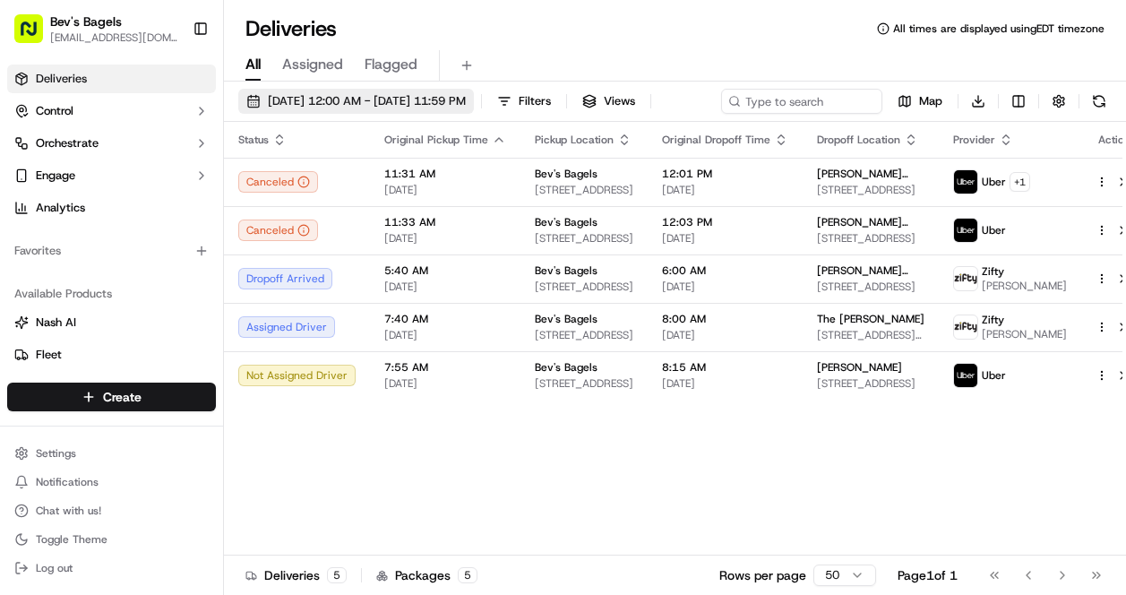
click at [374, 99] on span "09/16/2025 12:00 AM - 09/20/2025 11:59 PM" at bounding box center [367, 101] width 198 height 16
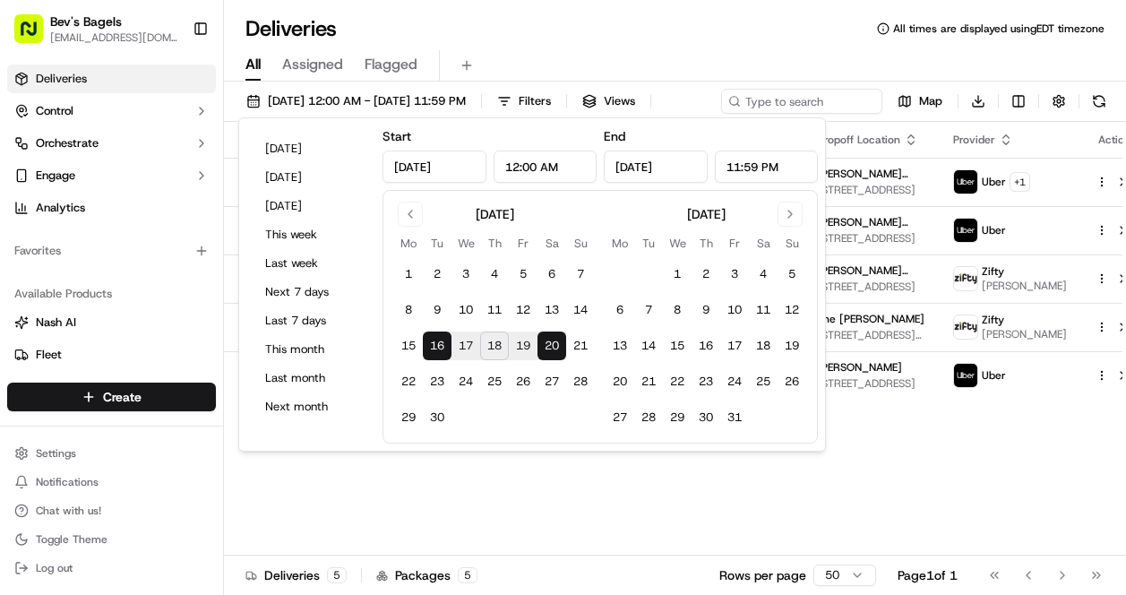
click at [431, 352] on button "16" at bounding box center [437, 345] width 29 height 29
type input "Sep 16, 2025"
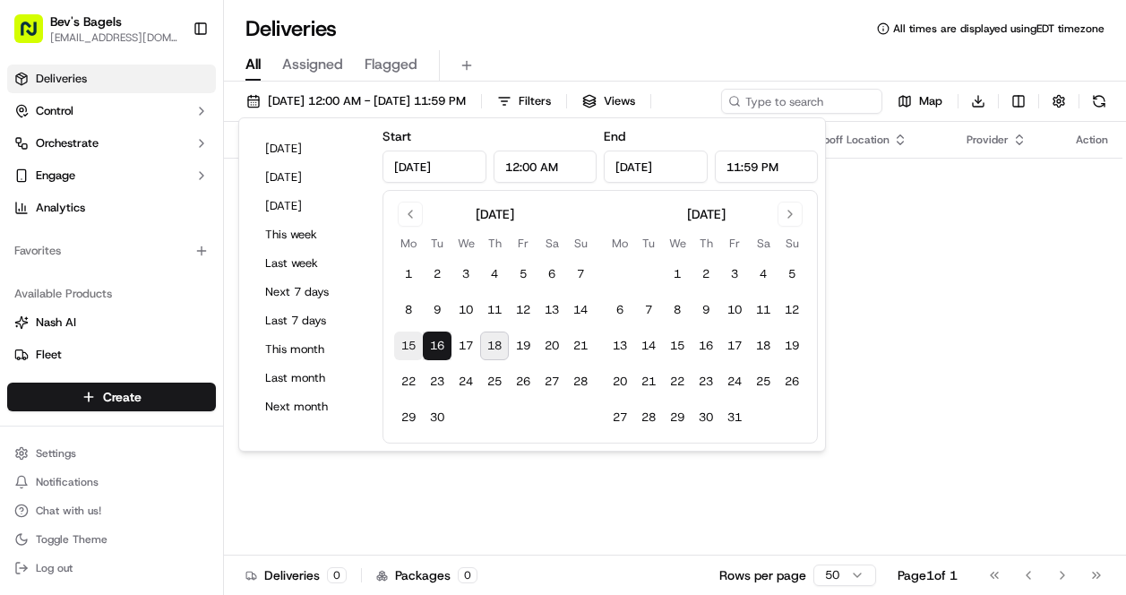
click at [406, 352] on button "15" at bounding box center [408, 345] width 29 height 29
type input "[DATE]"
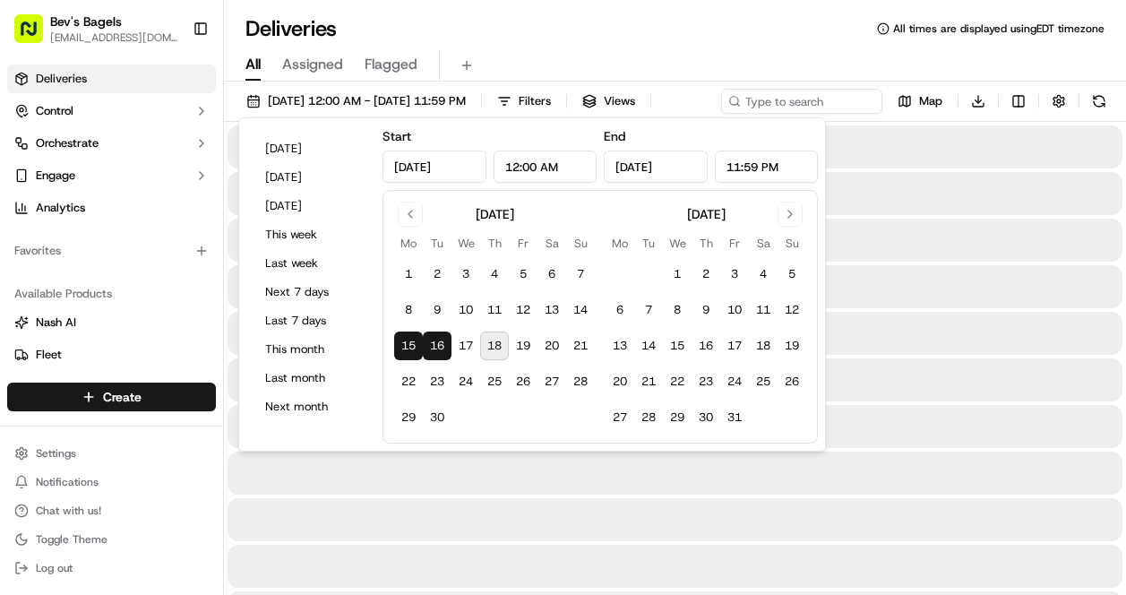
click at [408, 352] on button "15" at bounding box center [408, 345] width 29 height 29
type input "[DATE]"
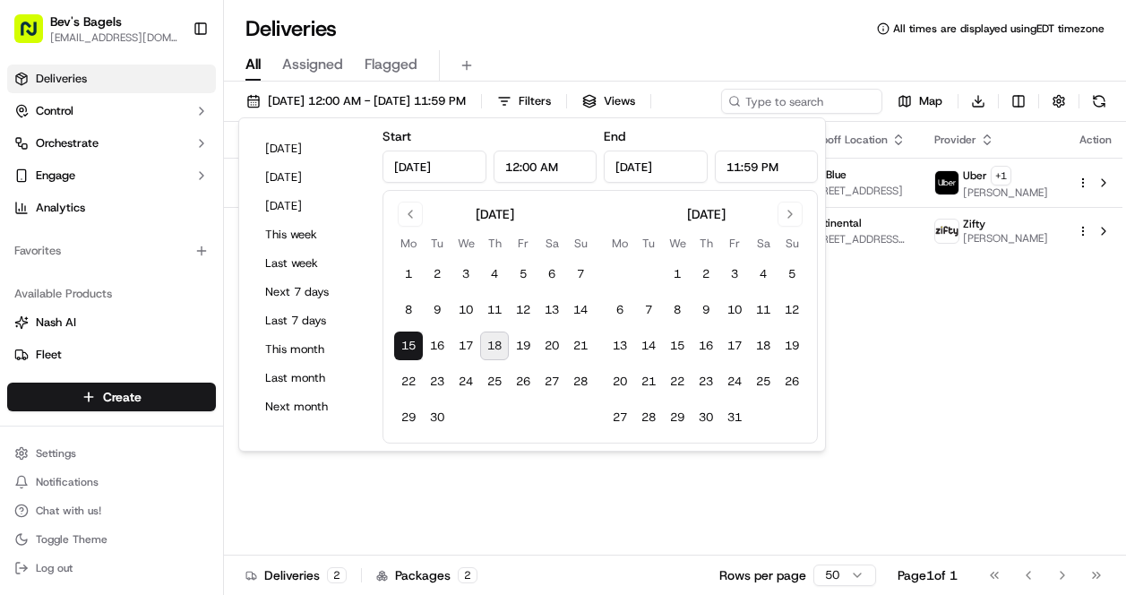
click at [991, 356] on div "Status Original Pickup Time Pickup Location Original Dropoff Time Dropoff Locat…" at bounding box center [676, 339] width 905 height 434
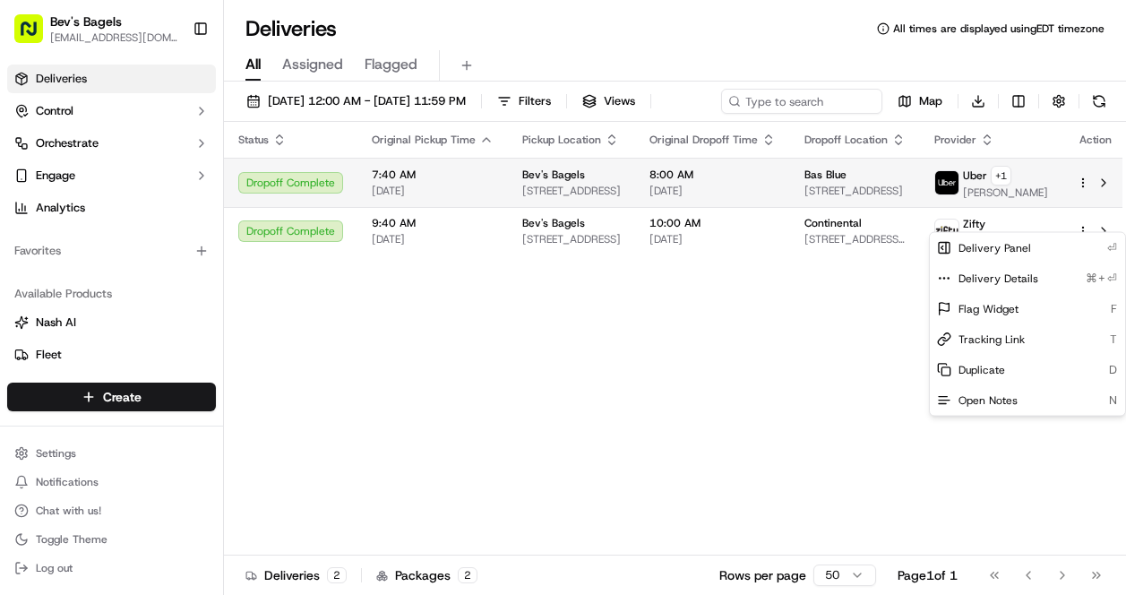
click at [1075, 220] on html "Bev's Bagels max@bevsbagels.com Toggle Sidebar Deliveries Control Orchestrate E…" at bounding box center [563, 297] width 1126 height 595
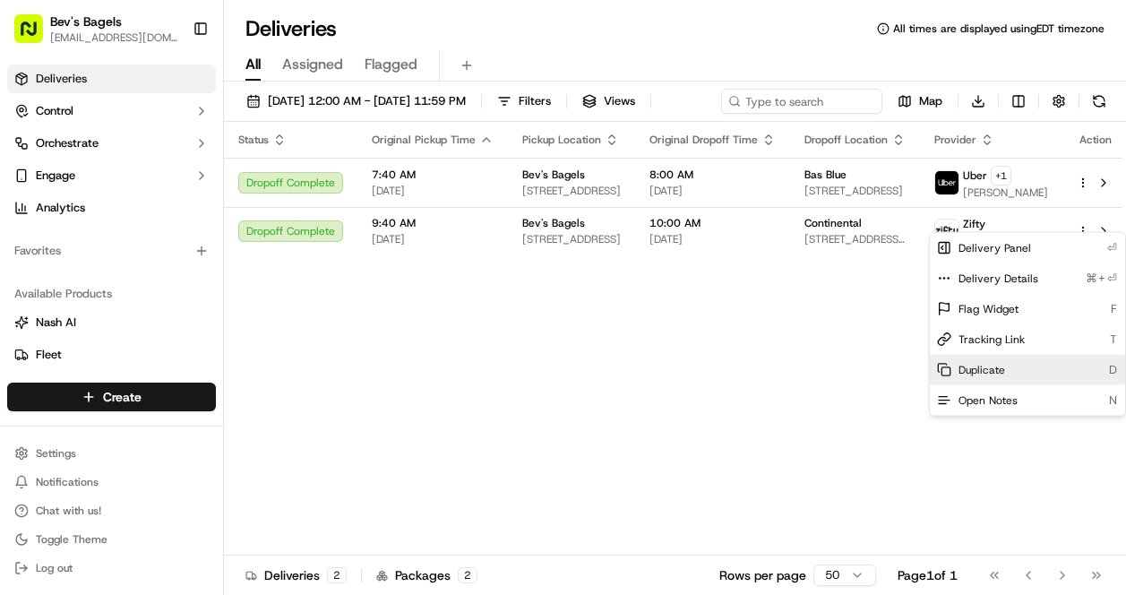
click at [1003, 371] on span "Duplicate" at bounding box center [981, 370] width 47 height 14
click at [682, 477] on html "Bev's Bagels max@bevsbagels.com Toggle Sidebar Deliveries Control Orchestrate E…" at bounding box center [563, 297] width 1126 height 595
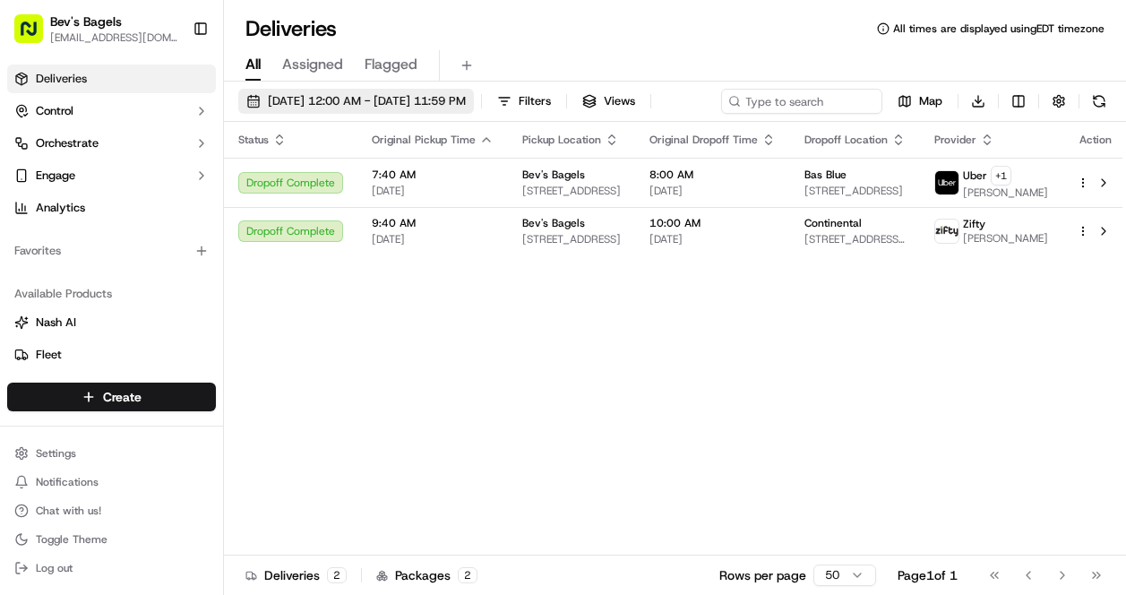
click at [401, 98] on span "[DATE] 12:00 AM - [DATE] 11:59 PM" at bounding box center [367, 101] width 198 height 16
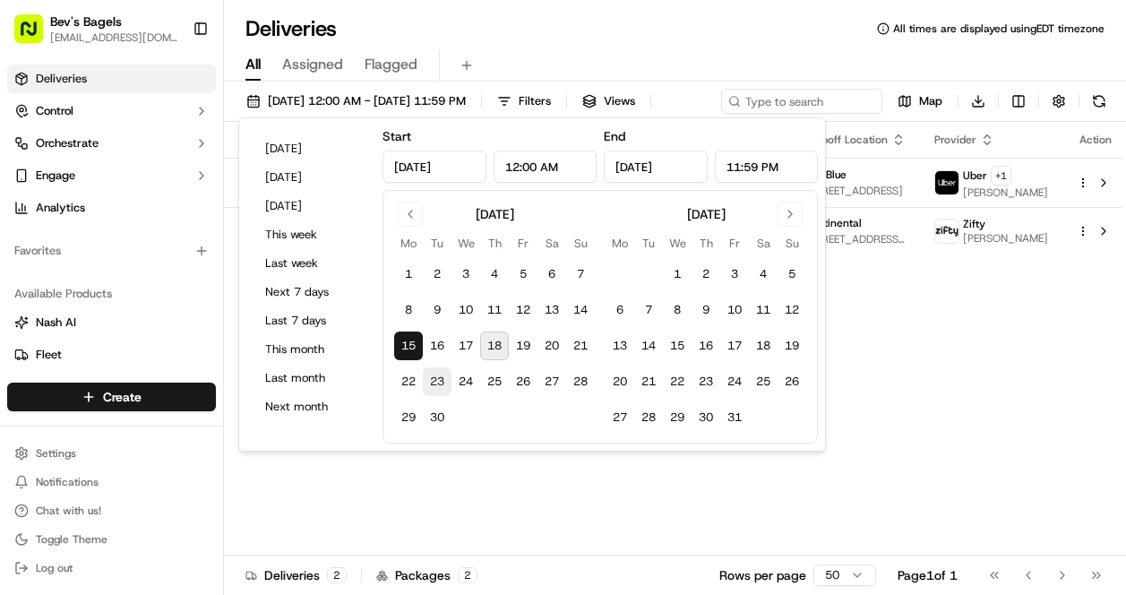
click at [444, 380] on button "23" at bounding box center [437, 381] width 29 height 29
type input "[DATE]"
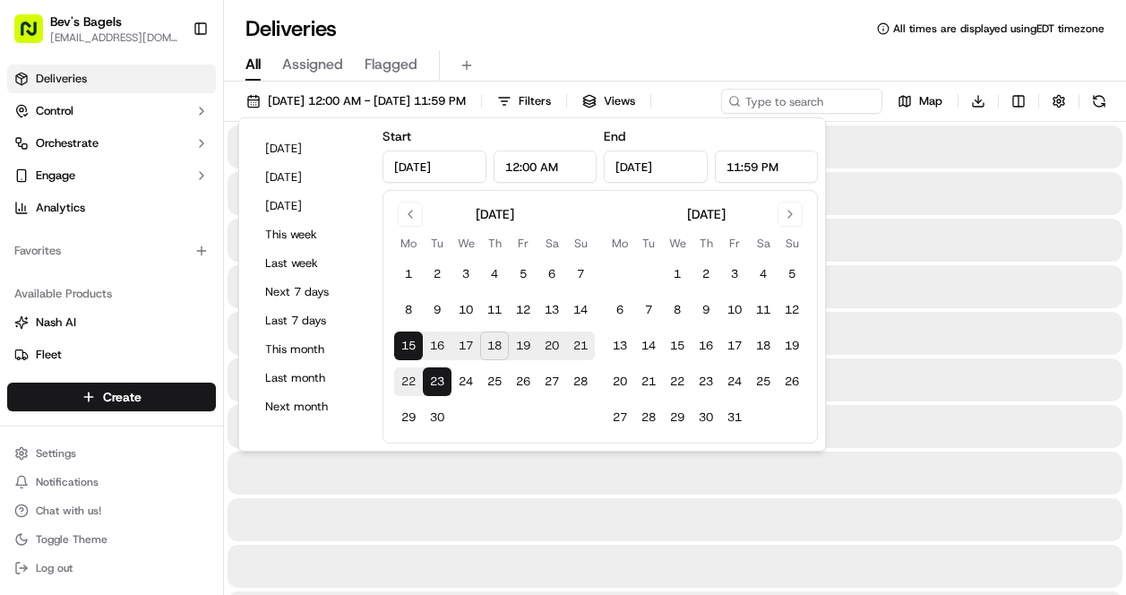
click at [444, 380] on button "23" at bounding box center [437, 381] width 29 height 29
type input "[DATE]"
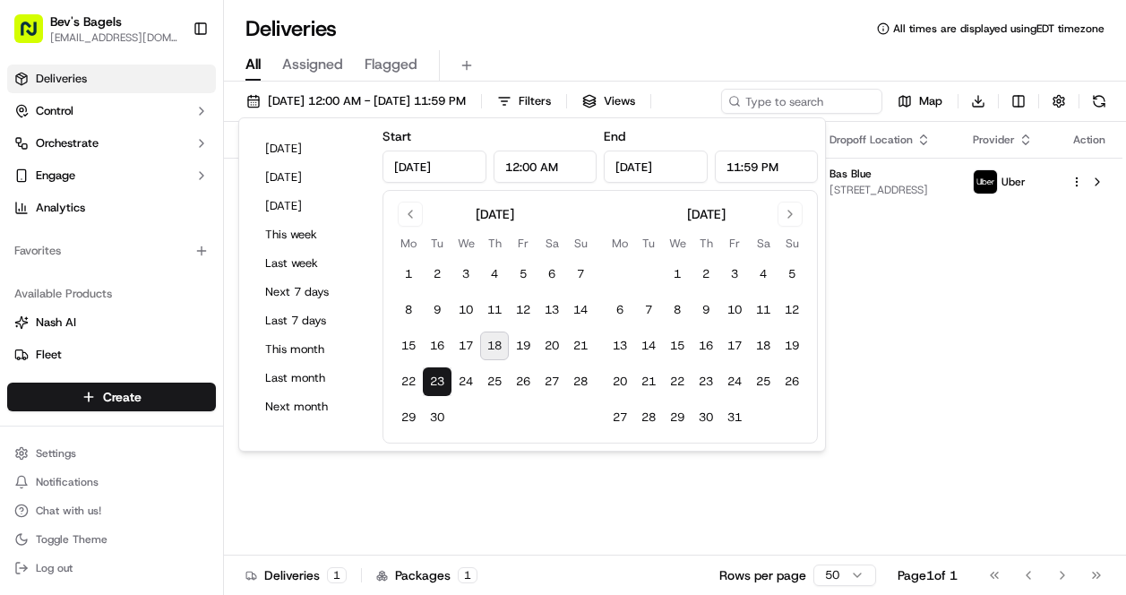
click at [917, 273] on div "Status Original Pickup Time Pickup Location Original Dropoff Time Dropoff Locat…" at bounding box center [673, 339] width 898 height 434
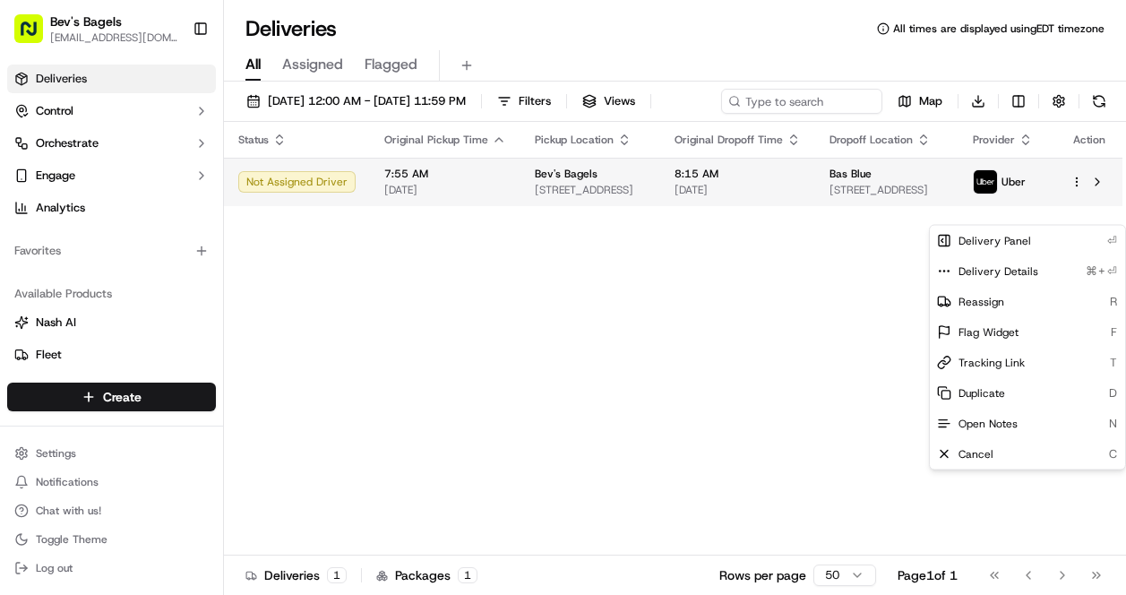
click at [1080, 218] on html "Bev's Bagels max@bevsbagels.com Toggle Sidebar Deliveries Control Orchestrate E…" at bounding box center [563, 297] width 1126 height 595
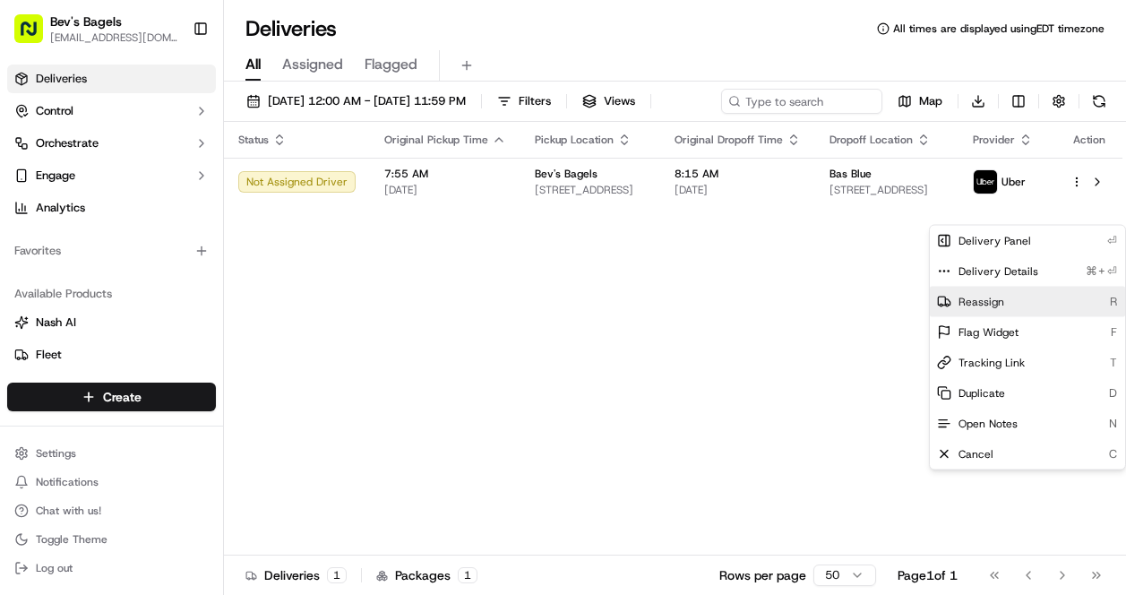
click at [975, 298] on span "Reassign" at bounding box center [981, 302] width 46 height 14
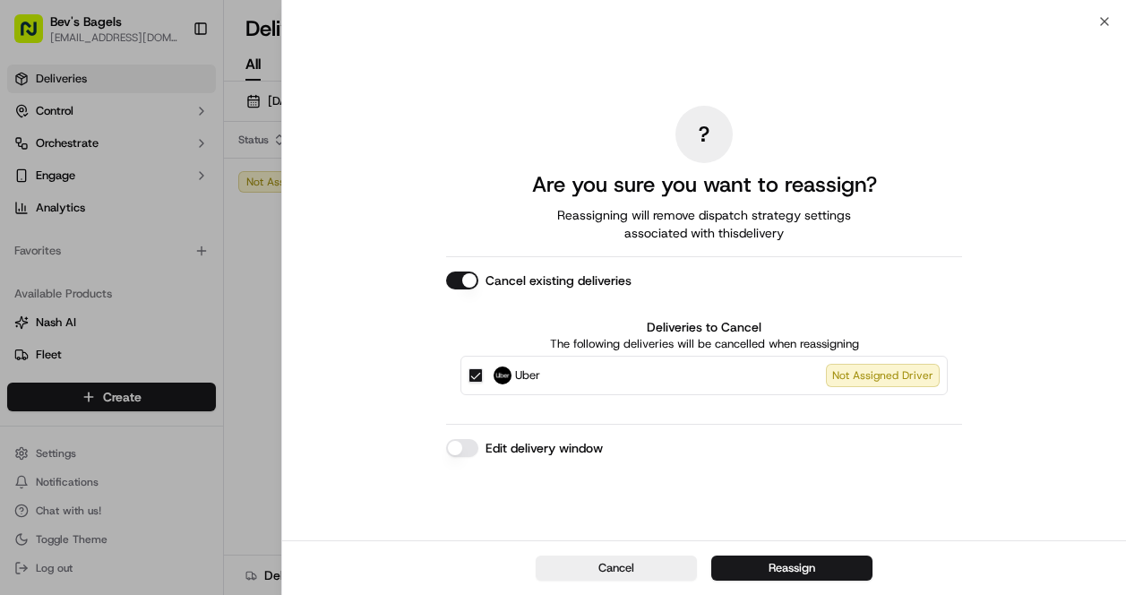
click at [464, 456] on div "? Are you sure you want to reassign? Reassigning will remove dispatch strategy …" at bounding box center [704, 280] width 516 height 511
click at [453, 446] on button "Edit delivery window" at bounding box center [462, 448] width 32 height 18
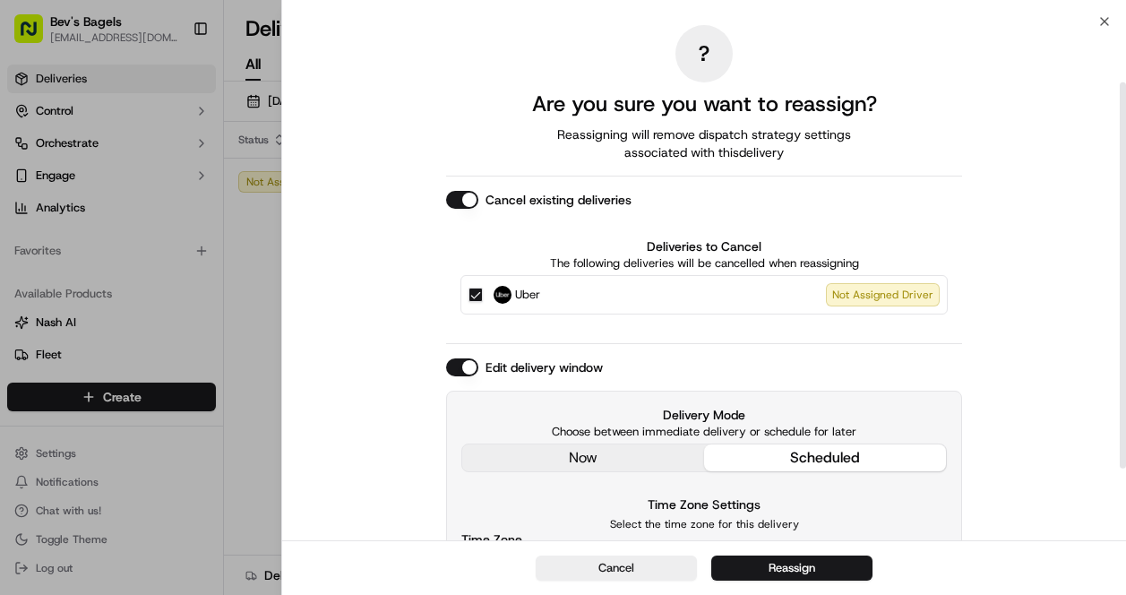
scroll to position [178, 0]
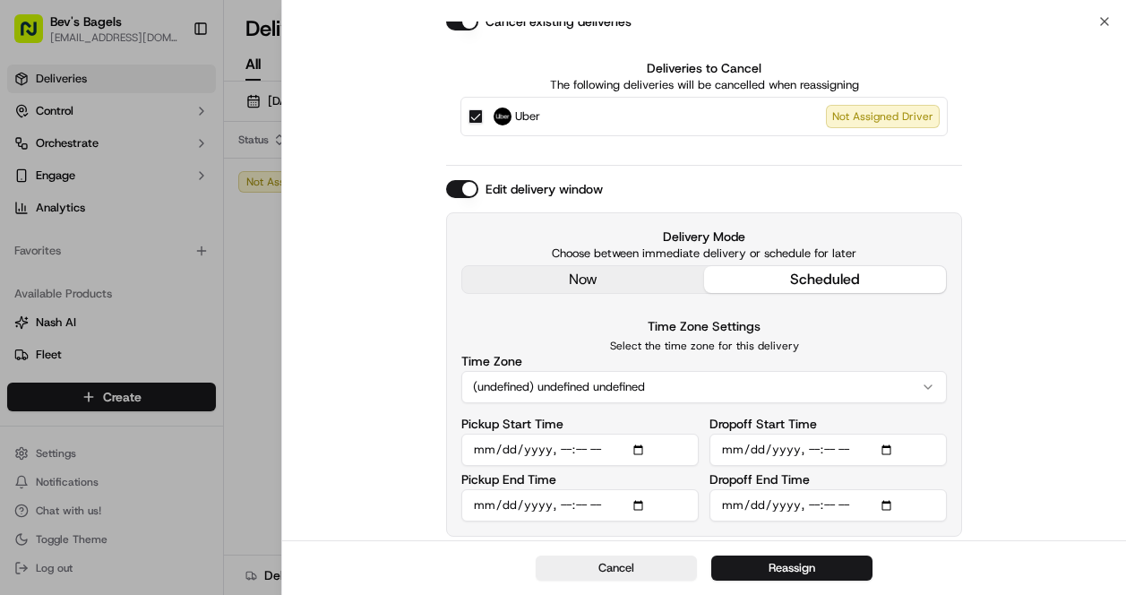
click at [473, 451] on input "Pickup Start Time" at bounding box center [579, 450] width 237 height 32
click at [750, 503] on input "Dropoff End Time" at bounding box center [827, 505] width 237 height 32
type input "[DATE]T08:15"
click at [1027, 508] on div "? Are you sure you want to reassign? Reassigning will remove dispatch strategy …" at bounding box center [704, 191] width 844 height 697
click at [812, 562] on button "Reassign" at bounding box center [791, 567] width 161 height 25
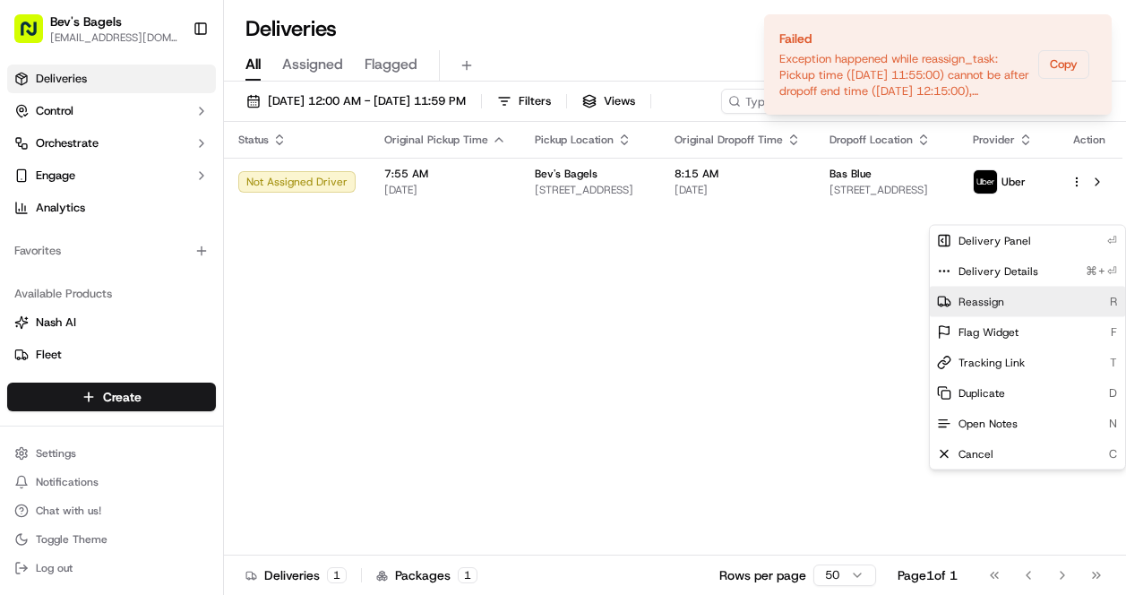
click at [961, 302] on span "Reassign" at bounding box center [981, 302] width 46 height 14
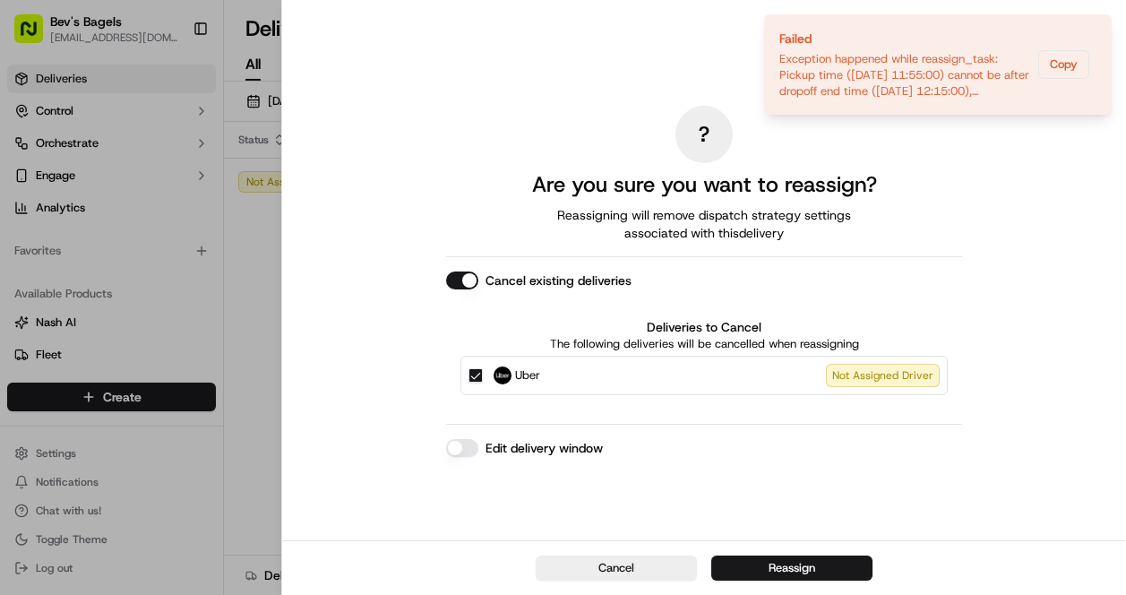
click at [479, 450] on div "Edit delivery window" at bounding box center [704, 448] width 516 height 18
click at [463, 449] on button "Edit delivery window" at bounding box center [462, 448] width 32 height 18
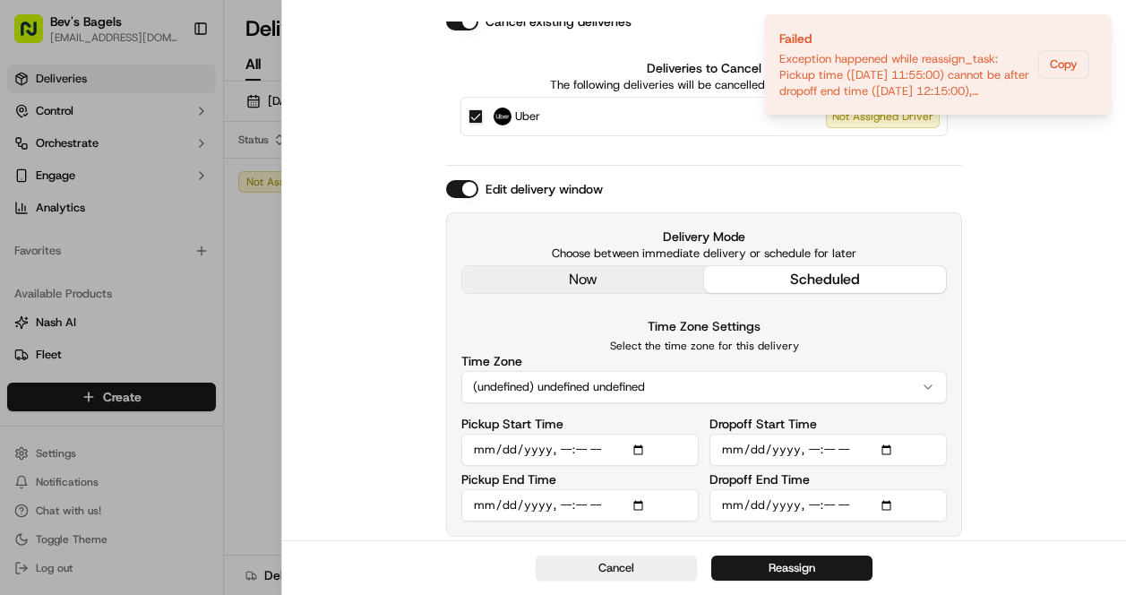
click at [478, 446] on input "Pickup Start Time" at bounding box center [579, 450] width 237 height 32
click at [749, 505] on input "Dropoff End Time" at bounding box center [827, 505] width 237 height 32
type input "[DATE]T08:15"
click at [1071, 416] on div "? Are you sure you want to reassign? Reassigning will remove dispatch strategy …" at bounding box center [704, 191] width 844 height 697
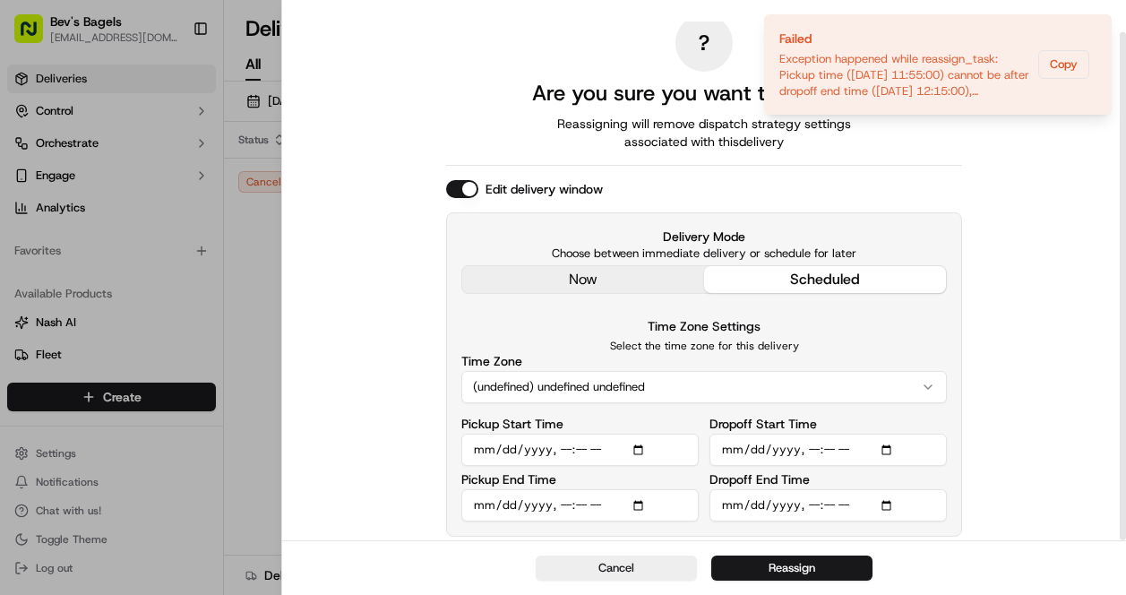
scroll to position [11, 0]
click at [779, 570] on button "Reassign" at bounding box center [791, 567] width 161 height 25
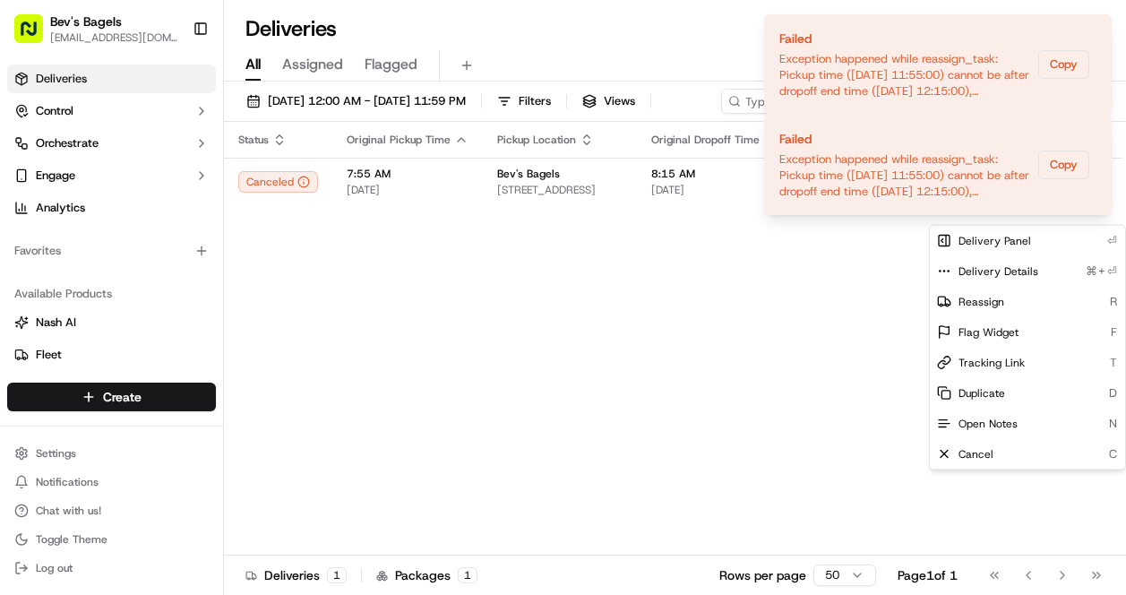
click at [654, 327] on div "Status Original Pickup Time Pickup Location Original Dropoff Time Dropoff Locat…" at bounding box center [673, 339] width 898 height 434
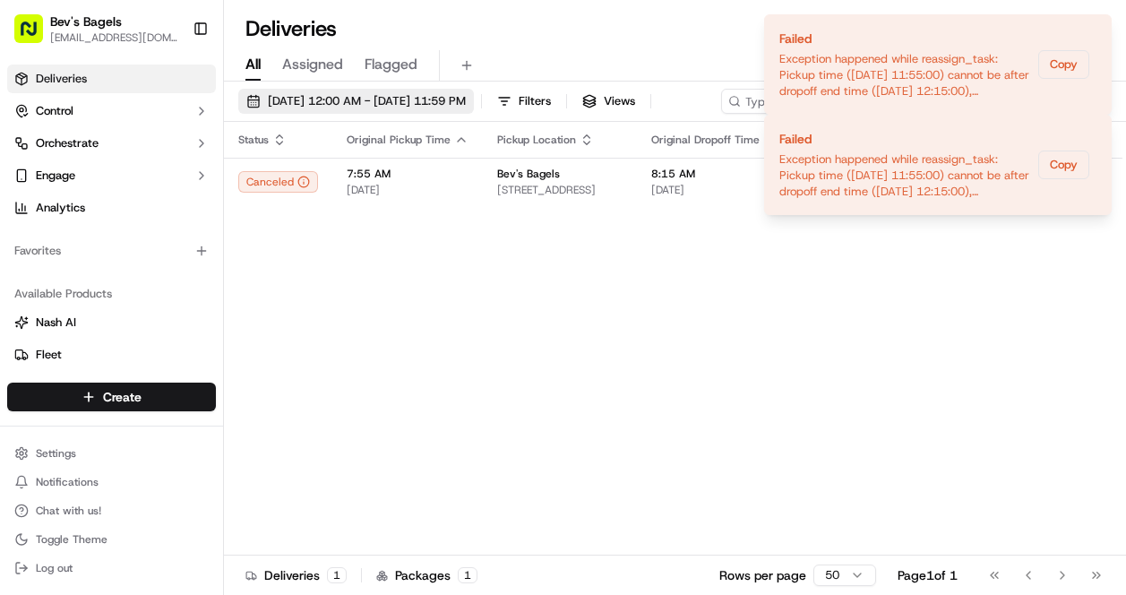
click at [381, 101] on span "[DATE] 12:00 AM - [DATE] 11:59 PM" at bounding box center [367, 101] width 198 height 16
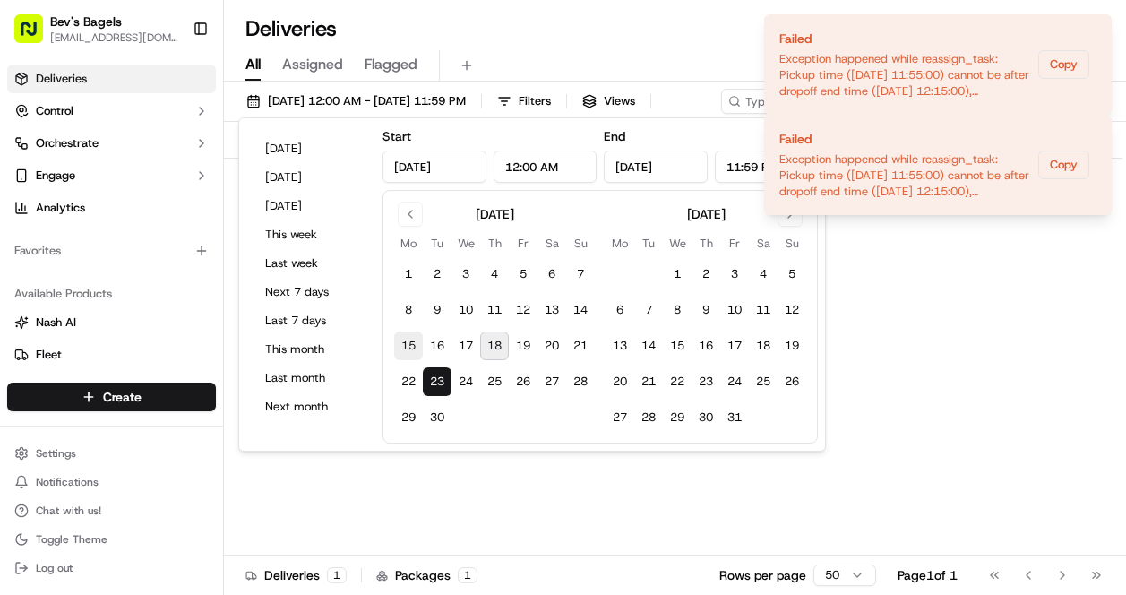
click at [412, 345] on button "15" at bounding box center [408, 345] width 29 height 29
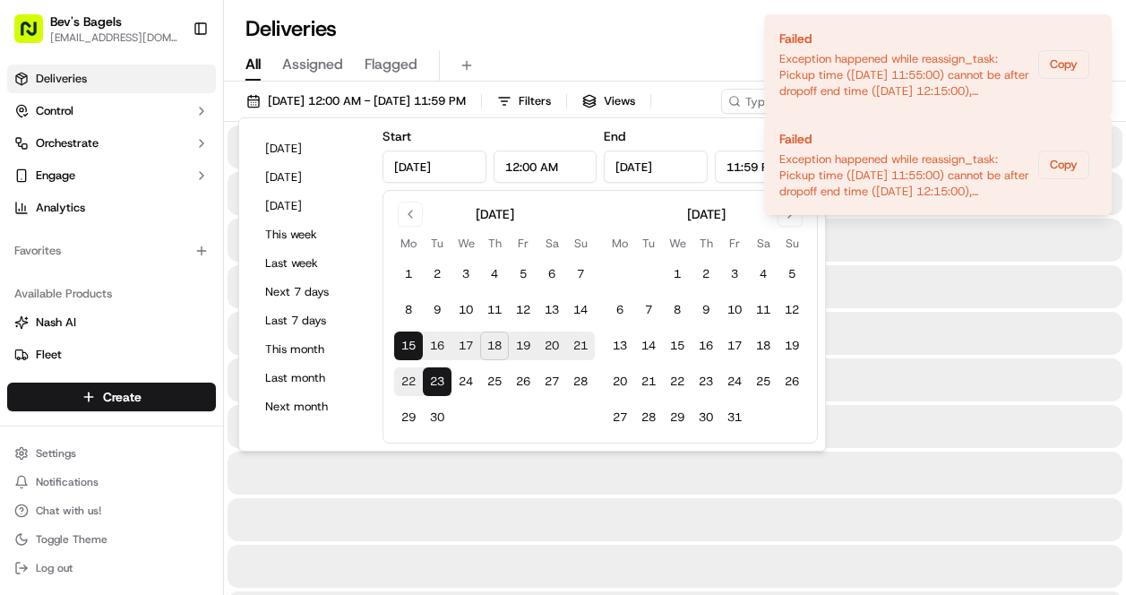
type input "[DATE]"
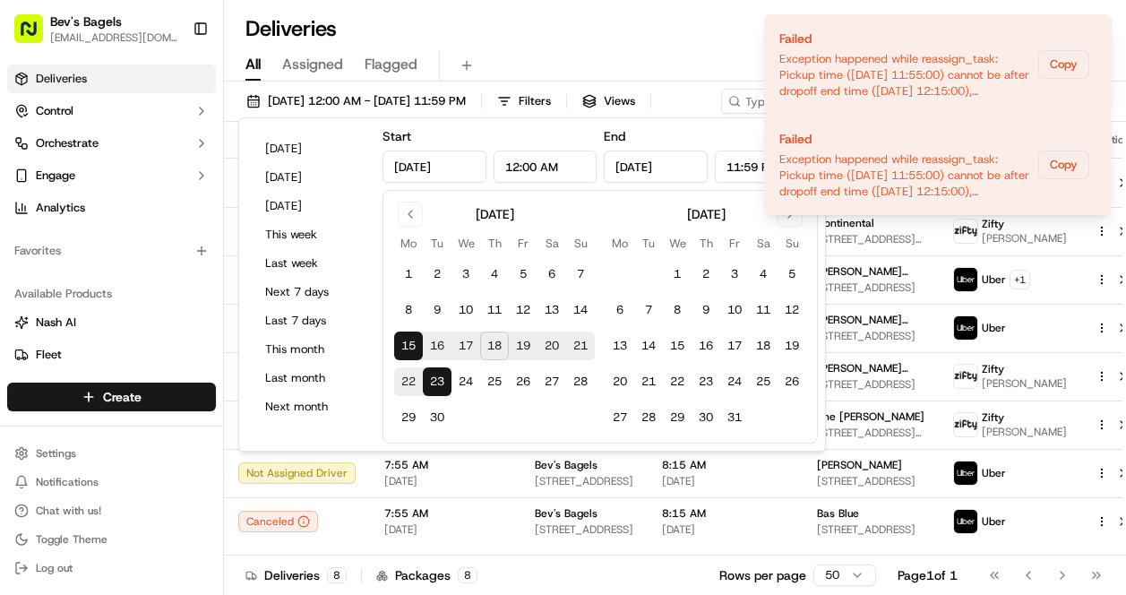
click at [412, 345] on button "15" at bounding box center [408, 345] width 29 height 29
type input "[DATE]"
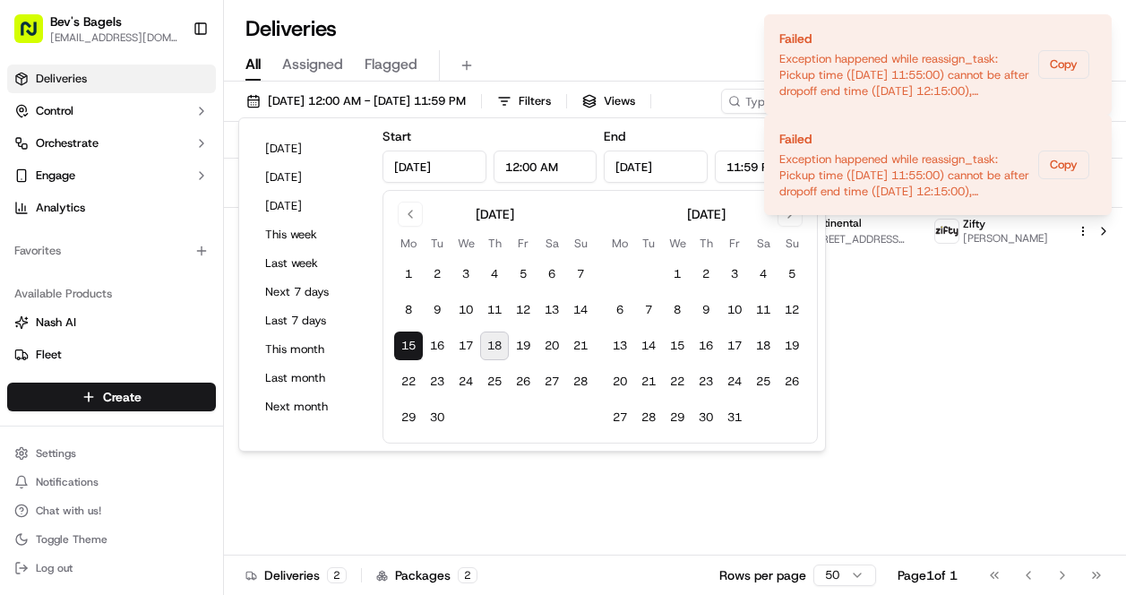
click at [949, 377] on div "Status Original Pickup Time Pickup Location Original Dropoff Time Dropoff Locat…" at bounding box center [676, 339] width 905 height 434
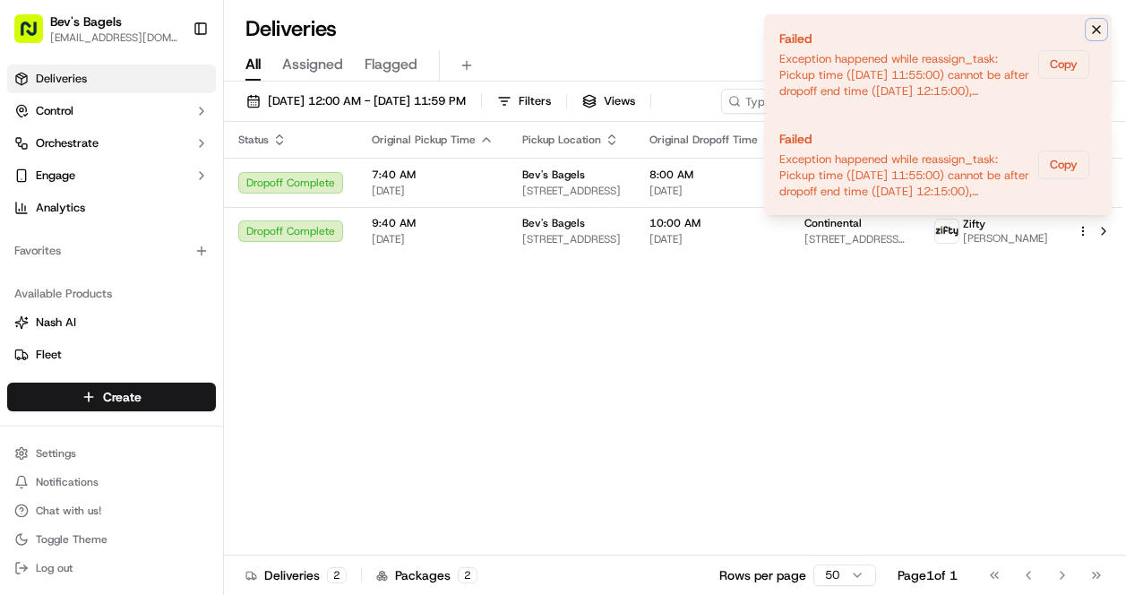
click at [1098, 25] on icon "Notifications (F8)" at bounding box center [1096, 29] width 14 height 14
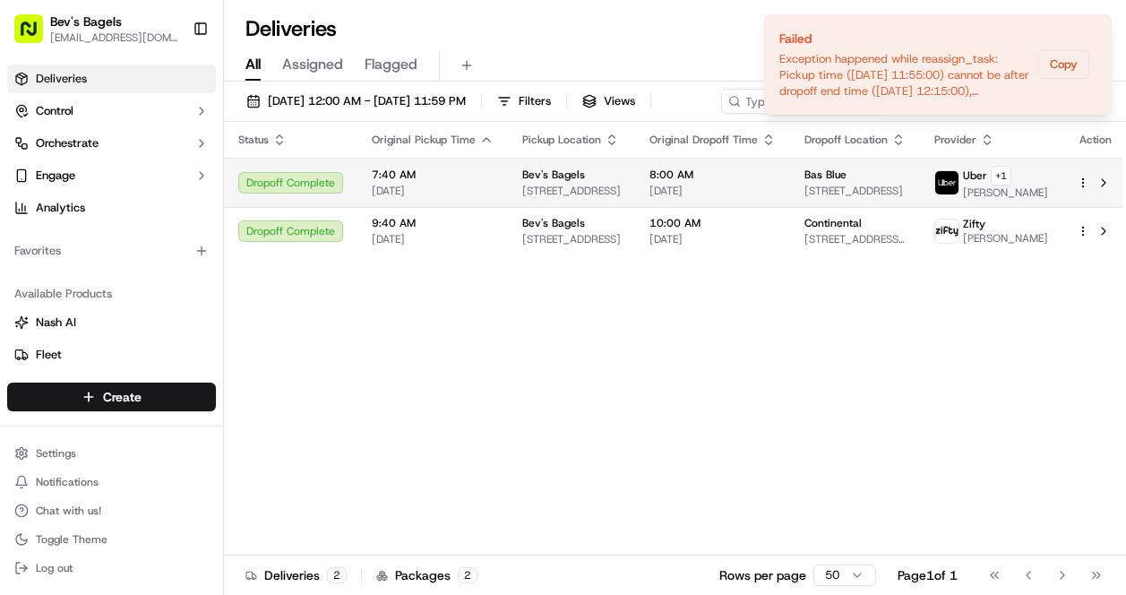
click at [1078, 223] on html "Bev's Bagels max@bevsbagels.com Toggle Sidebar Deliveries Control Orchestrate E…" at bounding box center [563, 297] width 1126 height 595
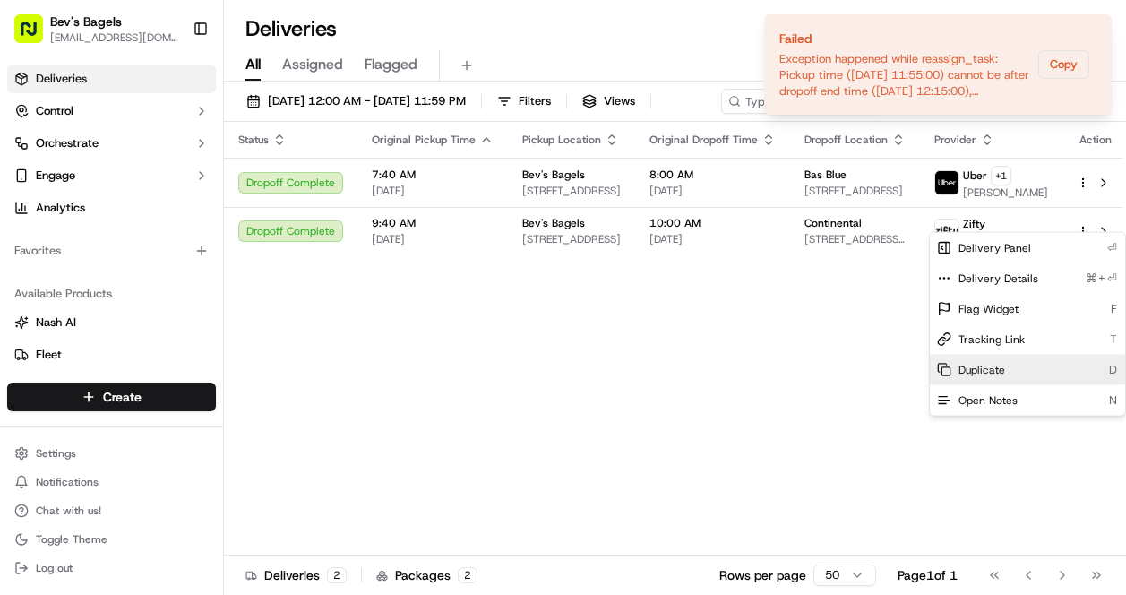
click at [988, 365] on span "Duplicate" at bounding box center [981, 370] width 47 height 14
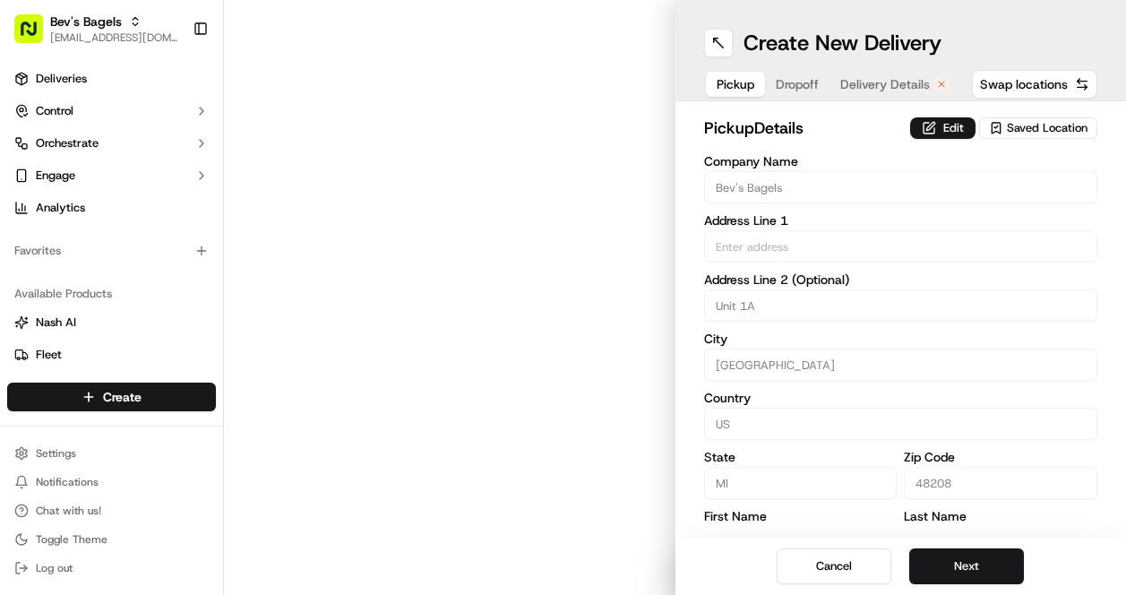
type input "[STREET_ADDRESS]"
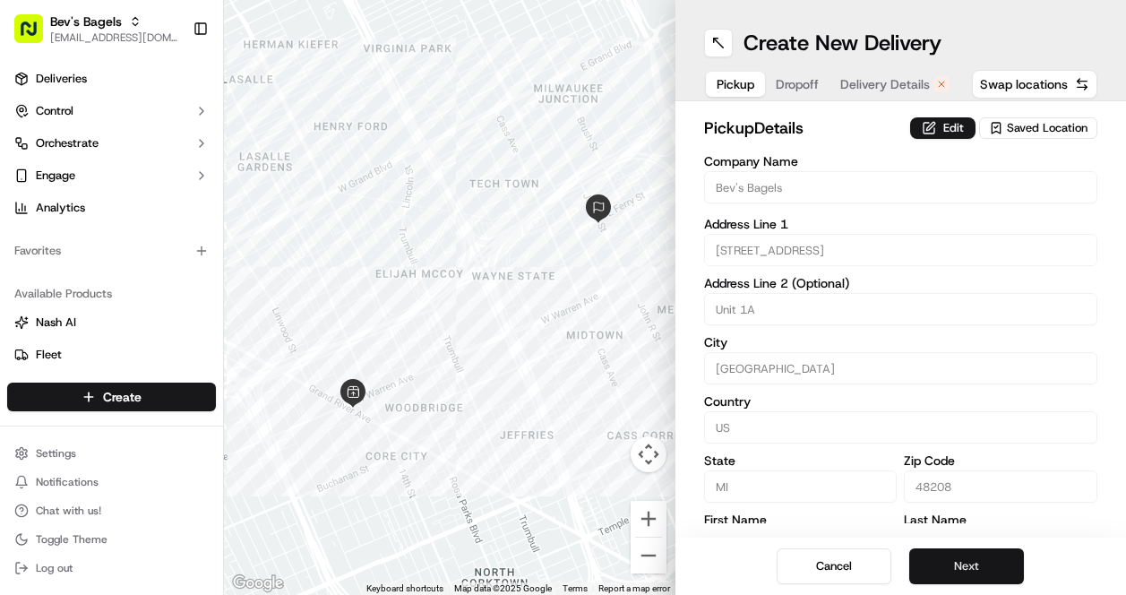
click at [958, 565] on button "Next" at bounding box center [966, 566] width 115 height 36
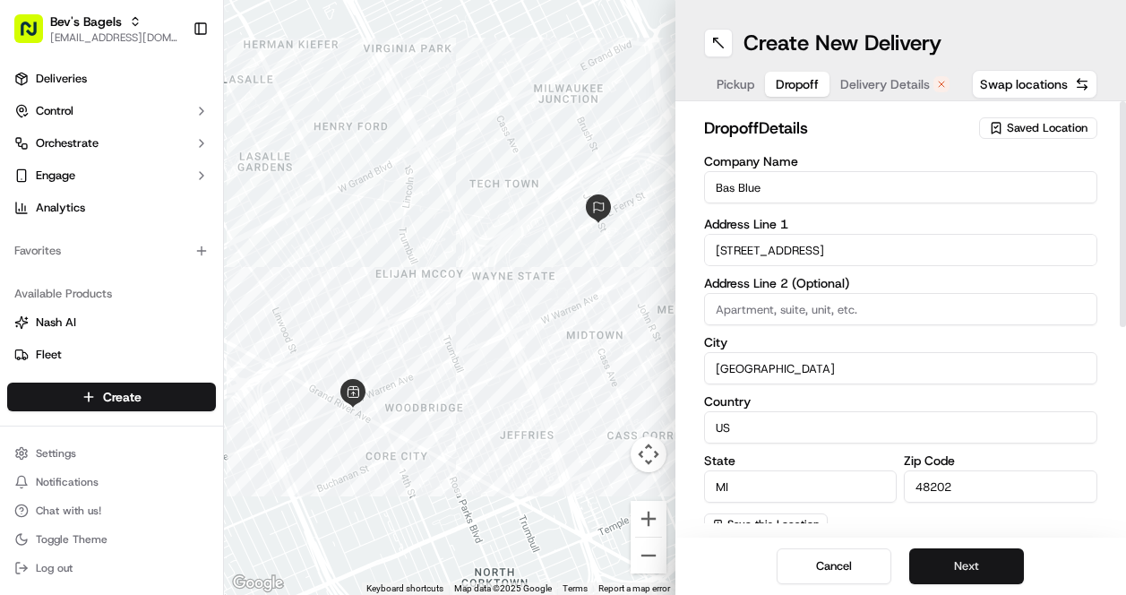
click at [932, 568] on button "Next" at bounding box center [966, 566] width 115 height 36
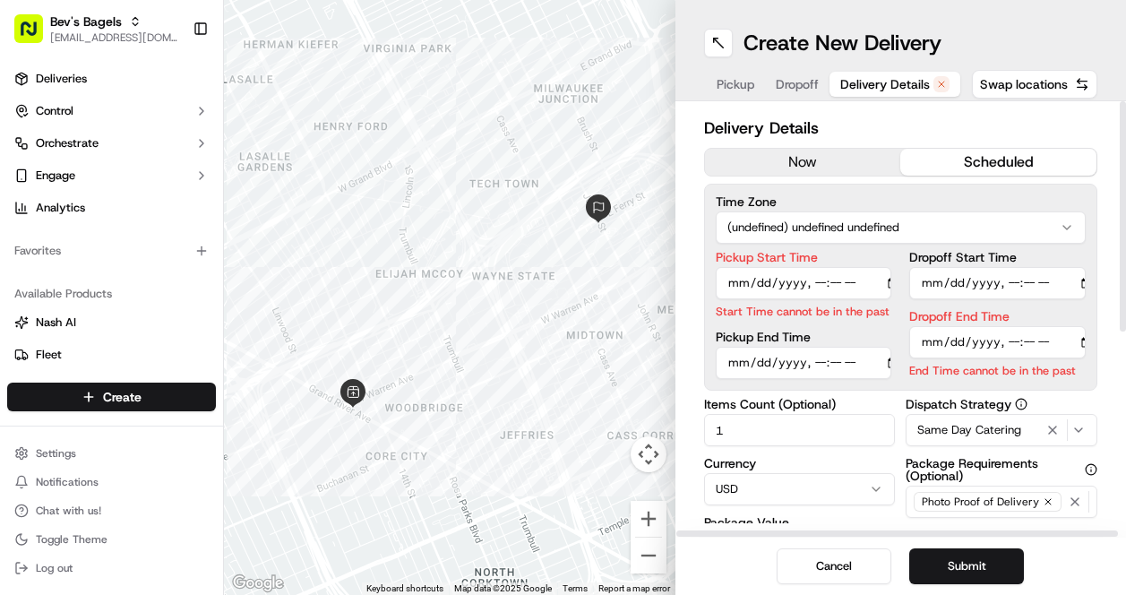
click at [730, 282] on input "Pickup Start Time" at bounding box center [804, 283] width 176 height 32
click at [784, 284] on input "Pickup Start Time" at bounding box center [804, 283] width 176 height 32
click at [829, 284] on input "Pickup Start Time" at bounding box center [804, 283] width 176 height 32
click at [724, 283] on input "Pickup Start Time" at bounding box center [804, 283] width 176 height 32
click at [840, 284] on input "Pickup Start Time" at bounding box center [804, 283] width 176 height 32
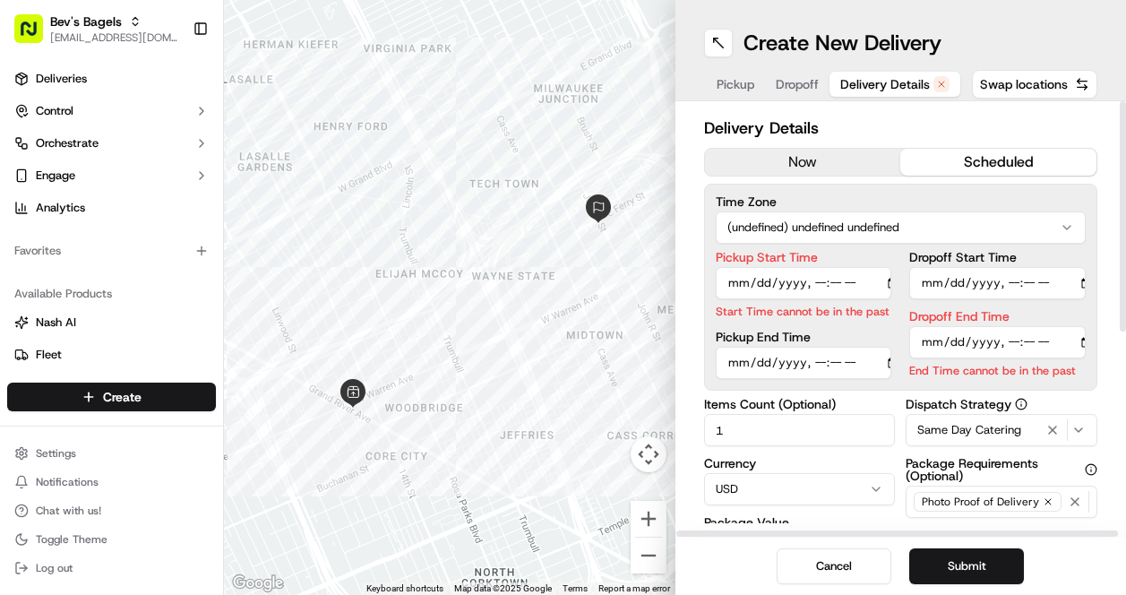
click at [735, 280] on input "Pickup Start Time" at bounding box center [804, 283] width 176 height 32
click at [953, 344] on input "Dropoff End Time" at bounding box center [997, 342] width 176 height 32
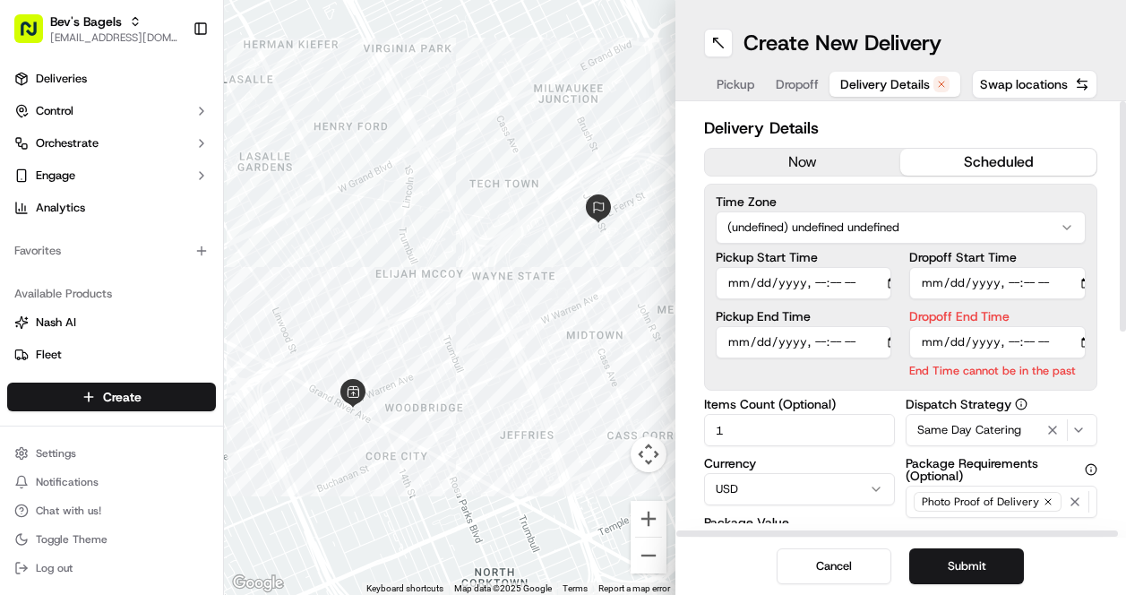
click at [1031, 344] on input "Dropoff End Time" at bounding box center [997, 342] width 176 height 32
type input "2025-09-23T08:15"
click at [965, 565] on button "Submit" at bounding box center [966, 566] width 115 height 36
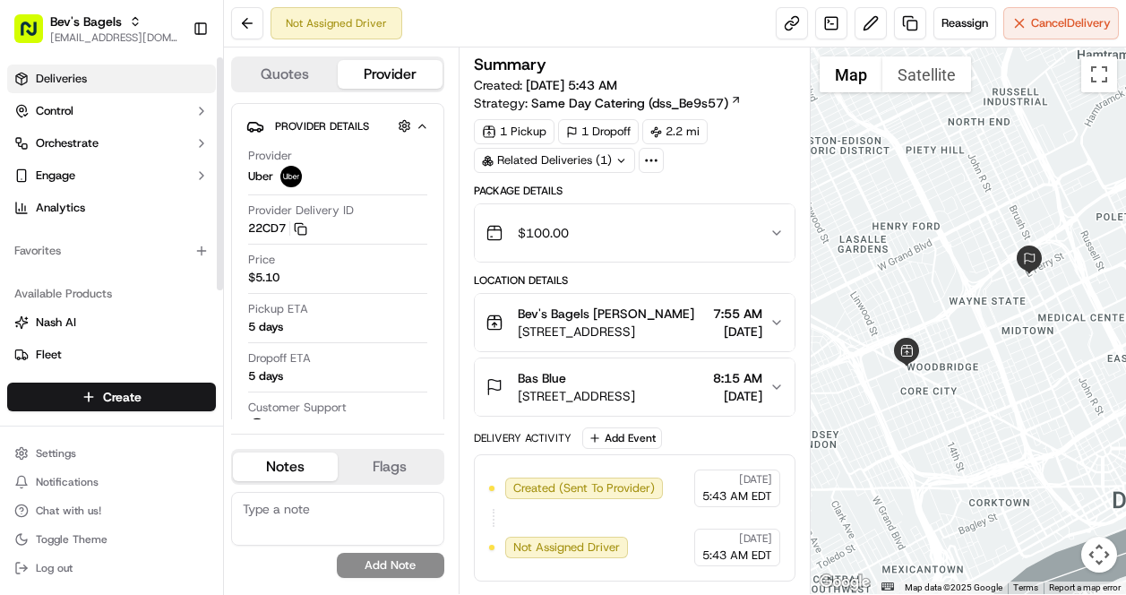
click at [99, 76] on link "Deliveries" at bounding box center [111, 78] width 209 height 29
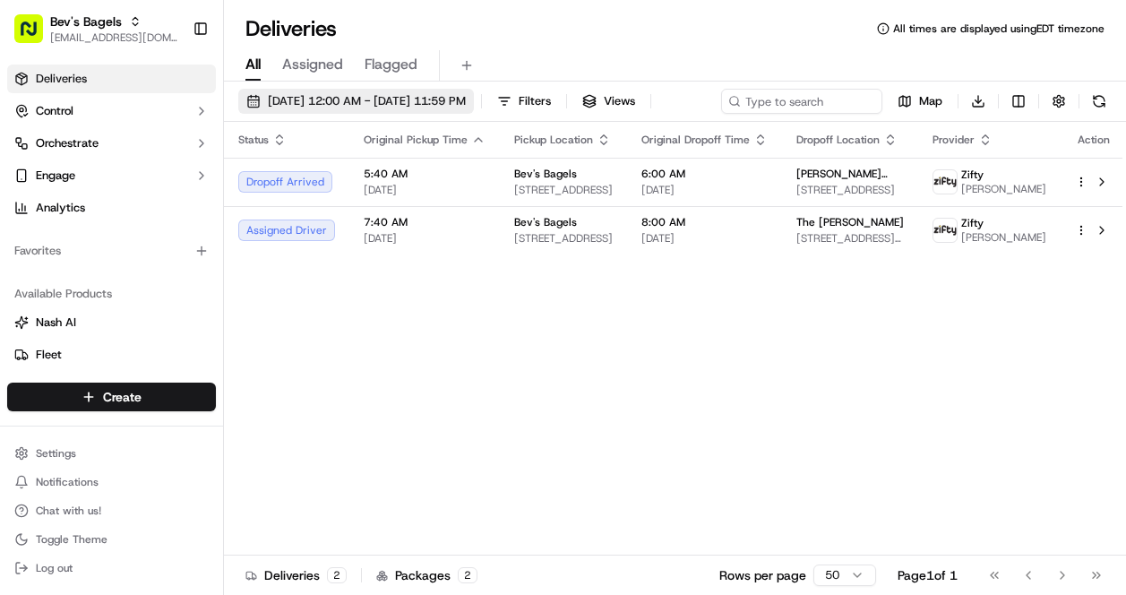
click at [358, 103] on span "[DATE] 12:00 AM - [DATE] 11:59 PM" at bounding box center [367, 101] width 198 height 16
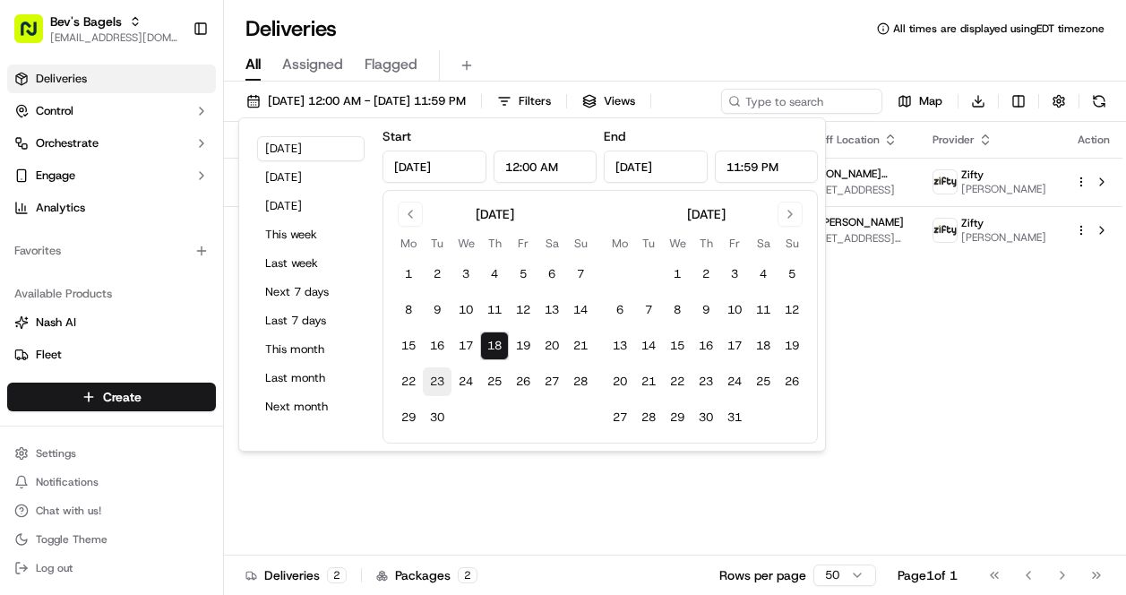
click at [441, 391] on button "23" at bounding box center [437, 381] width 29 height 29
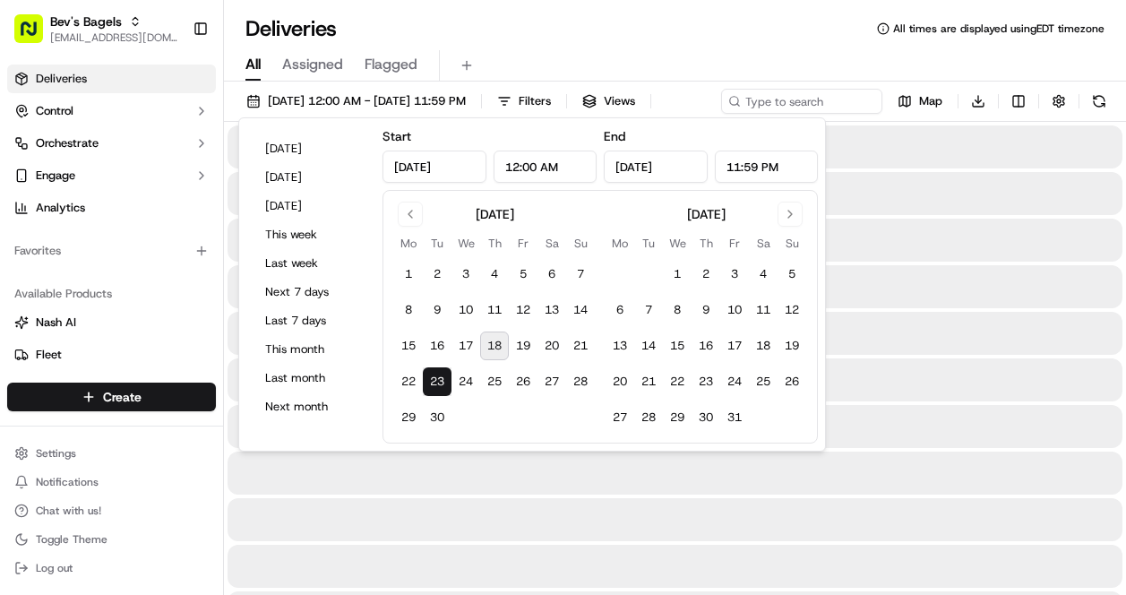
type input "[DATE]"
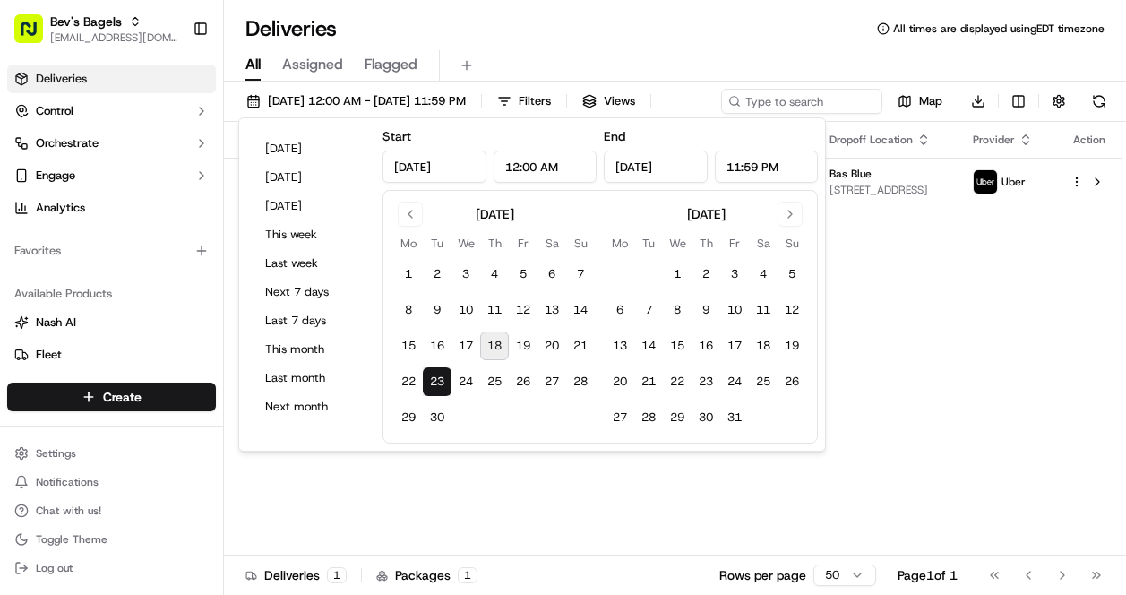
click at [927, 334] on div "Status Original Pickup Time Pickup Location Original Dropoff Time Dropoff Locat…" at bounding box center [673, 339] width 898 height 434
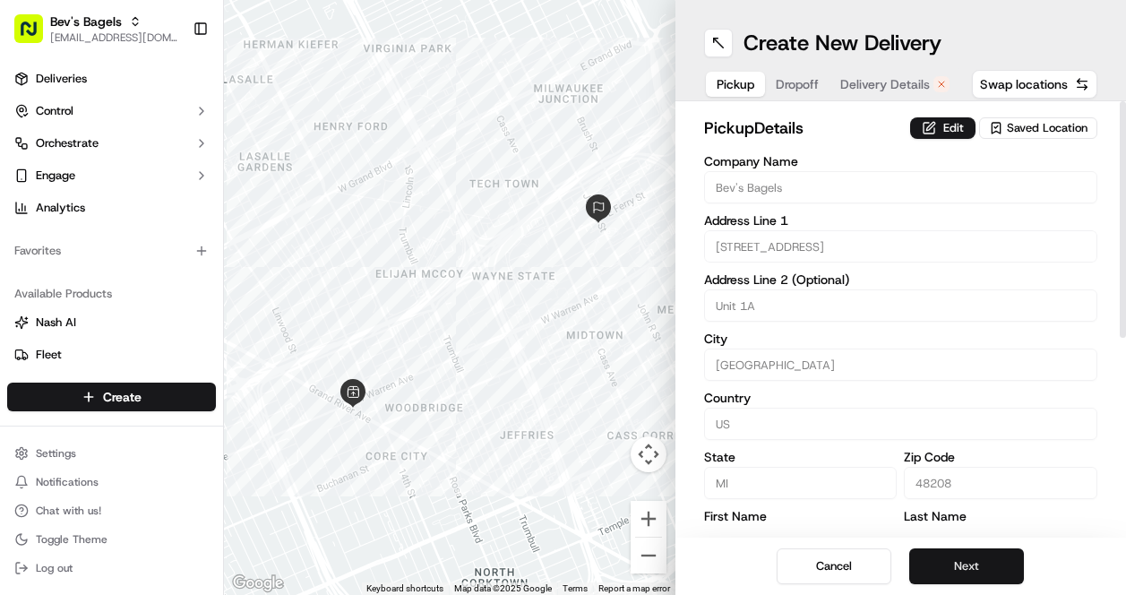
click at [955, 572] on button "Next" at bounding box center [966, 566] width 115 height 36
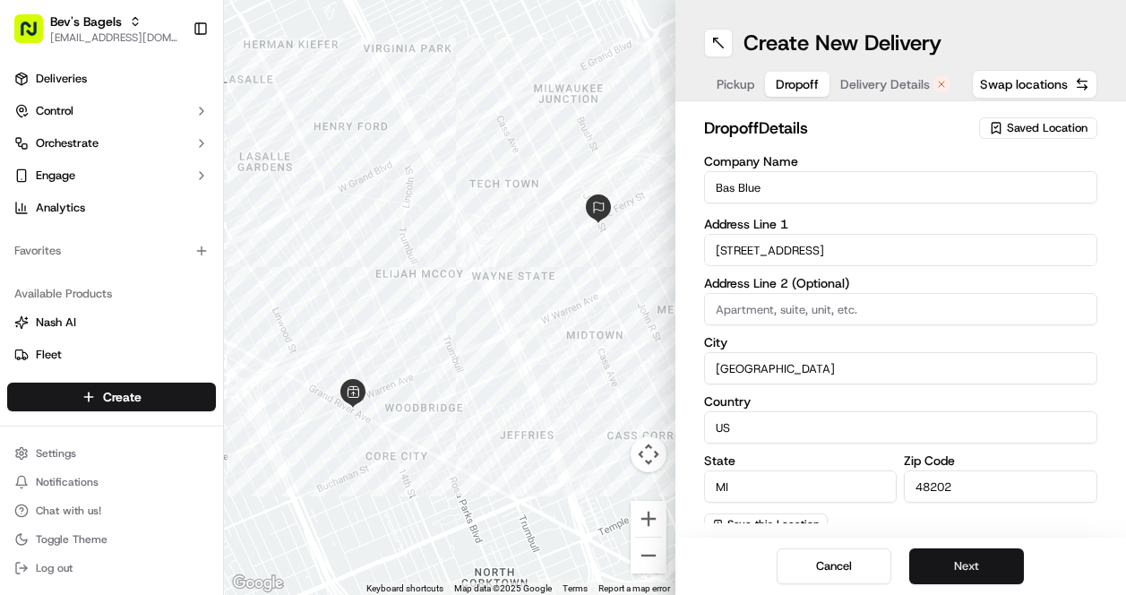
click at [955, 572] on button "Next" at bounding box center [966, 566] width 115 height 36
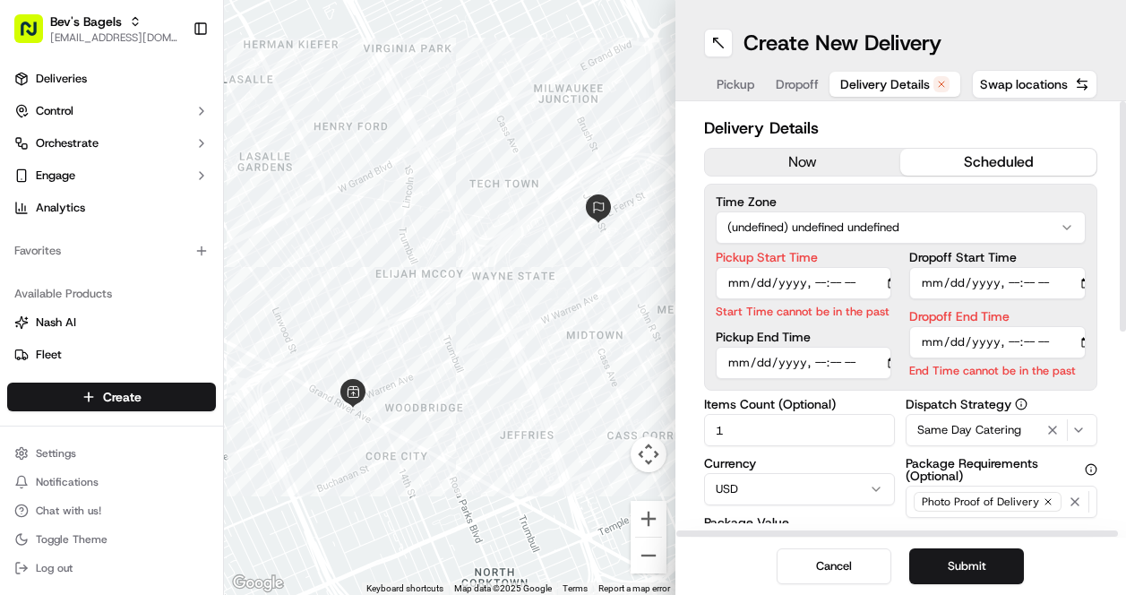
click at [729, 283] on input "Pickup Start Time" at bounding box center [804, 283] width 176 height 32
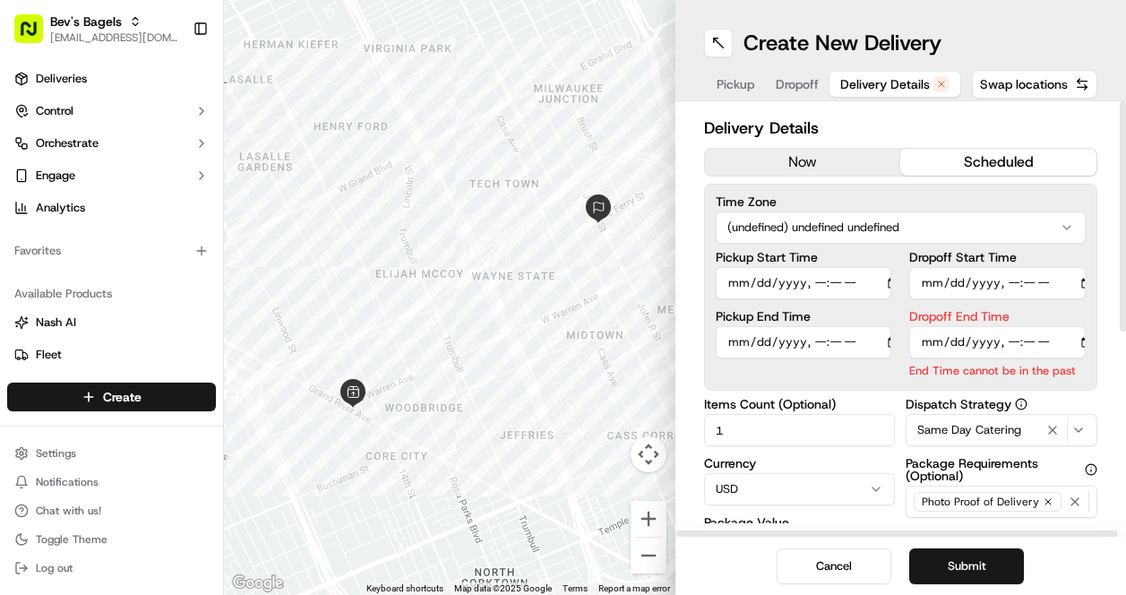
click at [949, 345] on input "Dropoff End Time" at bounding box center [997, 342] width 176 height 32
click at [1029, 343] on input "Dropoff End Time" at bounding box center [997, 342] width 176 height 32
type input "[DATE]T08:15"
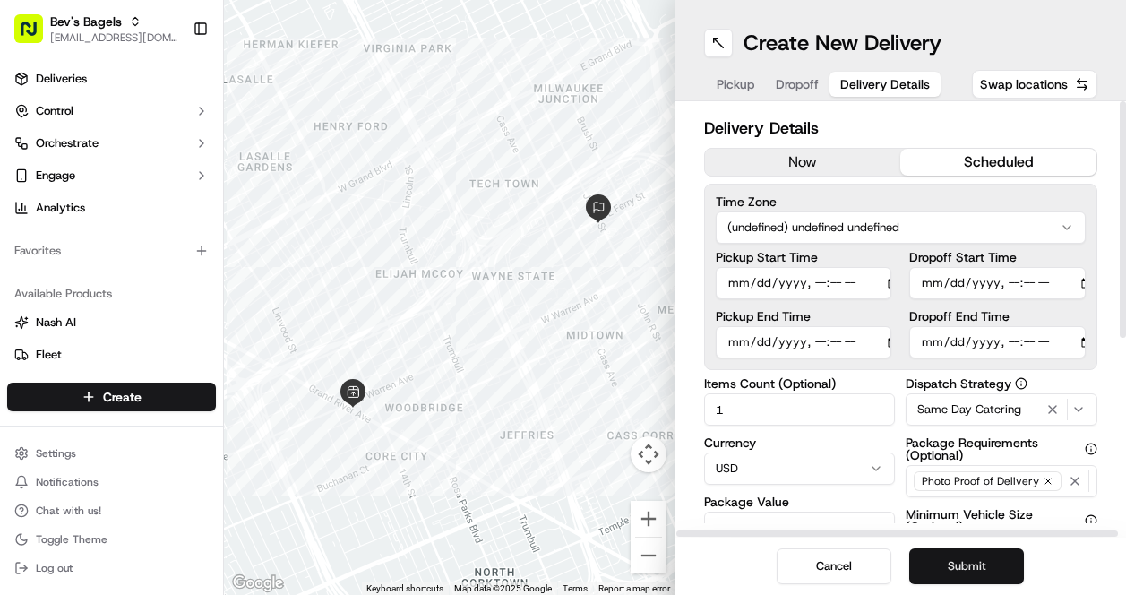
click at [967, 566] on button "Submit" at bounding box center [966, 566] width 115 height 36
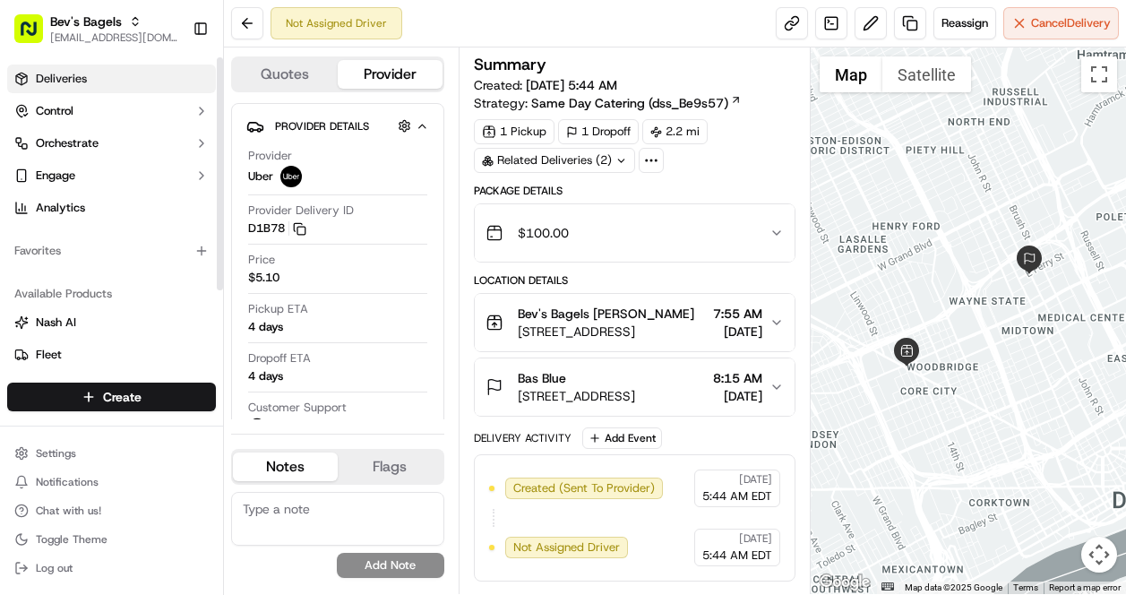
click at [68, 83] on span "Deliveries" at bounding box center [61, 79] width 51 height 16
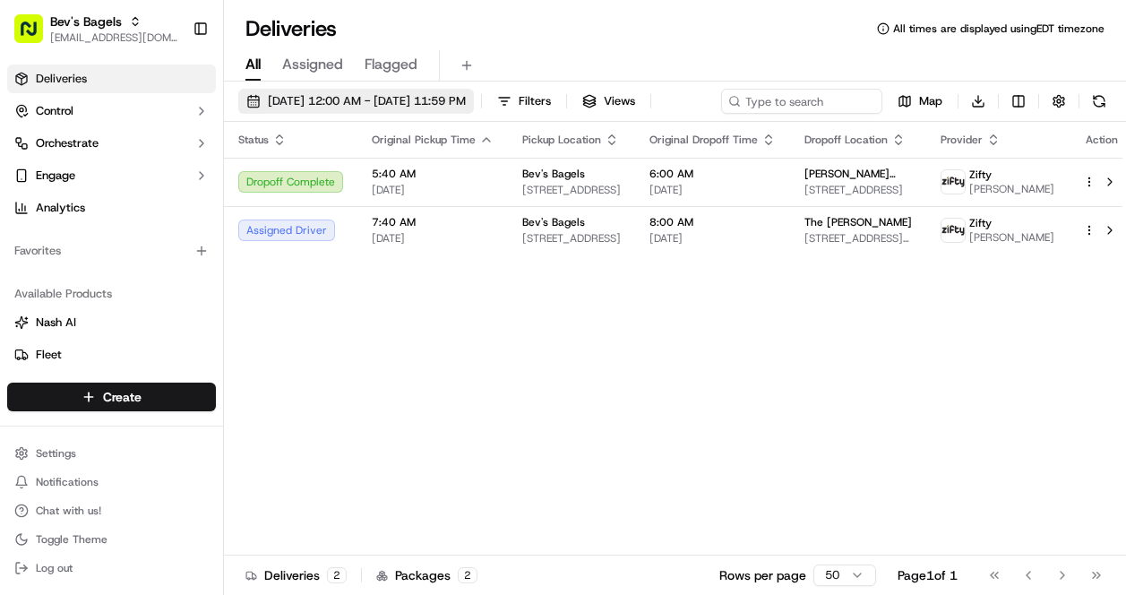
click at [325, 91] on button "[DATE] 12:00 AM - [DATE] 11:59 PM" at bounding box center [356, 101] width 236 height 25
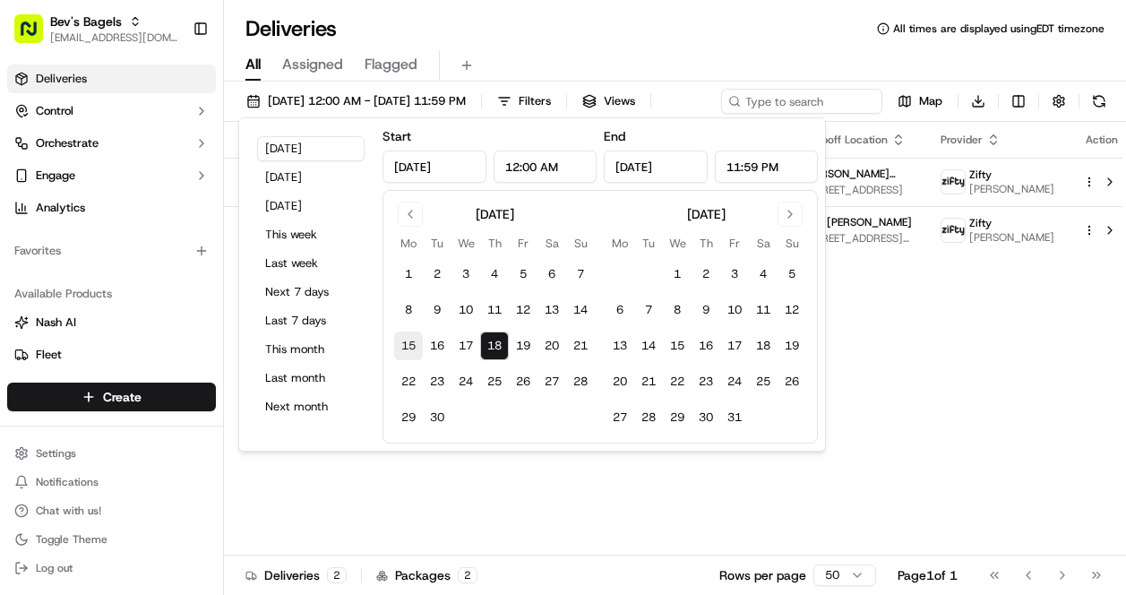
click at [408, 349] on button "15" at bounding box center [408, 345] width 29 height 29
type input "[DATE]"
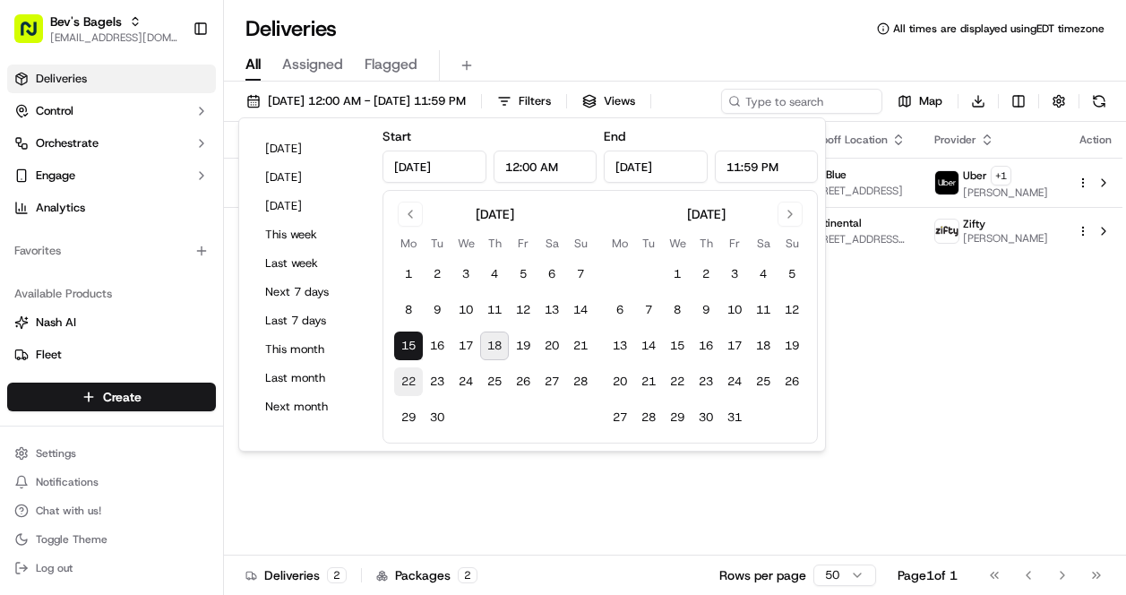
click at [412, 382] on button "22" at bounding box center [408, 381] width 29 height 29
type input "[DATE]"
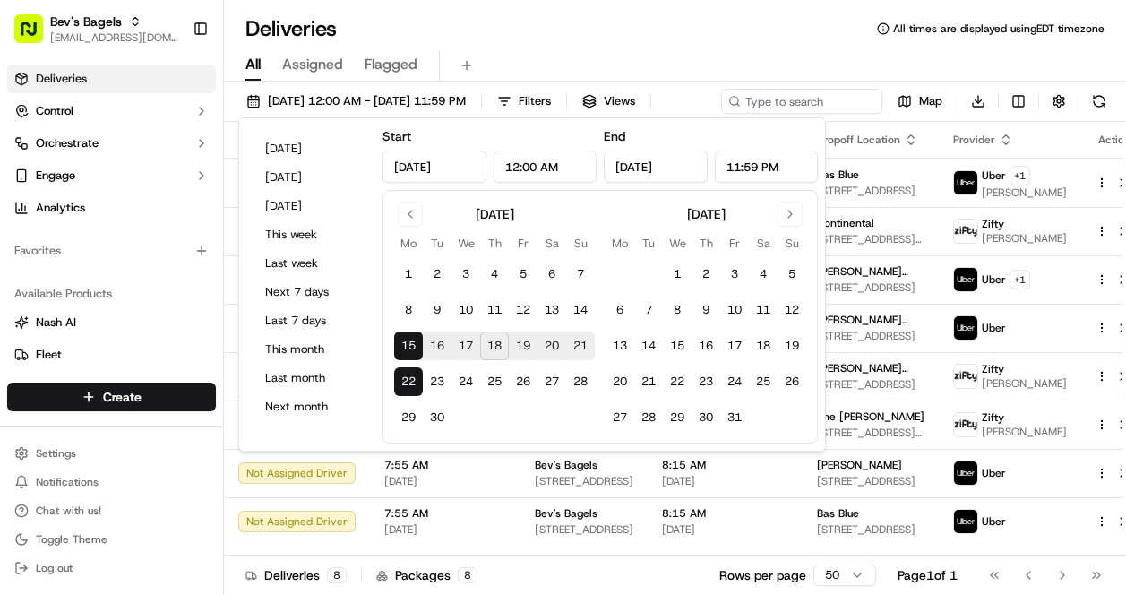
click at [414, 382] on button "22" at bounding box center [408, 381] width 29 height 29
type input "[DATE]"
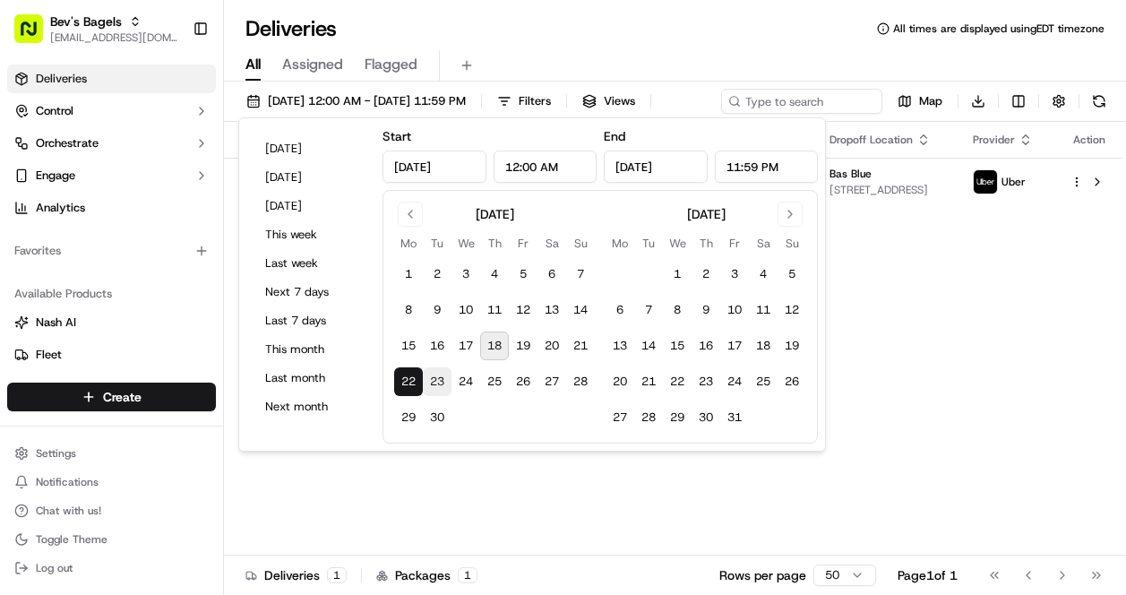
click at [434, 382] on button "23" at bounding box center [437, 381] width 29 height 29
type input "[DATE]"
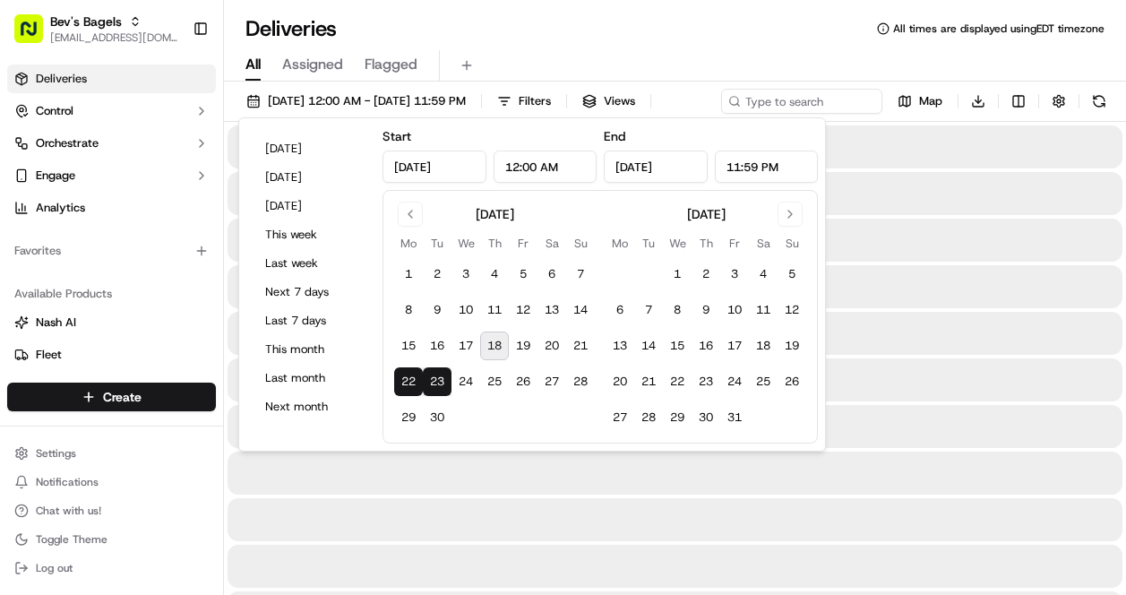
click at [434, 382] on button "23" at bounding box center [437, 381] width 29 height 29
type input "[DATE]"
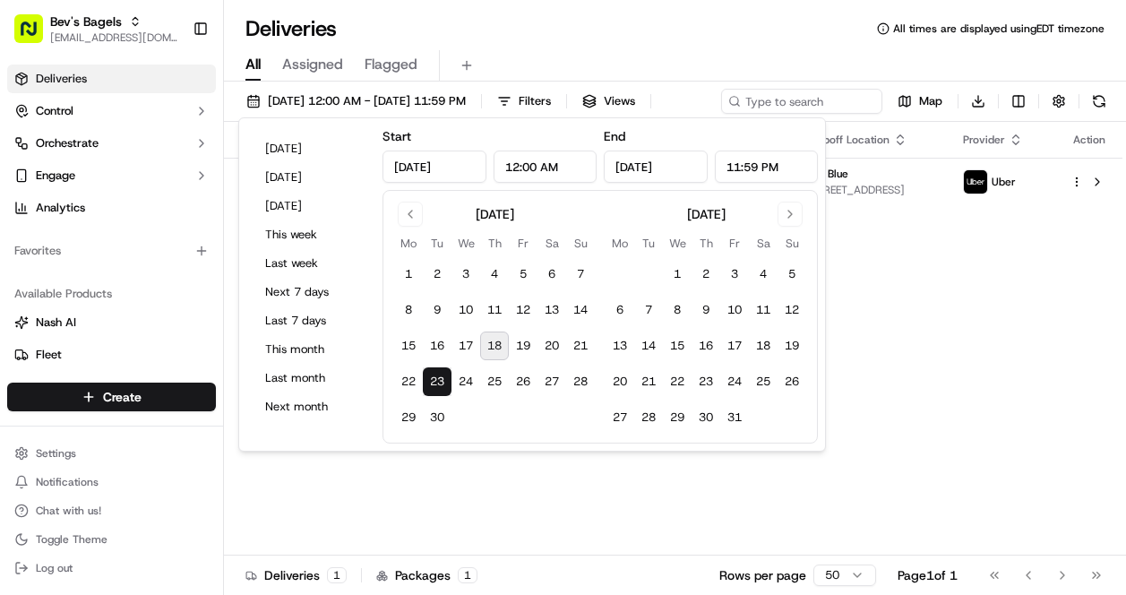
click at [1015, 315] on div "Status Original Pickup Time Pickup Location Original Dropoff Time Dropoff Locat…" at bounding box center [673, 339] width 898 height 434
